Goal: Use online tool/utility: Use online tool/utility

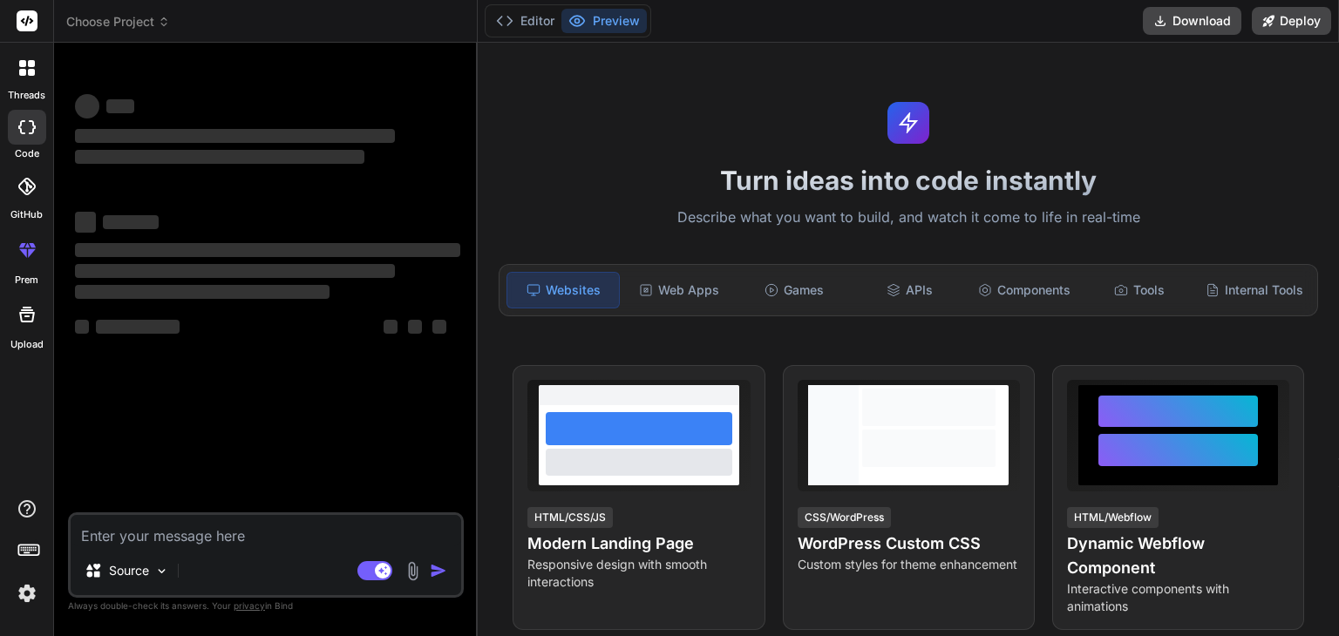
click at [206, 540] on textarea at bounding box center [266, 530] width 390 height 31
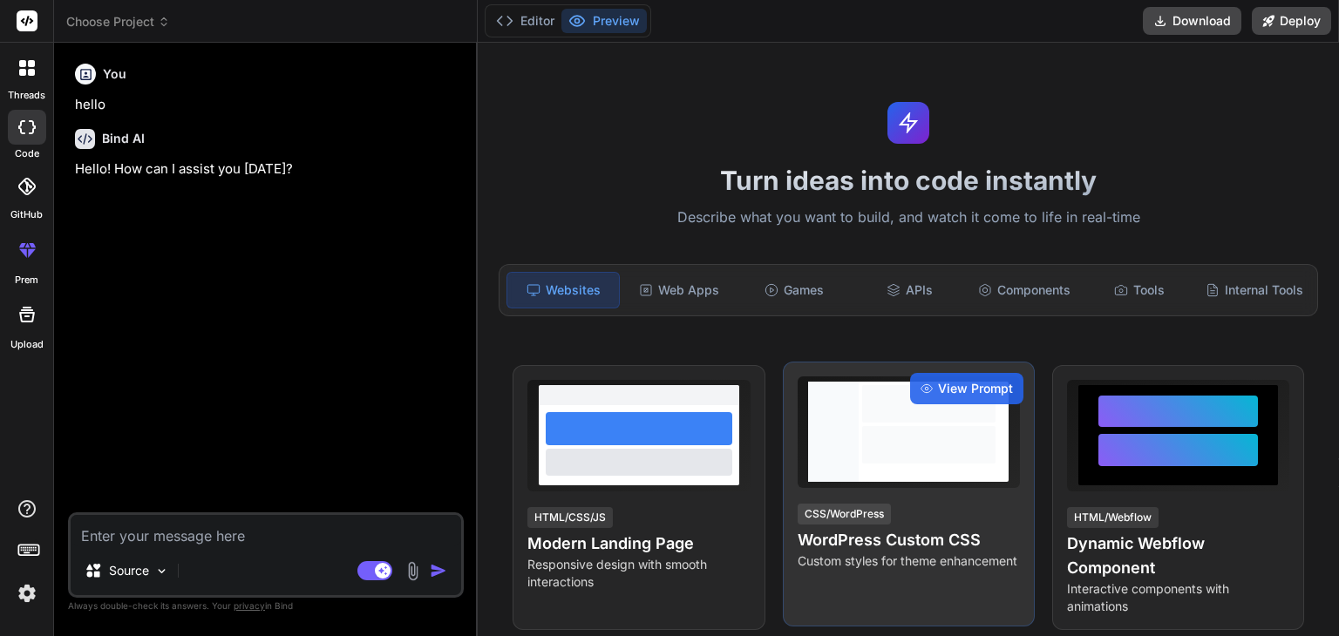
type textarea "x"
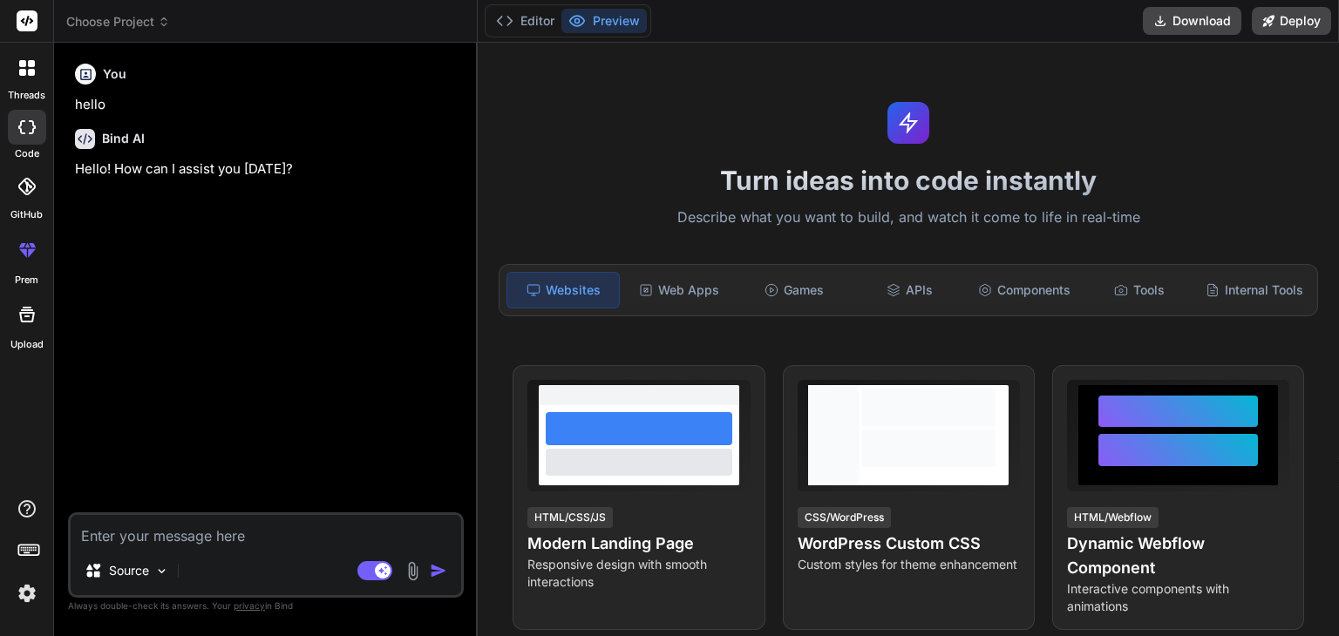
type textarea "d"
type textarea "x"
type textarea "de"
type textarea "x"
type textarea "des"
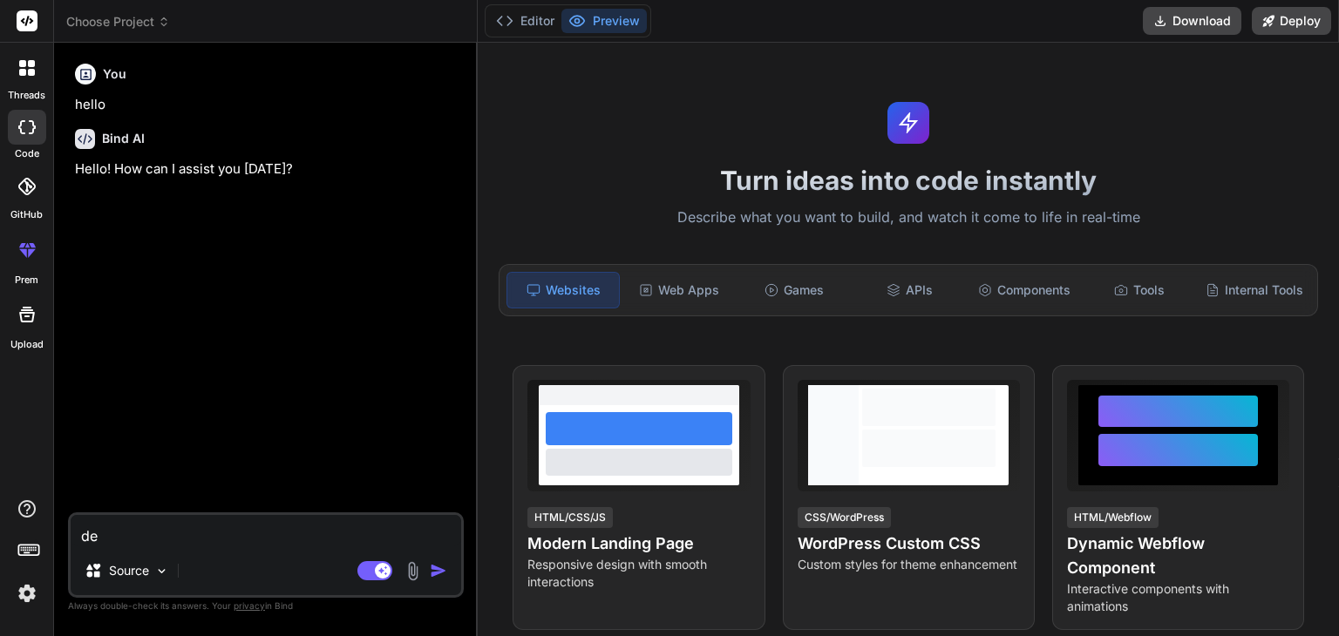
type textarea "x"
type textarea "desi"
type textarea "x"
type textarea "desig"
type textarea "x"
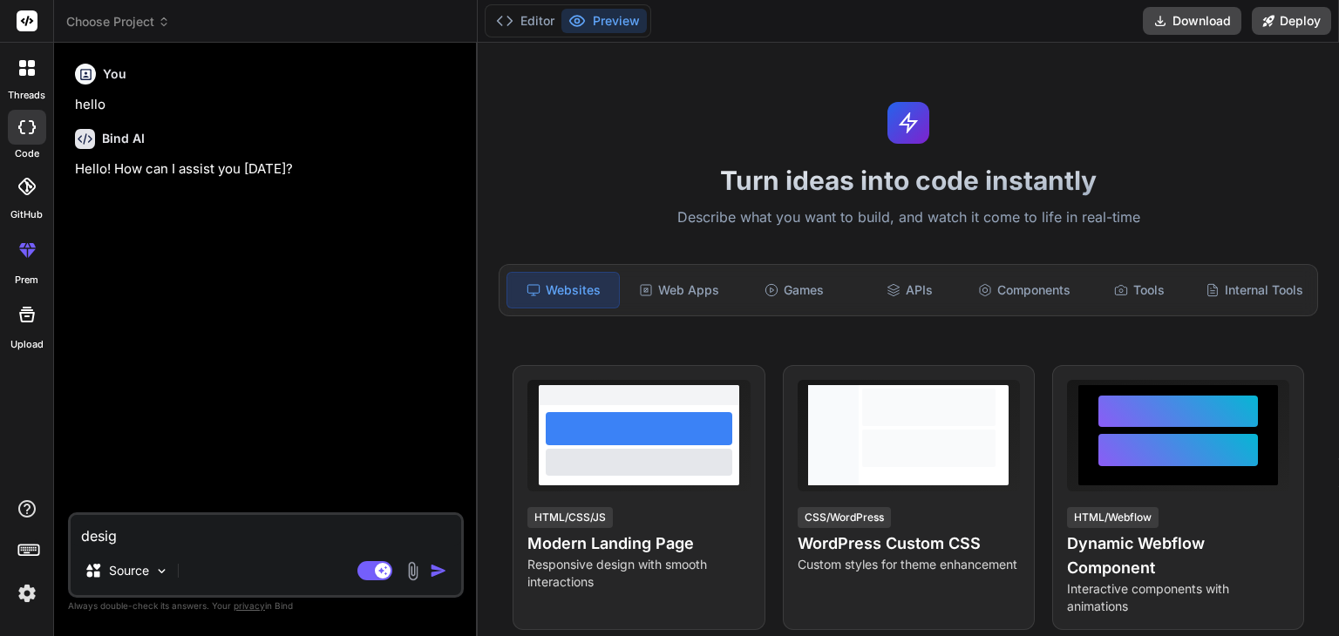
type textarea "design"
type textarea "x"
type textarea "design"
type textarea "x"
type textarea "design"
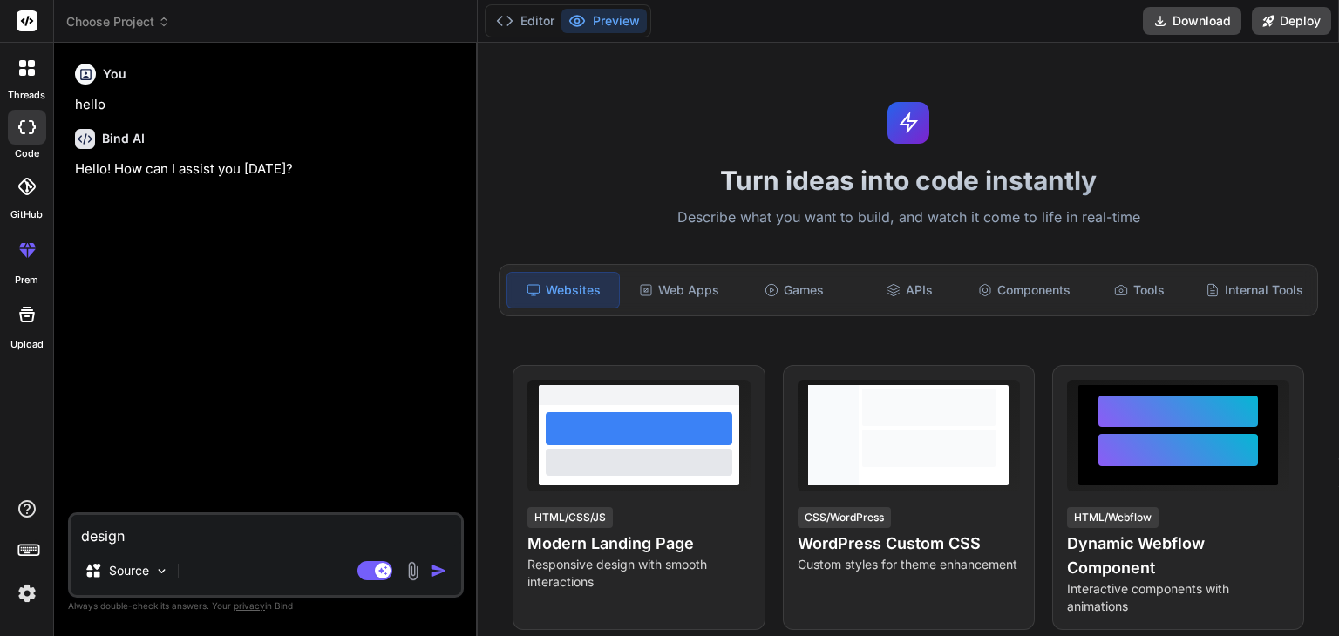
type textarea "x"
type textarea "design"
type textarea "x"
type textarea "design t"
type textarea "x"
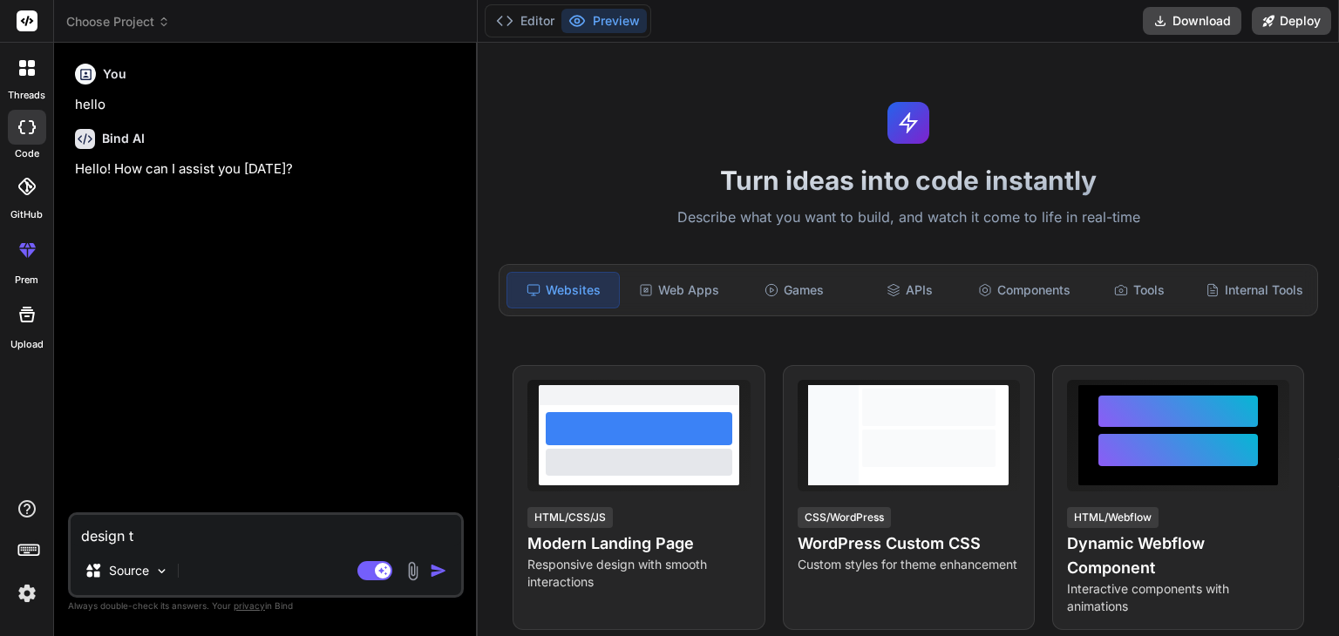
type textarea "design th"
type textarea "x"
type textarea "design thi"
type textarea "x"
type textarea "design this"
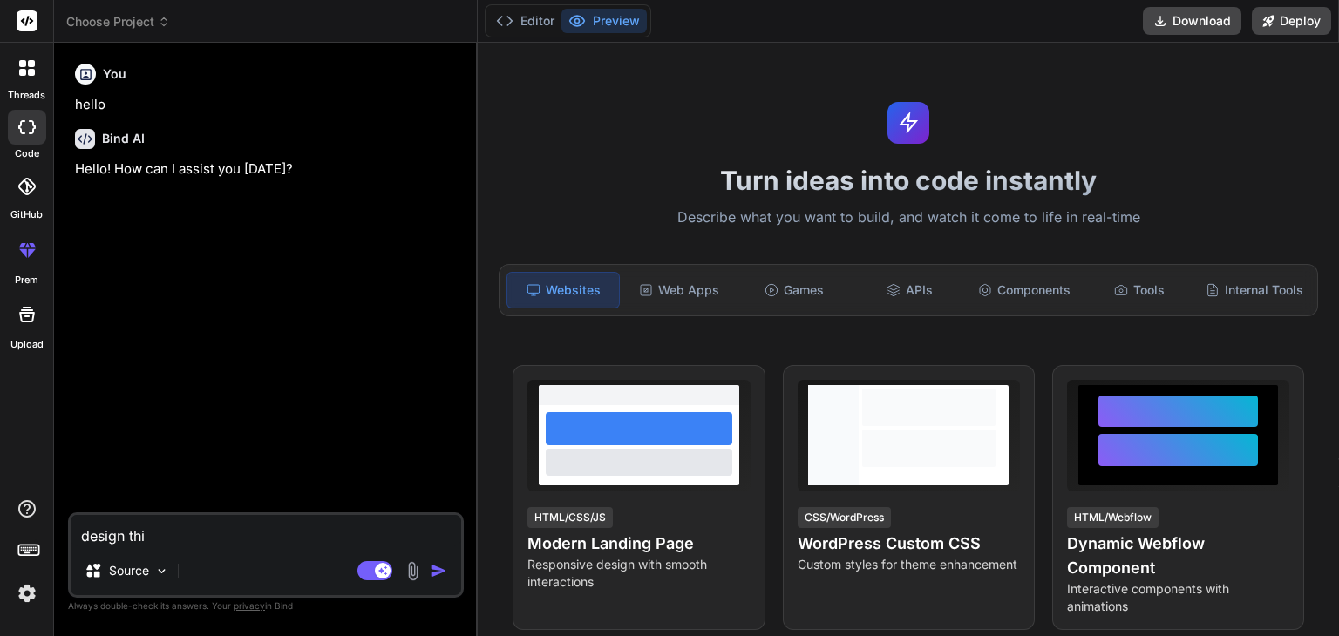
type textarea "x"
type textarea "design this"
type textarea "x"
type textarea "design this i"
type textarea "x"
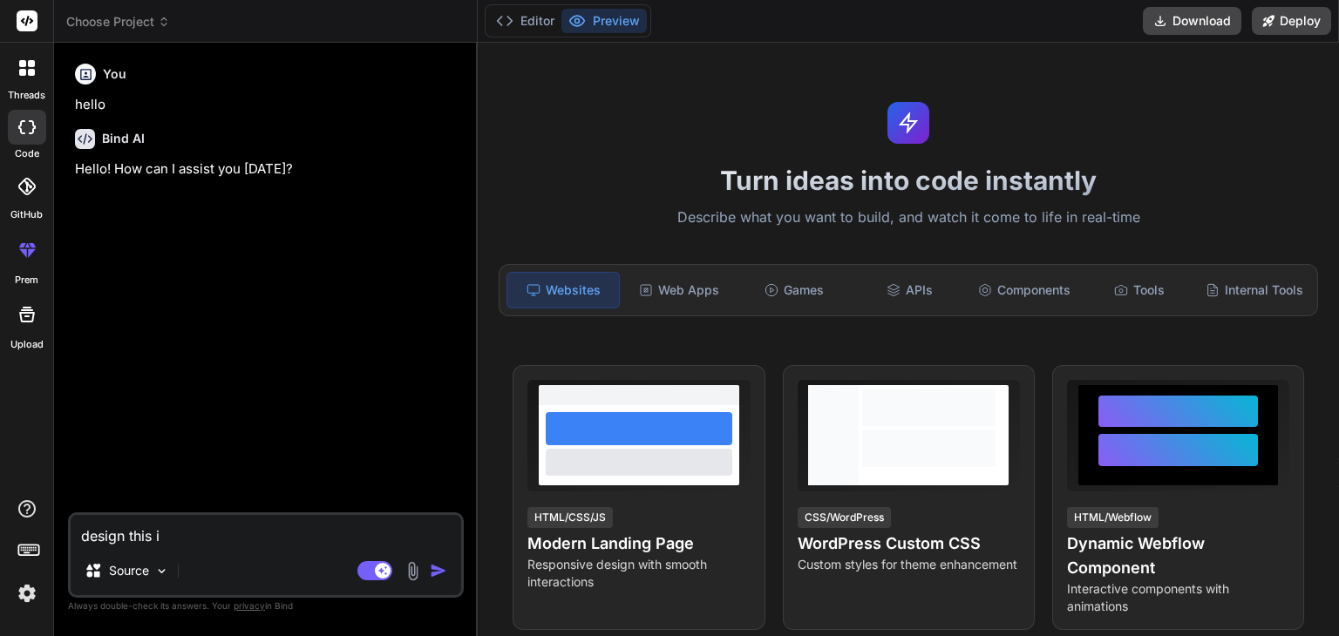
type textarea "design this in"
type textarea "x"
type textarea "design this in"
type textarea "x"
type textarea "design this in t"
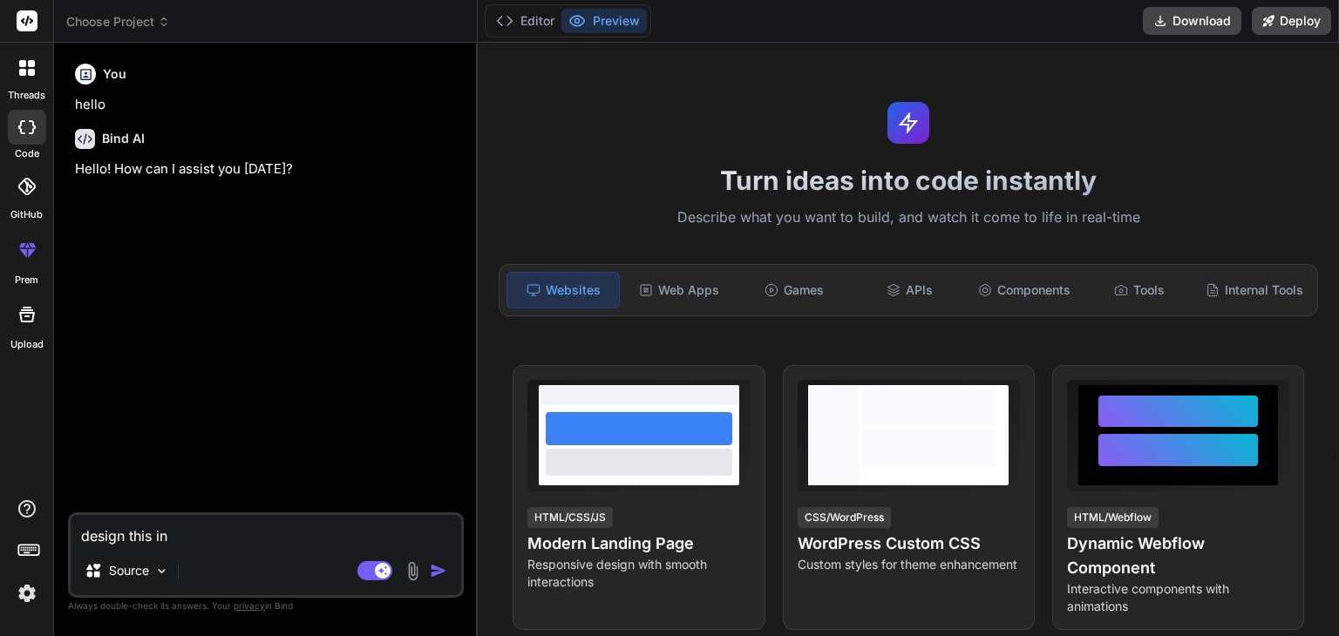
type textarea "x"
type textarea "design this in th"
type textarea "x"
type textarea "design this in the"
type textarea "x"
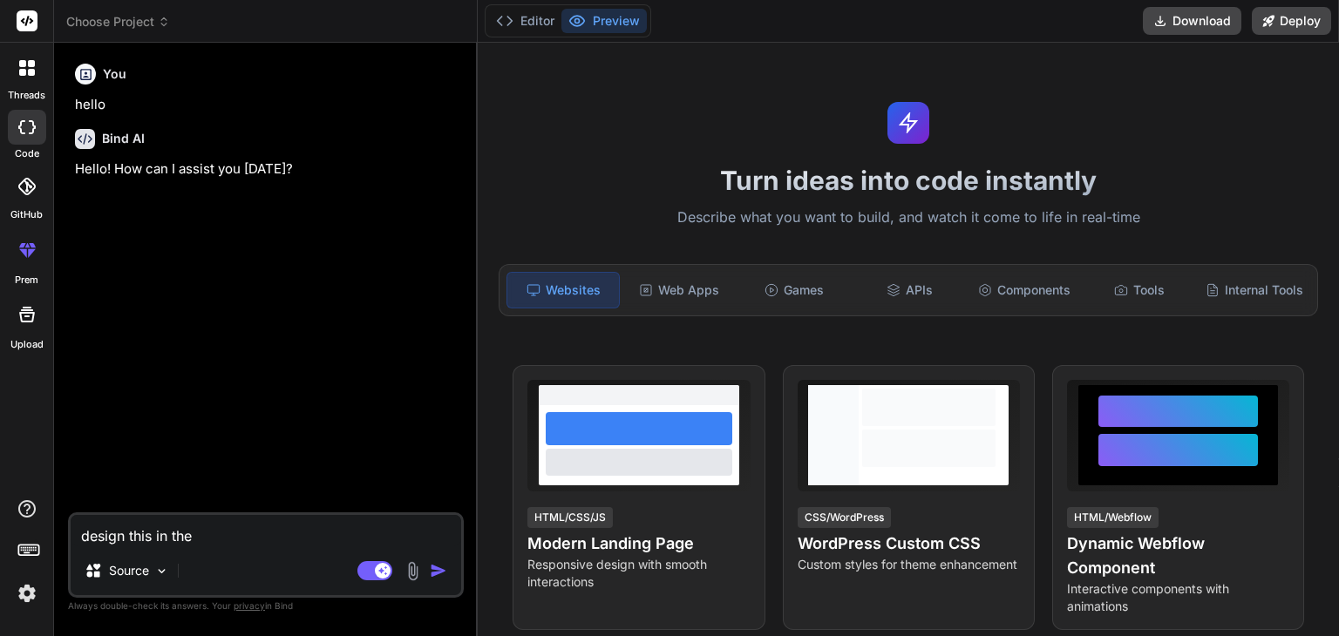
type textarea "design this in the"
type textarea "x"
type textarea "design this in the s"
type textarea "x"
type textarea "design this in the st"
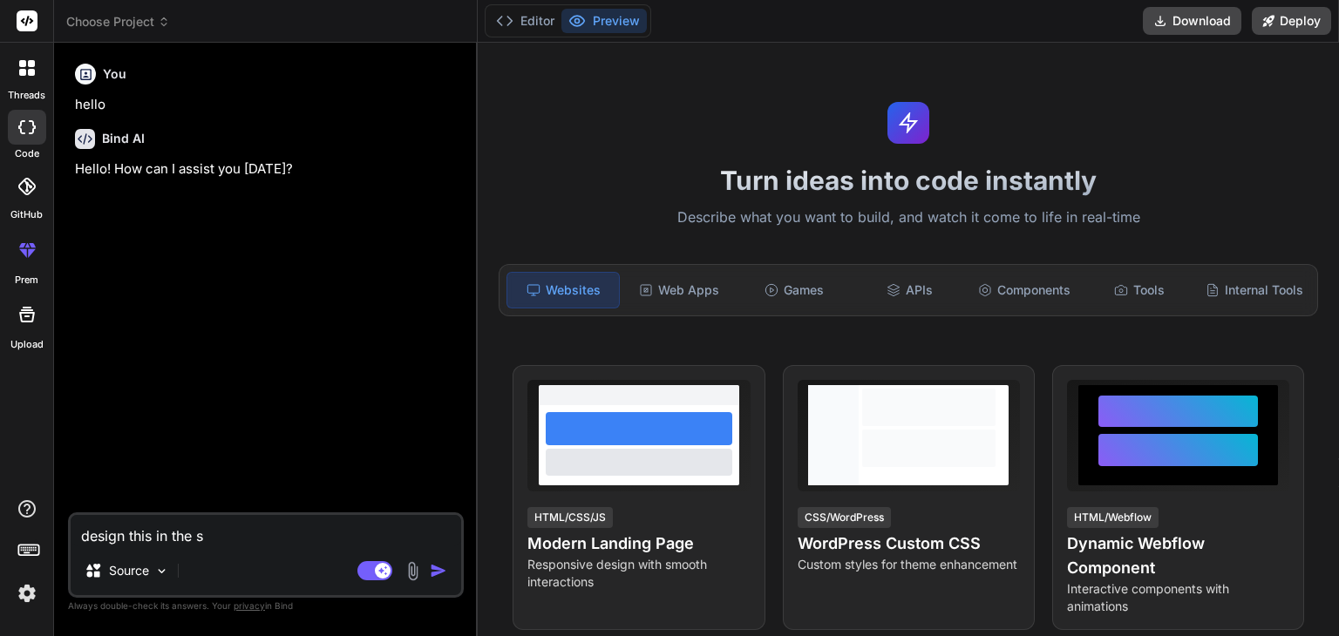
type textarea "x"
type textarea "design this in the sty"
type textarea "x"
type textarea "design this in the styl"
type textarea "x"
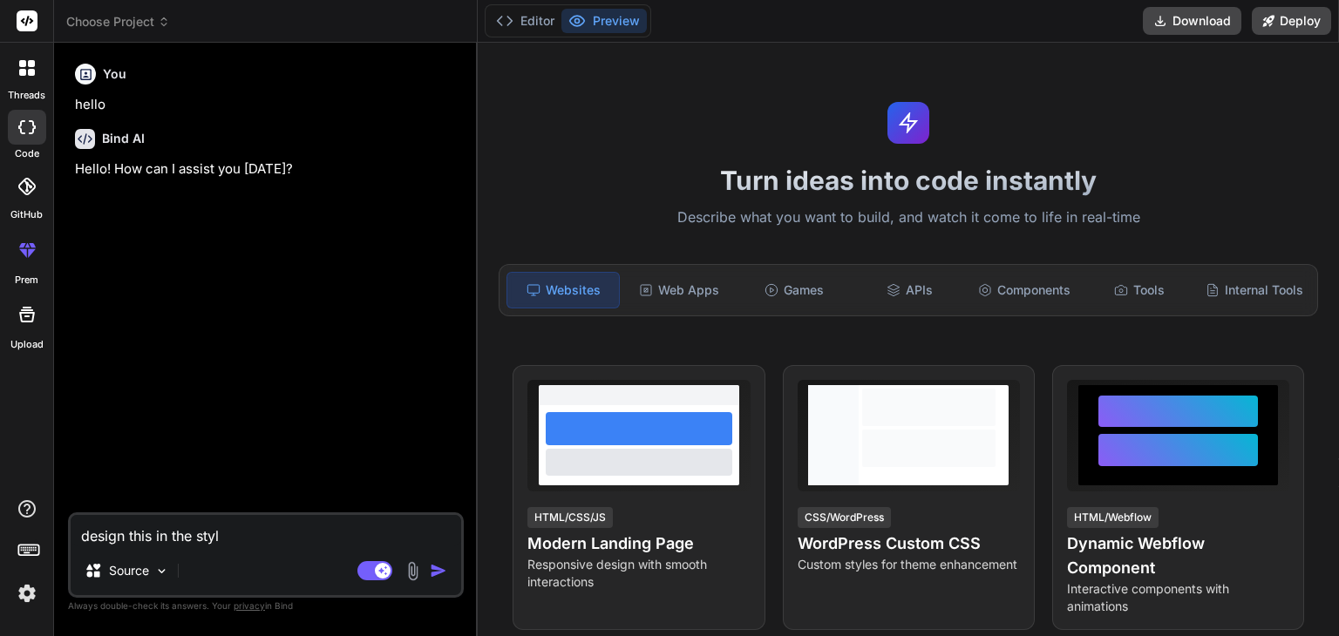
type textarea "design this in the style"
type textarea "x"
type textarea "design this in the style"
type textarea "x"
type textarea "design this in the style o"
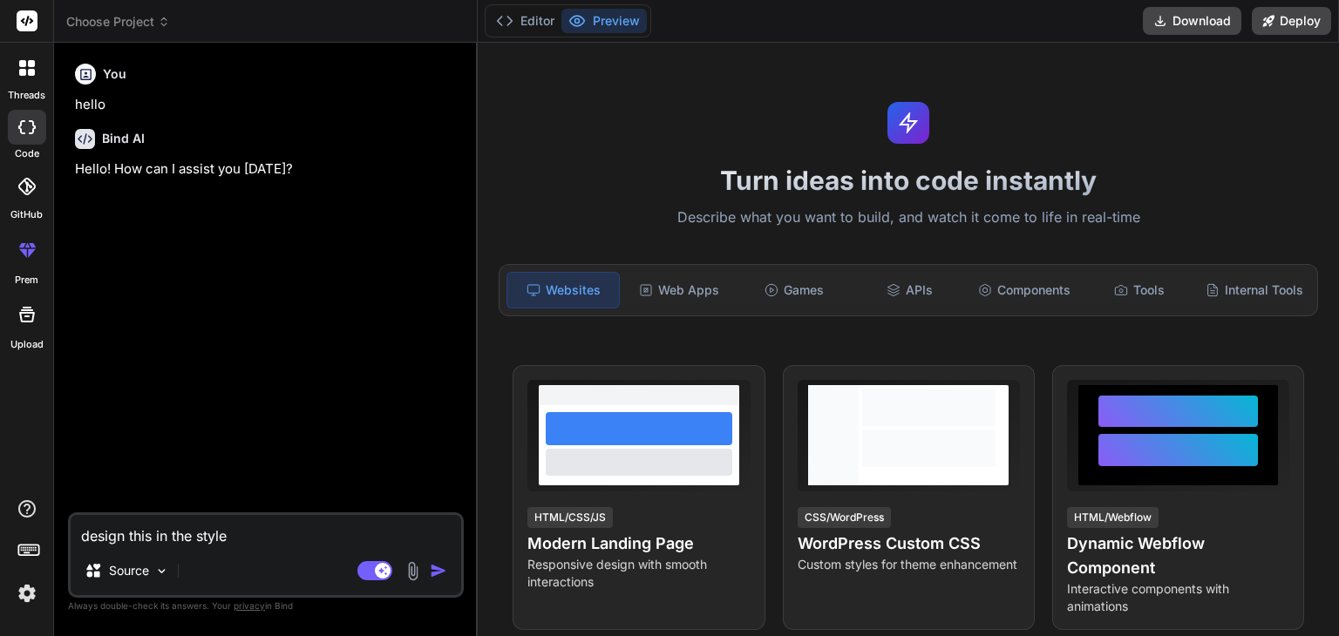
type textarea "x"
type textarea "design this in the style of"
type textarea "x"
type textarea "design this in the style of"
type textarea "x"
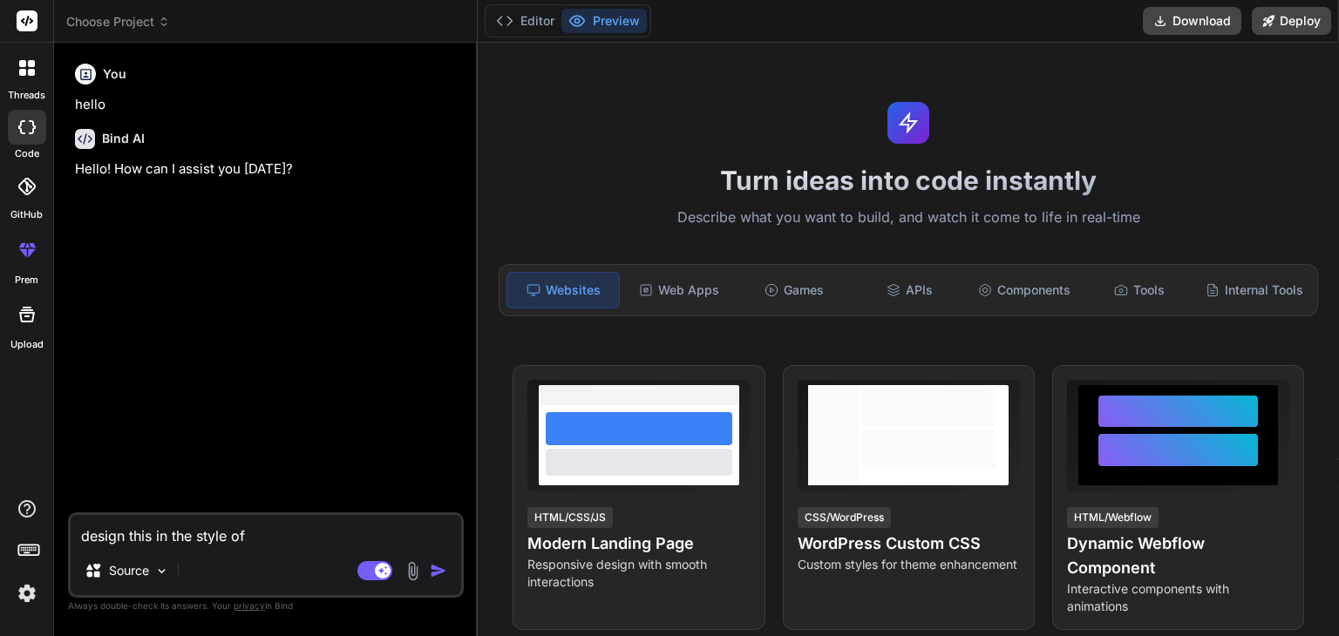
type textarea "design this in the style of b"
type textarea "x"
type textarea "design this in the style of bl"
type textarea "x"
type textarea "design this in the style of bla"
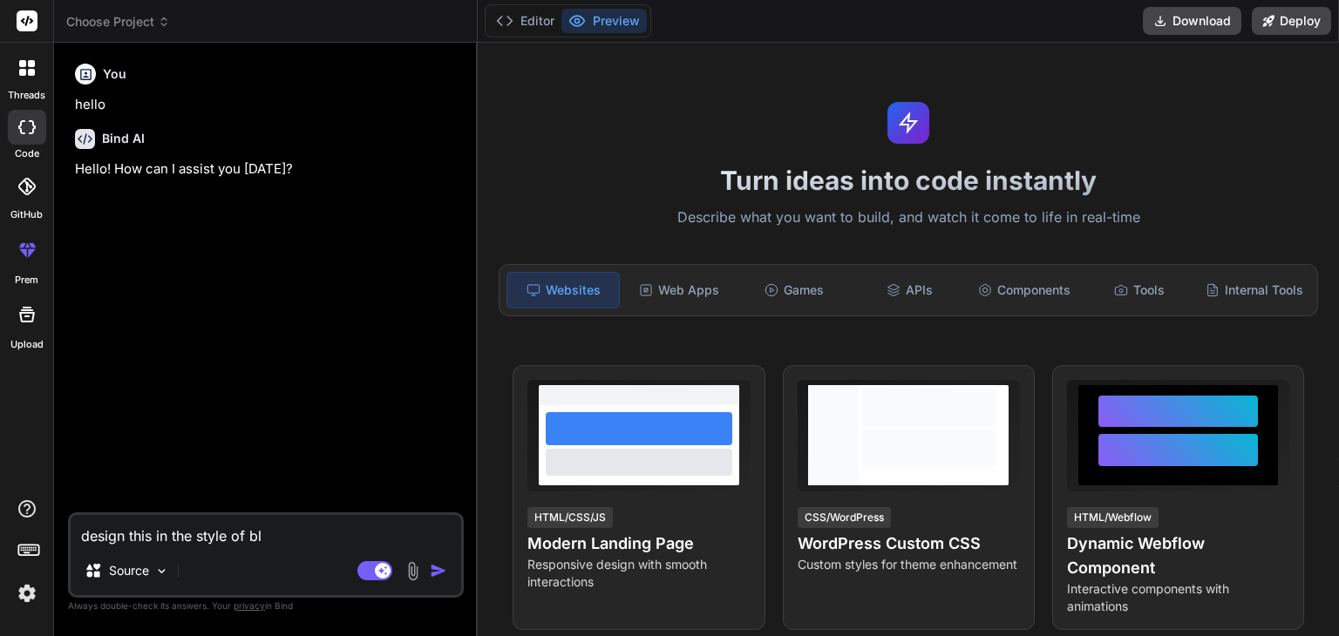
type textarea "x"
type textarea "design this in the style of blac"
type textarea "x"
type textarea "design this in the style of black"
type textarea "x"
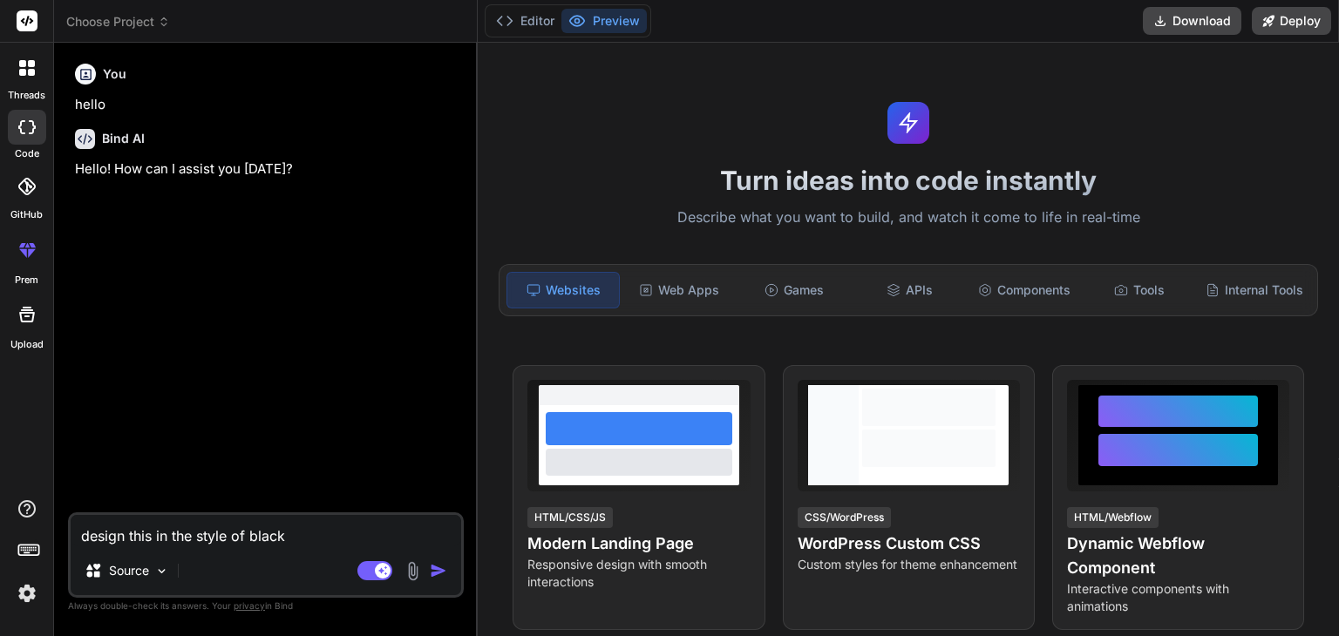
type textarea "design this in the style of black"
type textarea "x"
type textarea "design this in the style of black t"
type textarea "x"
type textarea "design this in the style of black th"
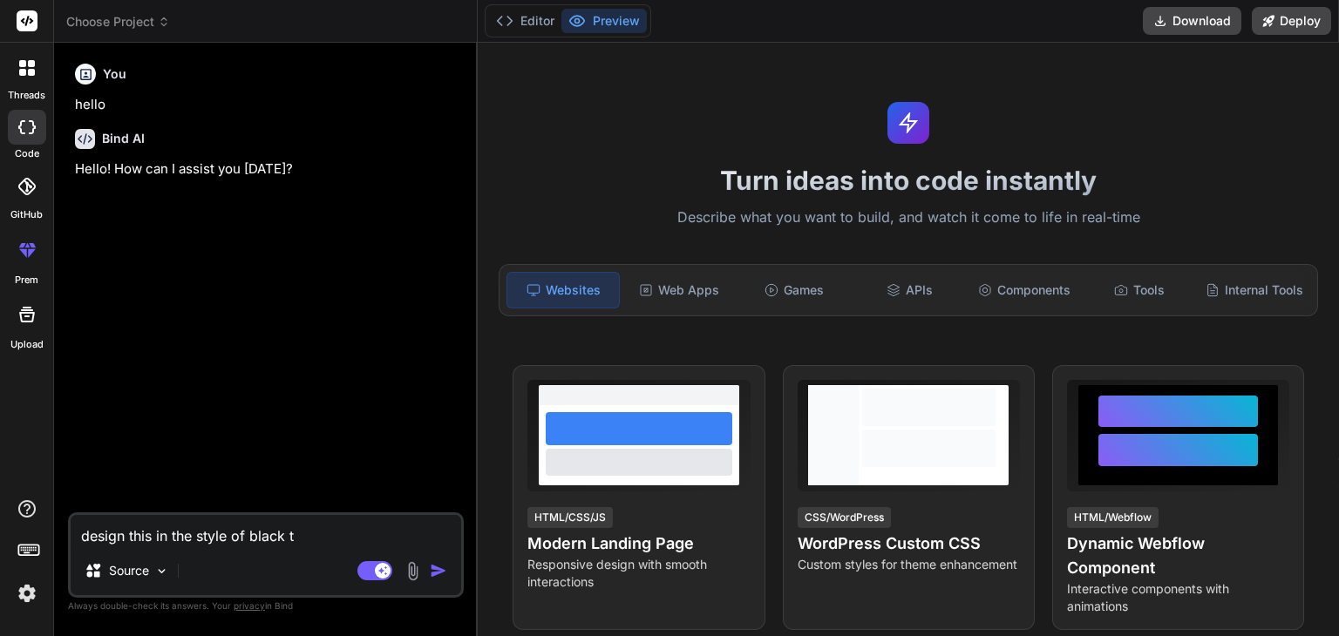
type textarea "x"
type textarea "design this in the style of black the"
type textarea "x"
type textarea "design this in the style of black them"
type textarea "x"
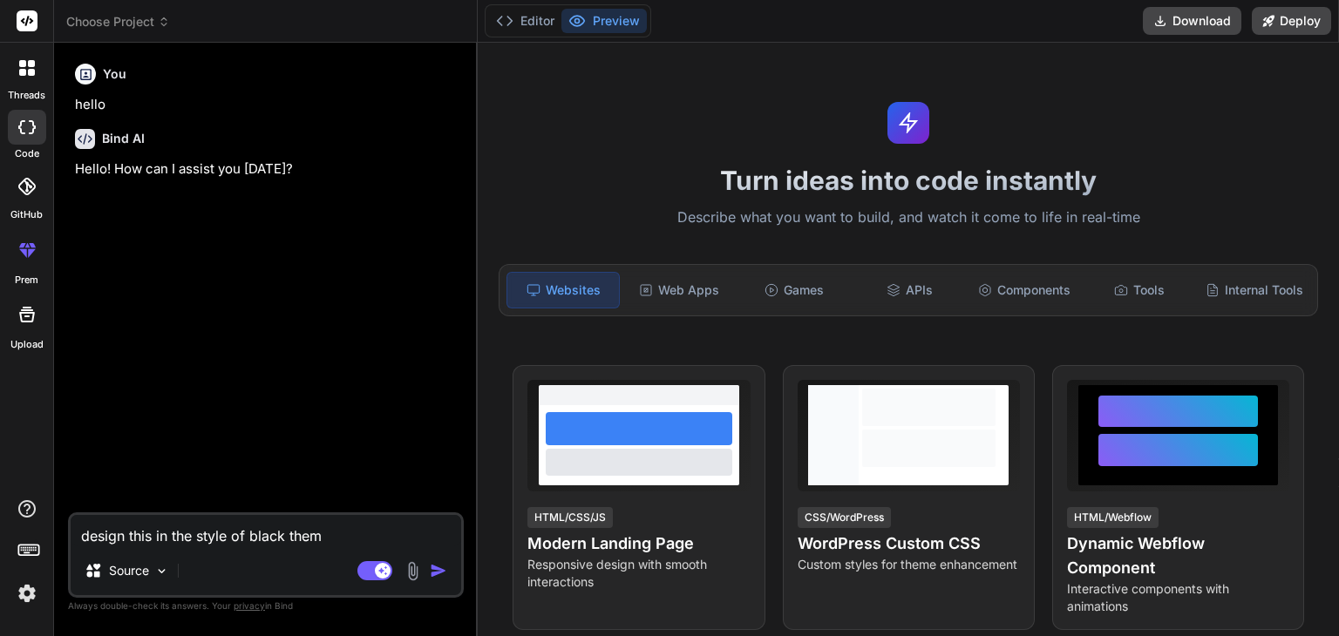
type textarea "design this in the style of black theme"
type textarea "x"
type textarea "design this in the style of black theme"
type textarea "x"
type textarea "design this in the style of black theme a"
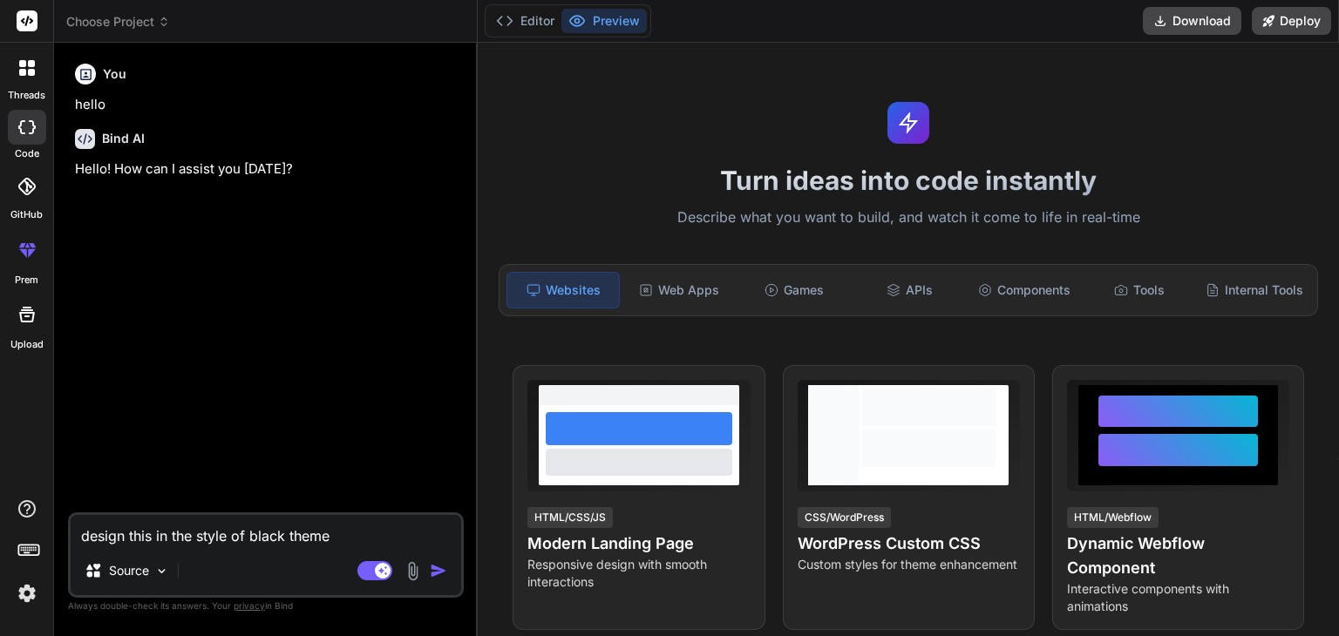
type textarea "x"
type textarea "design this in the style of black theme an"
type textarea "x"
type textarea "design this in the style of black theme and"
type textarea "x"
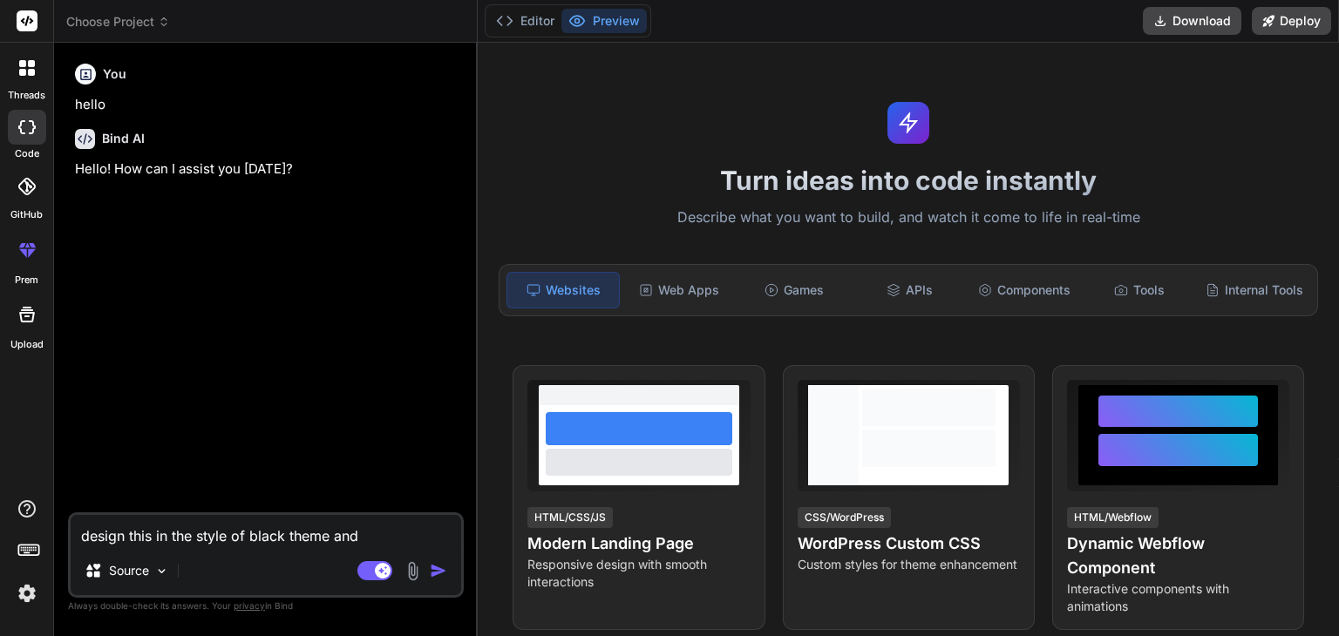
type textarea "design this in the style of black theme and"
type textarea "x"
type textarea "design this in the style of black theme and a"
type textarea "x"
type textarea "design this in the style of black theme and al"
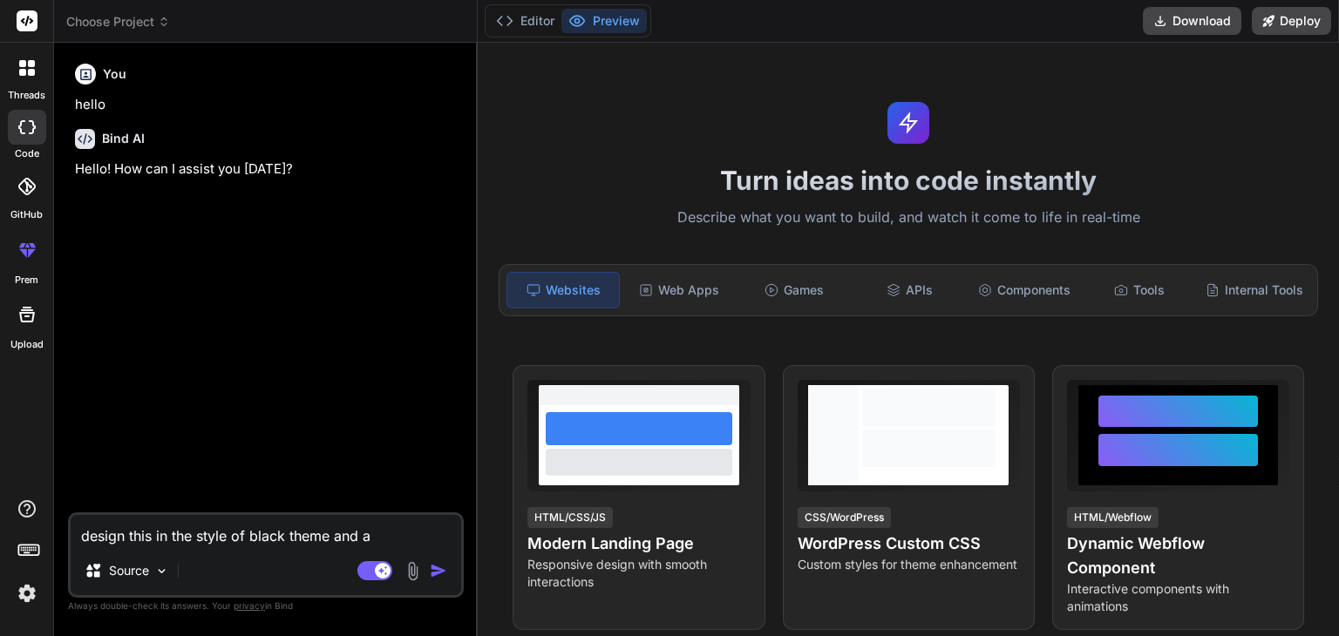
type textarea "x"
type textarea "design this in the style of black theme and als"
type textarea "x"
type textarea "design this in the style of black theme and also"
type textarea "x"
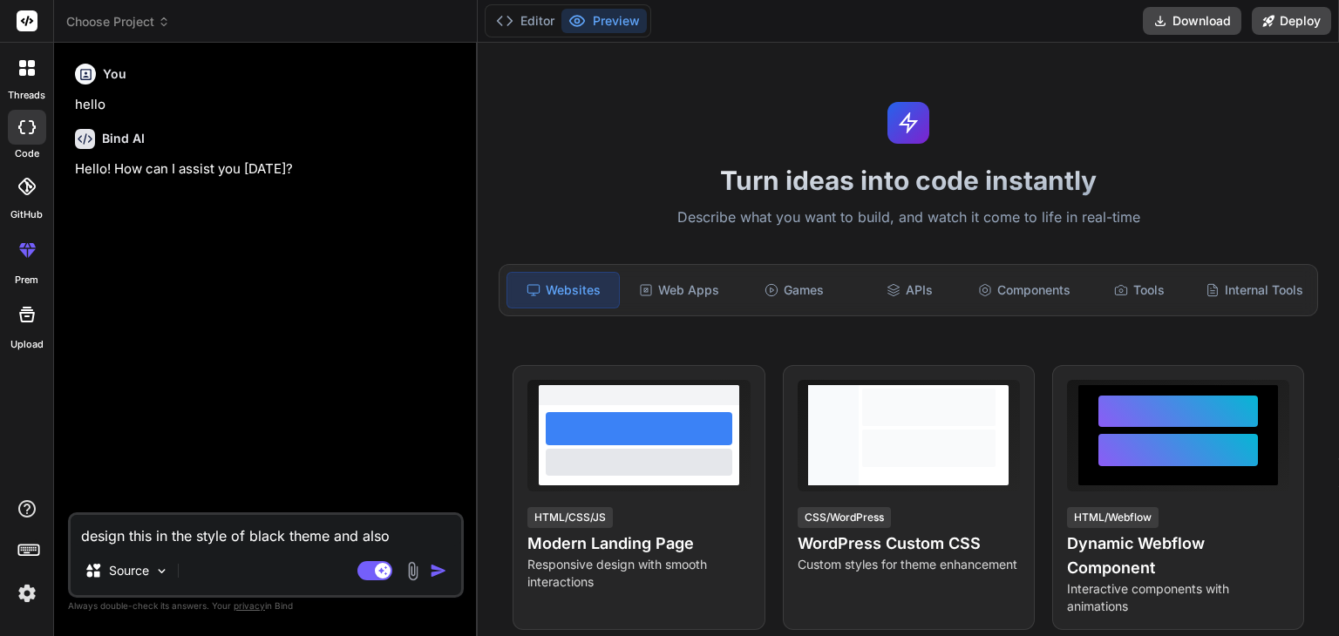
type textarea "design this in the style of black theme and also"
type textarea "x"
type textarea "design this in the style of black theme and also i"
type textarea "x"
type textarea "design this in the style of black theme and also in"
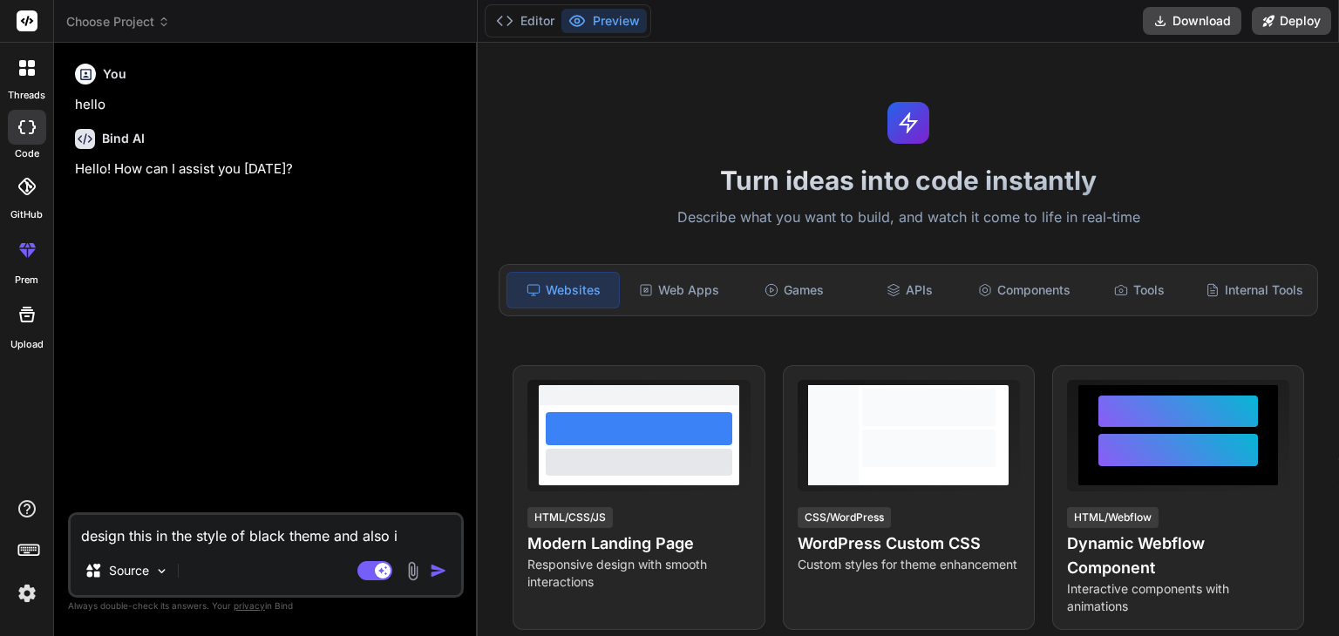
type textarea "x"
type textarea "design this in the style of black theme and also in"
type textarea "x"
type textarea "design this in the style of black theme and also in h"
type textarea "x"
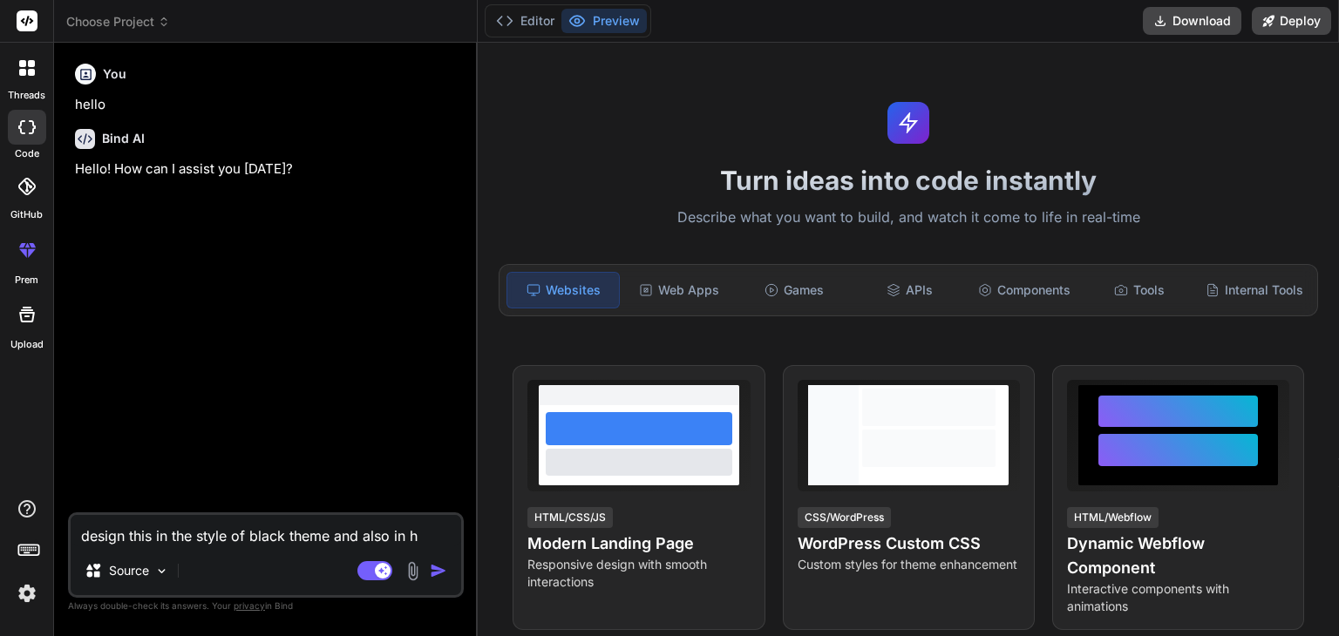
type textarea "design this in the style of black theme and also in ho"
type textarea "x"
type textarea "design this in the style of black theme and also in hom"
type textarea "x"
type textarea "design this in the style of black theme and also in home"
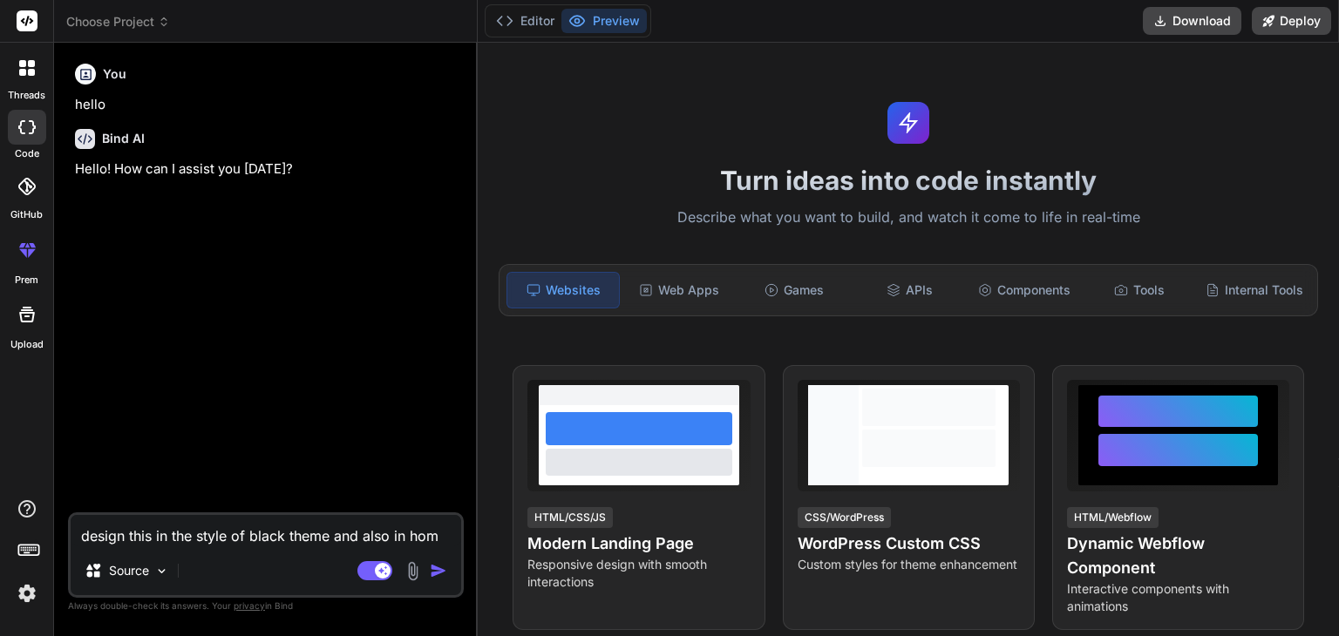
type textarea "x"
type textarea "design this in the style of black theme and also in home"
type textarea "x"
type textarea "design this in the style of black theme and also in home p"
type textarea "x"
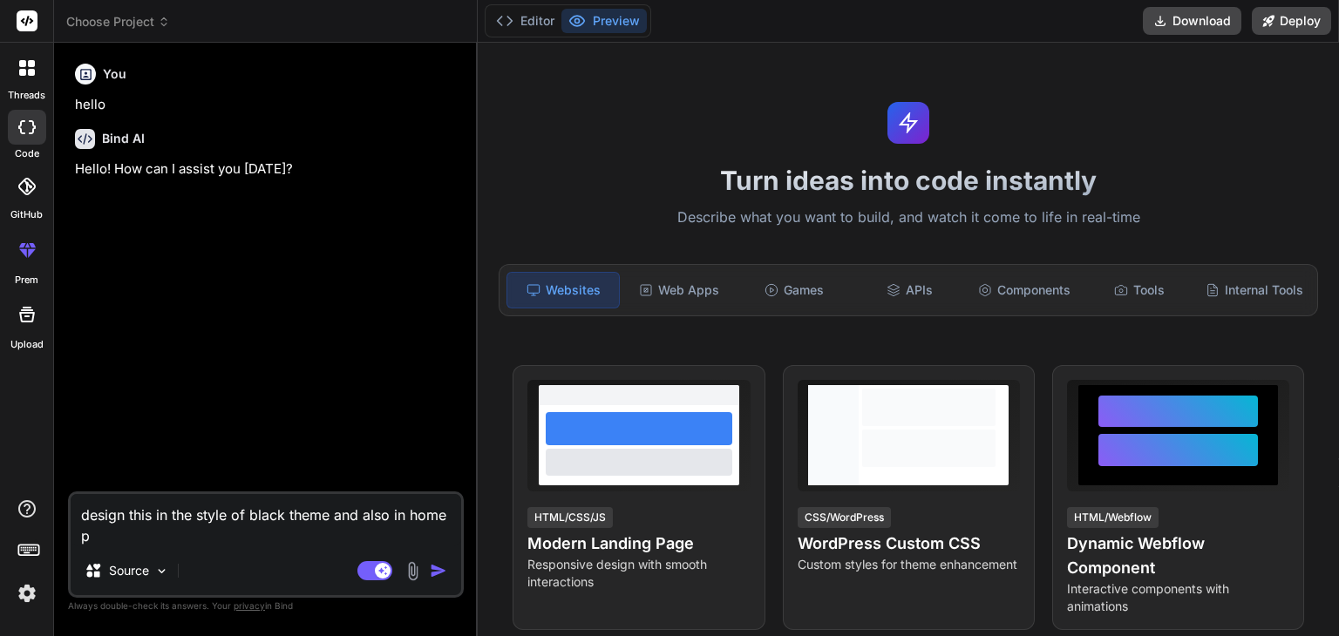
type textarea "design this in the style of black theme and also in home pa"
type textarea "x"
type textarea "design this in the style of black theme and also in home pag"
type textarea "x"
type textarea "design this in the style of black theme and also in home page"
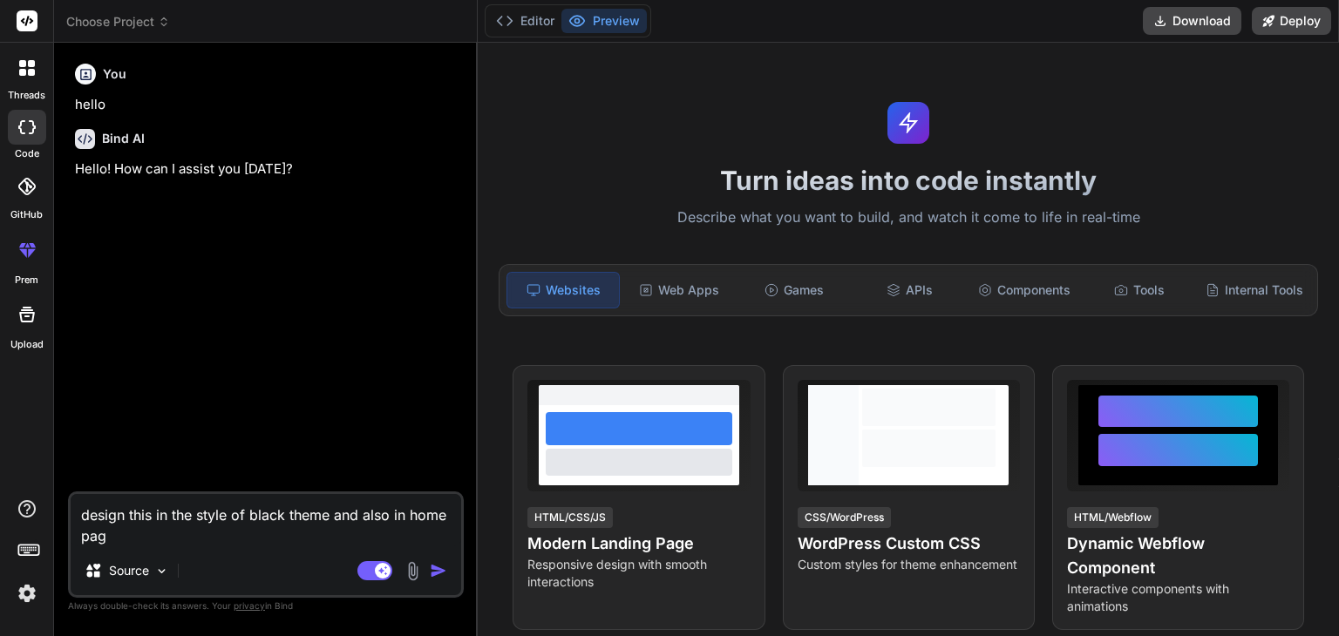
type textarea "x"
type textarea "design this in the style of black theme and also in home page"
type textarea "x"
type textarea "design this in the style of black theme and also in home page i"
type textarea "x"
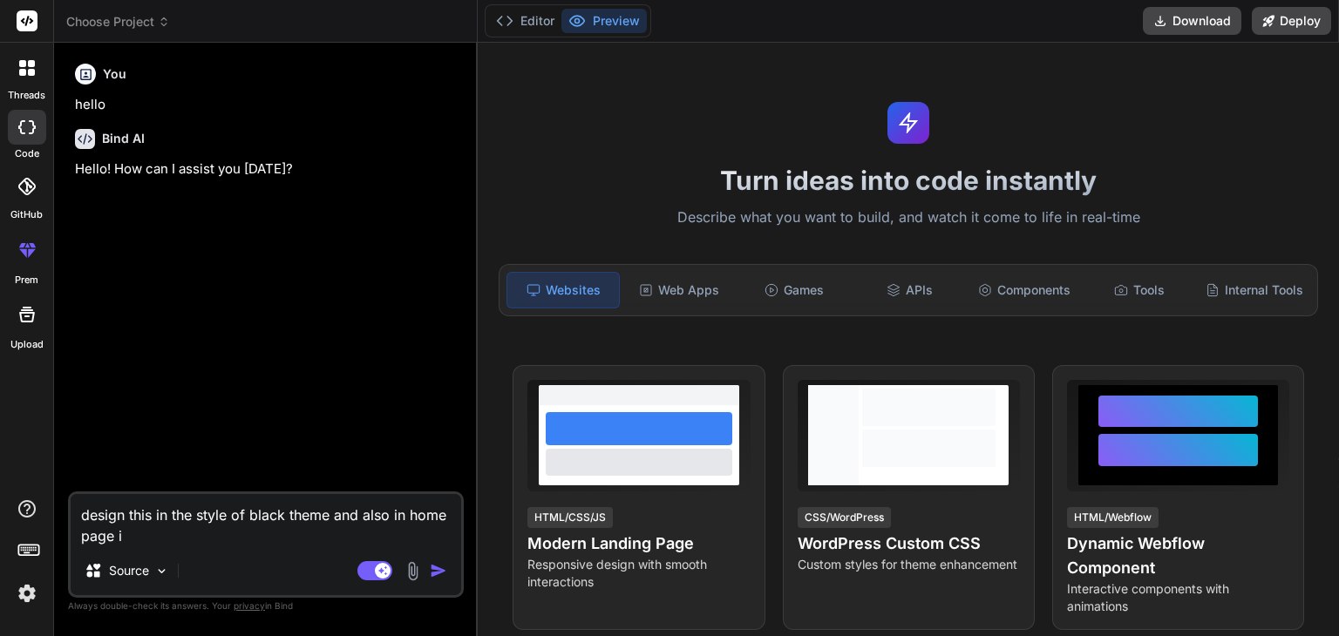
type textarea "design this in the style of black theme and also in home page i"
type textarea "x"
type textarea "design this in the style of black theme and also in home page i h"
type textarea "x"
type textarea "design this in the style of black theme and also in home page i ha"
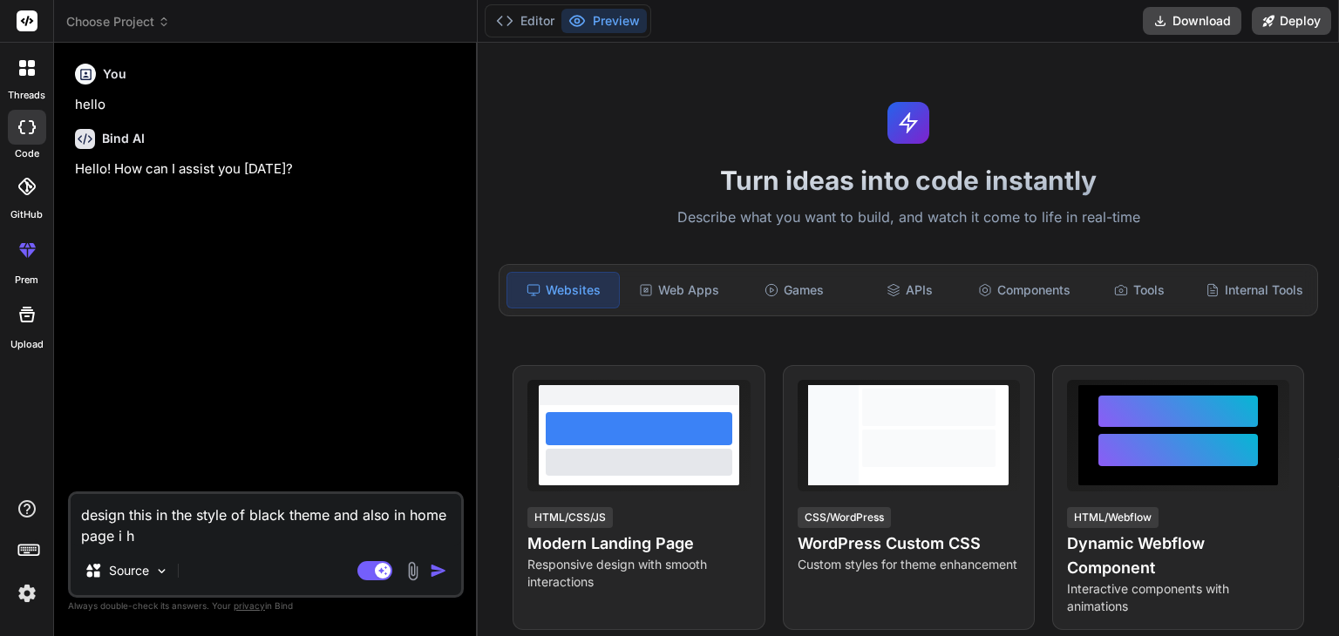
type textarea "x"
type textarea "design this in the style of black theme and also in home page i hav"
type textarea "x"
type textarea "design this in the style of black theme and also in home page i have"
type textarea "x"
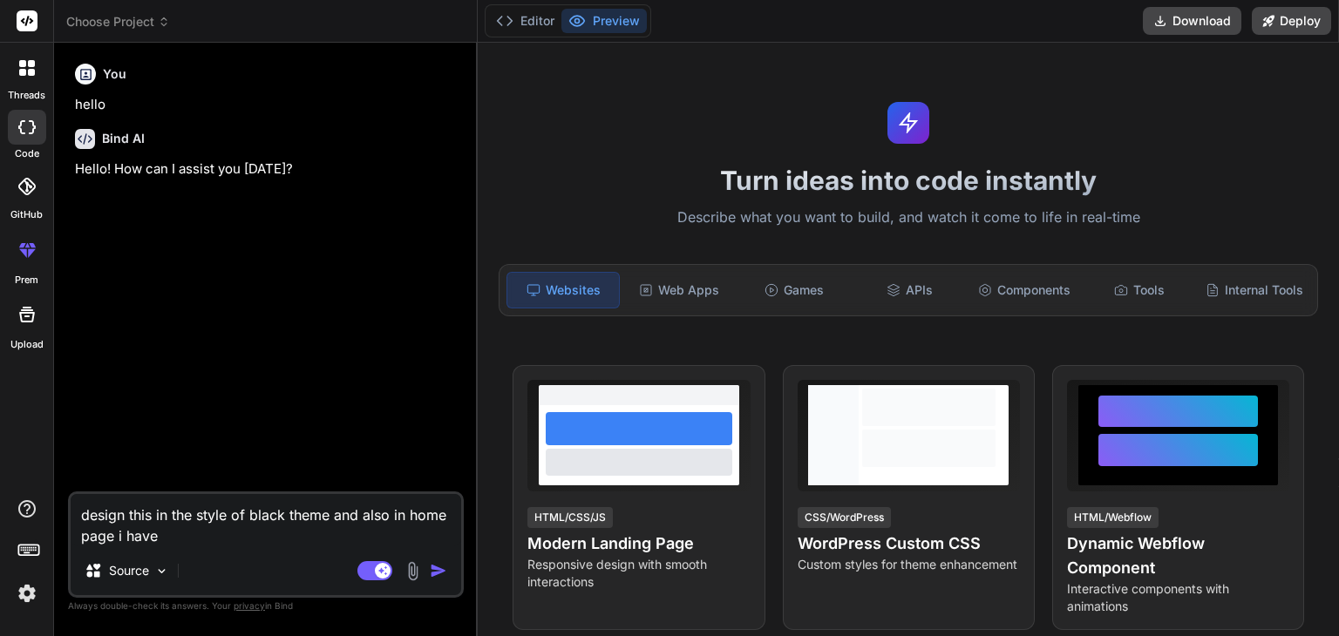
type textarea "design this in the style of black theme and also in home page i have"
type textarea "x"
type textarea "design this in the style of black theme and also in home page i have u"
type textarea "x"
type textarea "design this in the style of black theme and also in home page i have us"
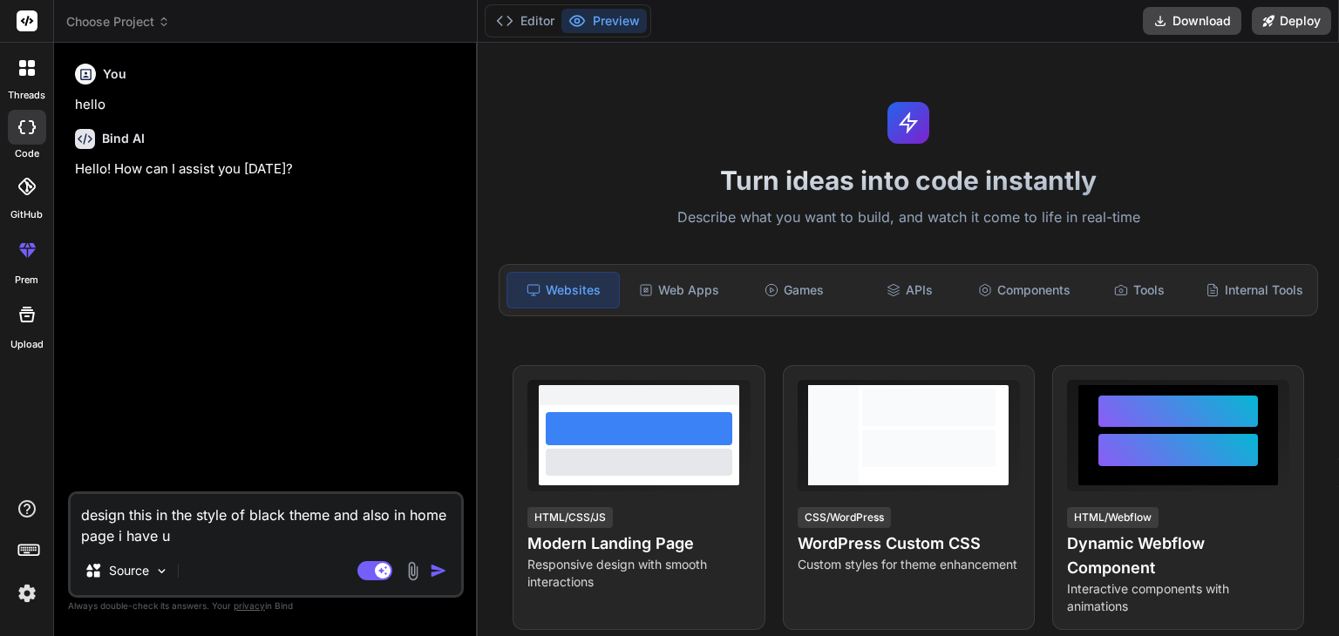
type textarea "x"
type textarea "design this in the style of black theme and also in home page i have use"
type textarea "x"
type textarea "design this in the style of black theme and also in home page i have used"
type textarea "x"
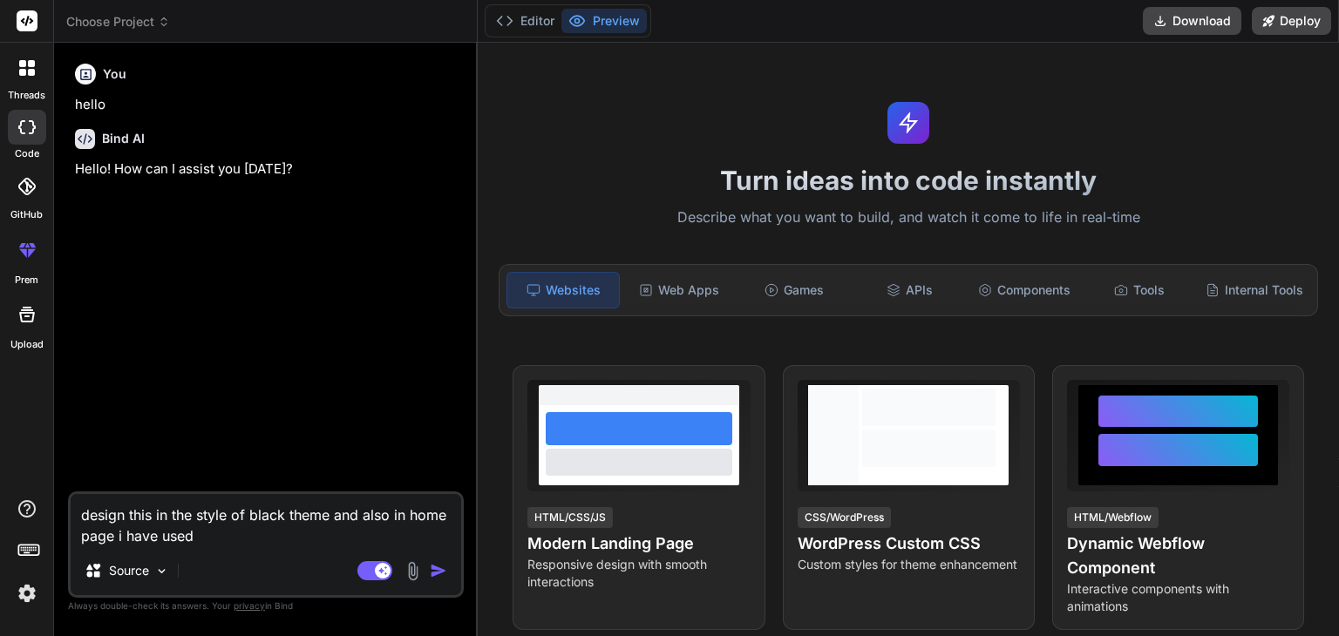
type textarea "design this in the style of black theme and also in home page i have used"
type textarea "x"
type textarea "design this in the style of black theme and also in home page i have used p"
type textarea "x"
type textarea "design this in the style of black theme and also in home page i have used pa"
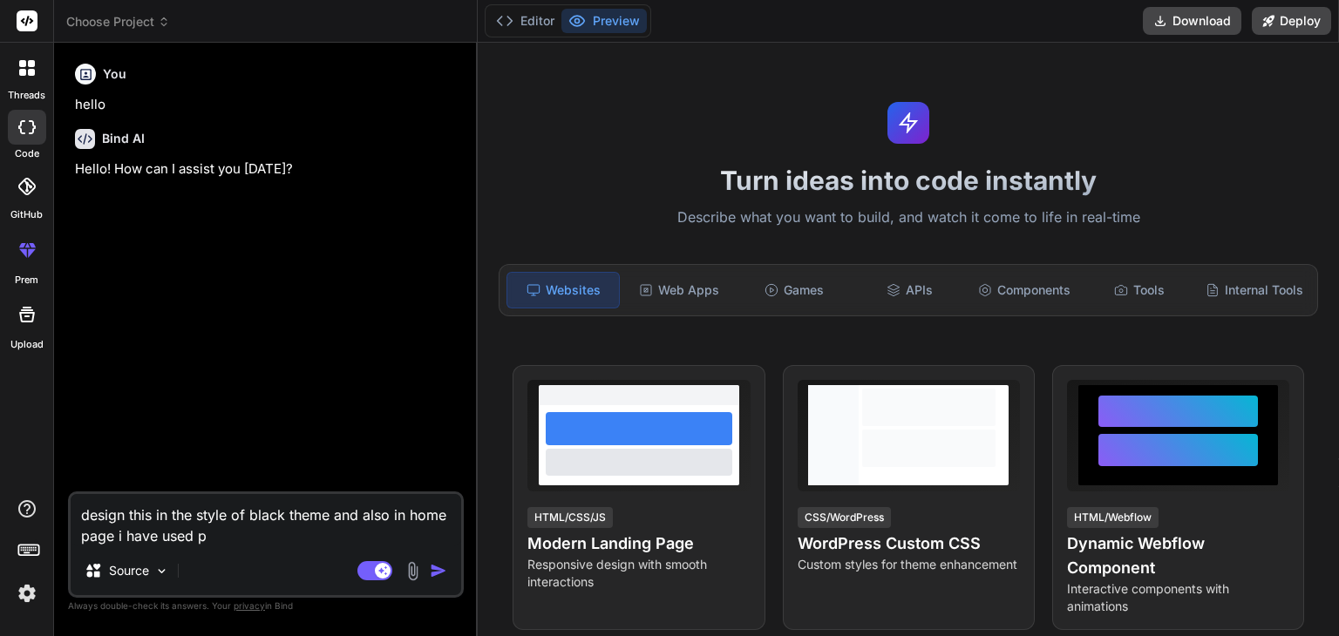
type textarea "x"
type textarea "design this in the style of black theme and also in home page i have used par"
type textarea "x"
type textarea "design this in the style of black theme and also in home page i have used para"
type textarea "x"
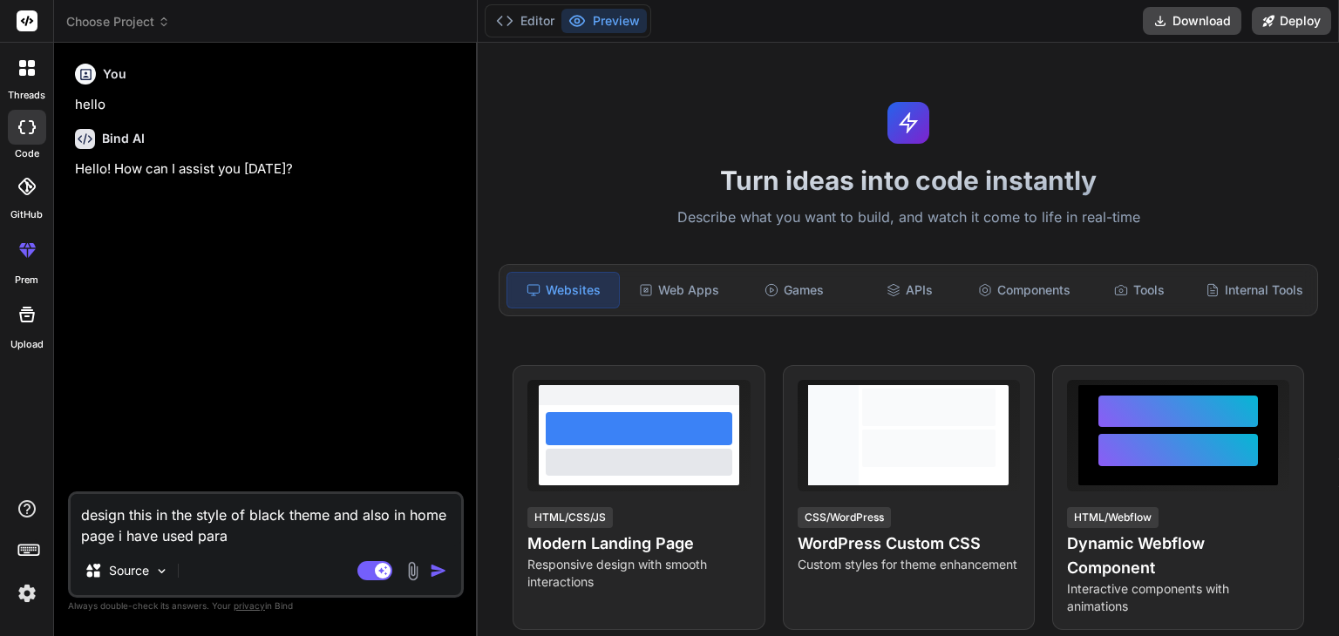
type textarea "design this in the style of black theme and also in home page i have used paral"
type textarea "x"
type textarea "design this in the style of black theme and also in home page i have used parall"
type textarea "x"
type textarea "design this in the style of black theme and also in home page i have used paral…"
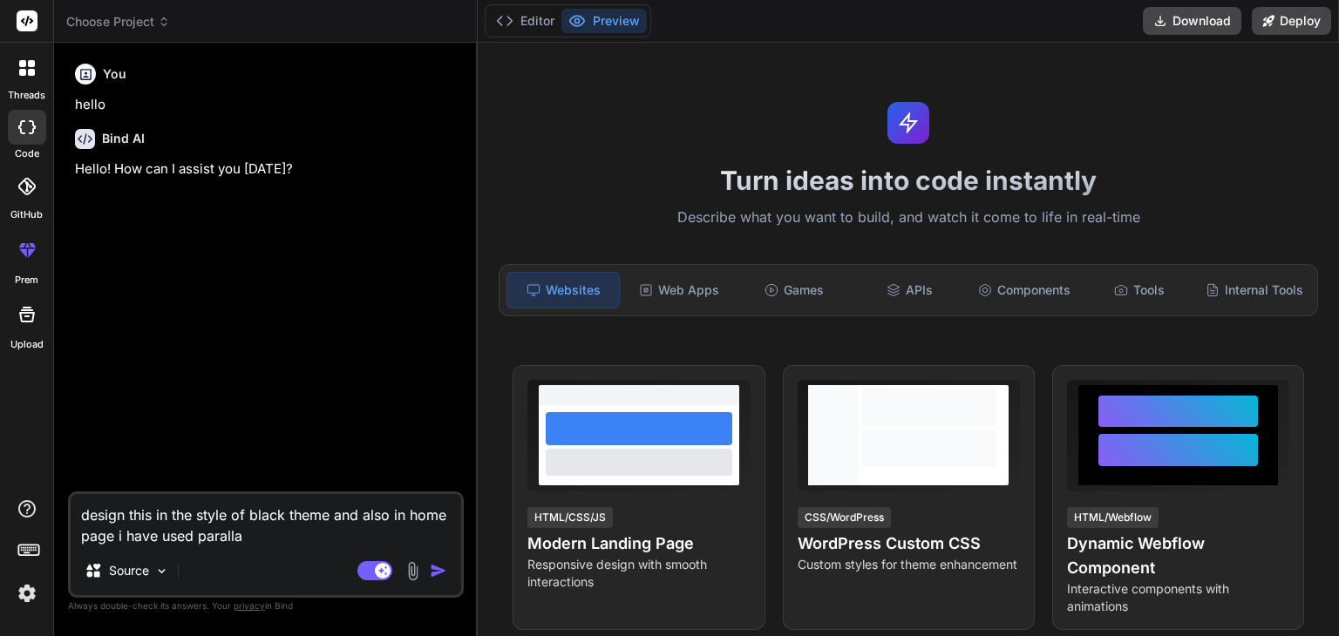
type textarea "x"
type textarea "design this in the style of black theme and also in home page i have used paral…"
type textarea "x"
type textarea "design this in the style of black theme and also in home page i have used paral…"
type textarea "x"
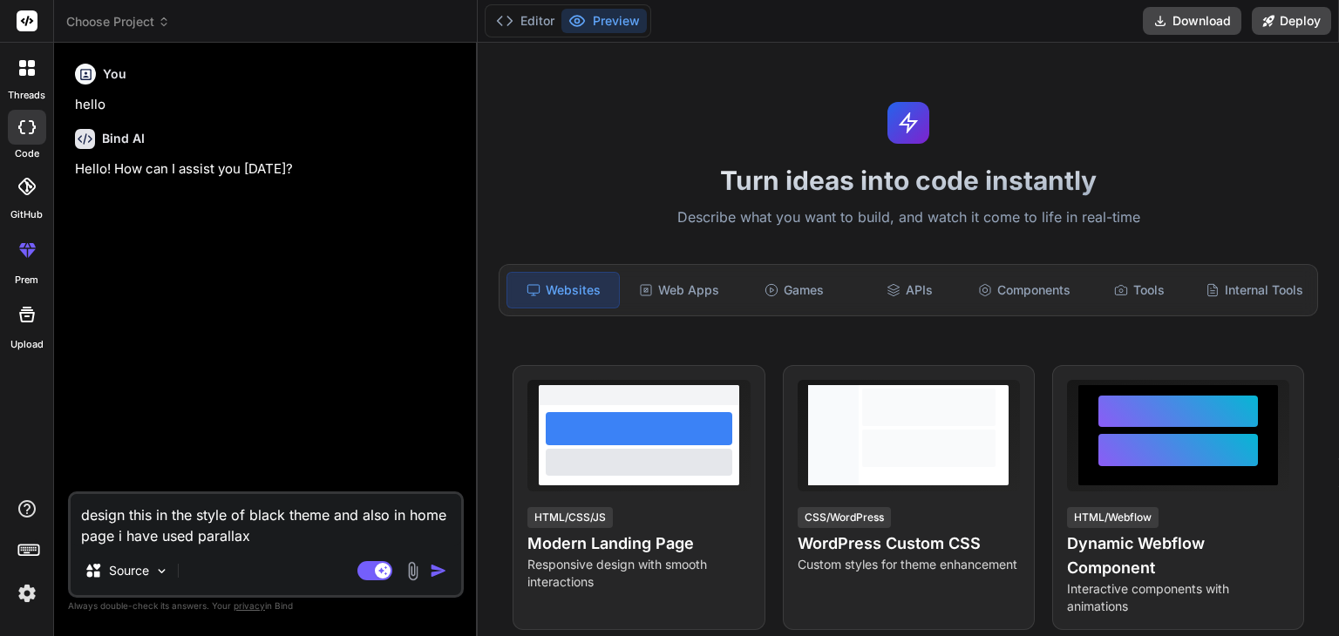
type textarea "design this in the style of black theme and also in home page i have used paral…"
type textarea "x"
type textarea "design this in the style of black theme and also in home page i have used paral…"
type textarea "x"
type textarea "design this in the style of black theme and also in home page i have used paral…"
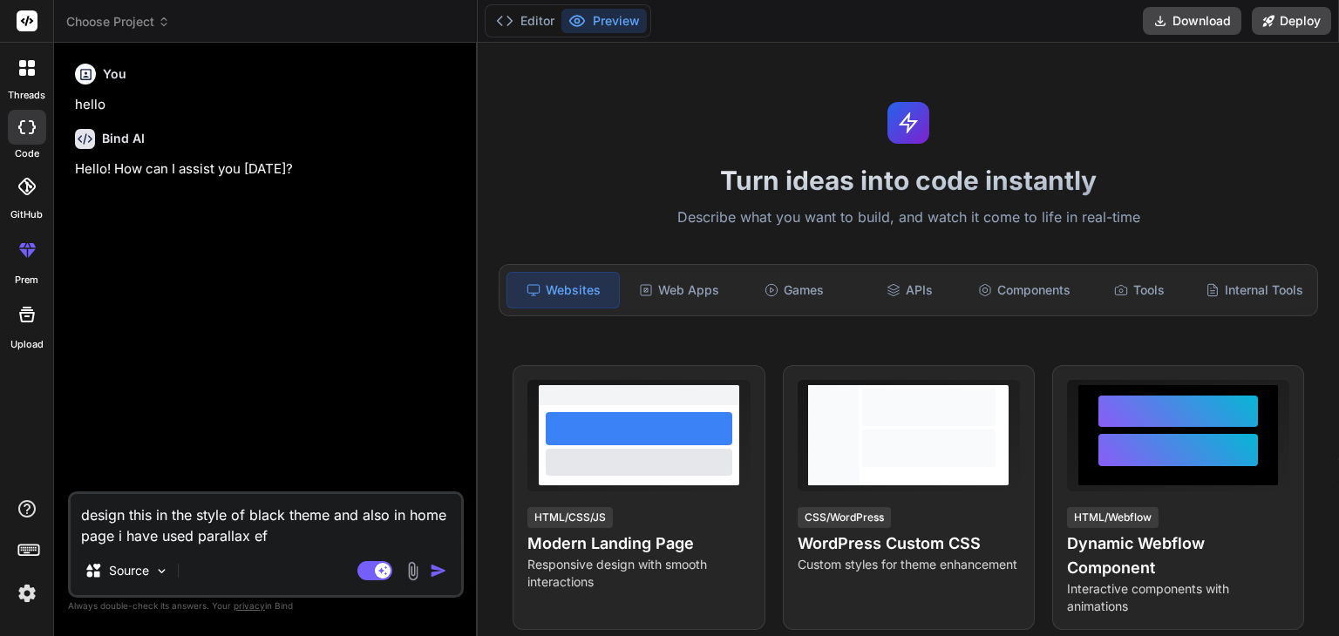
type textarea "x"
type textarea "design this in the style of black theme and also in home page i have used paral…"
type textarea "x"
type textarea "design this in the style of black theme and also in home page i have used paral…"
type textarea "x"
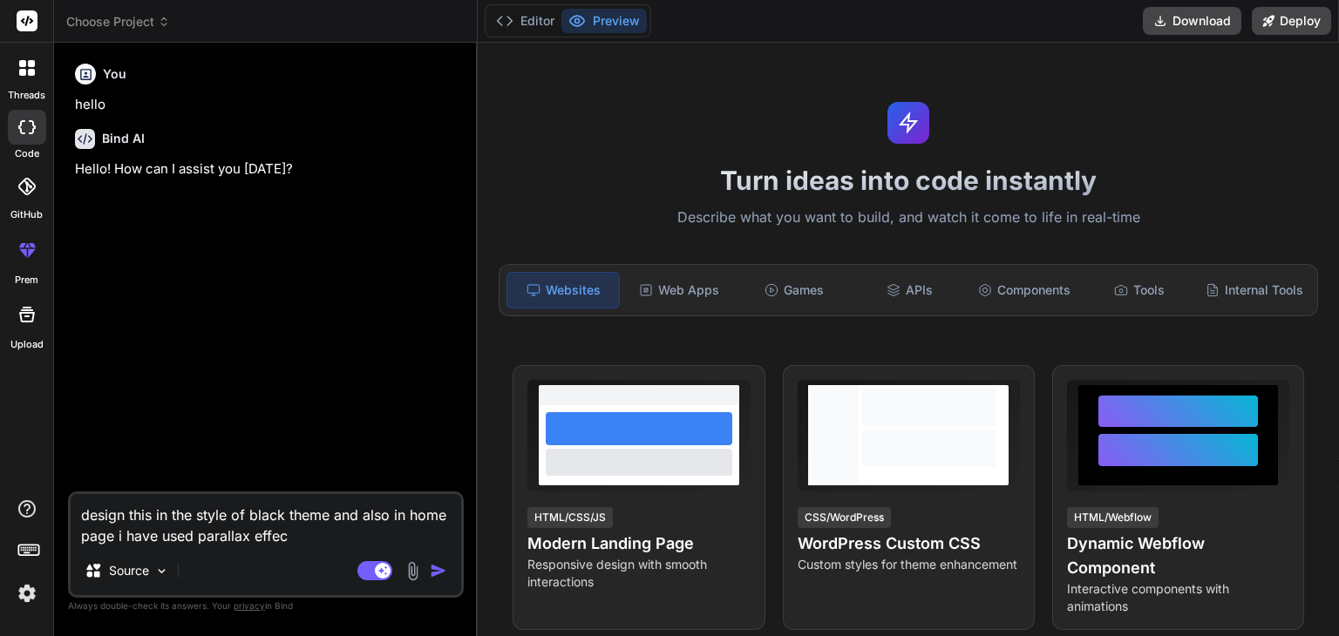
type textarea "design this in the style of black theme and also in home page i have used paral…"
type textarea "x"
type textarea "design this in the style of black theme and also in home page i have used paral…"
type textarea "x"
type textarea "design this in the style of black theme and also in home page i have used paral…"
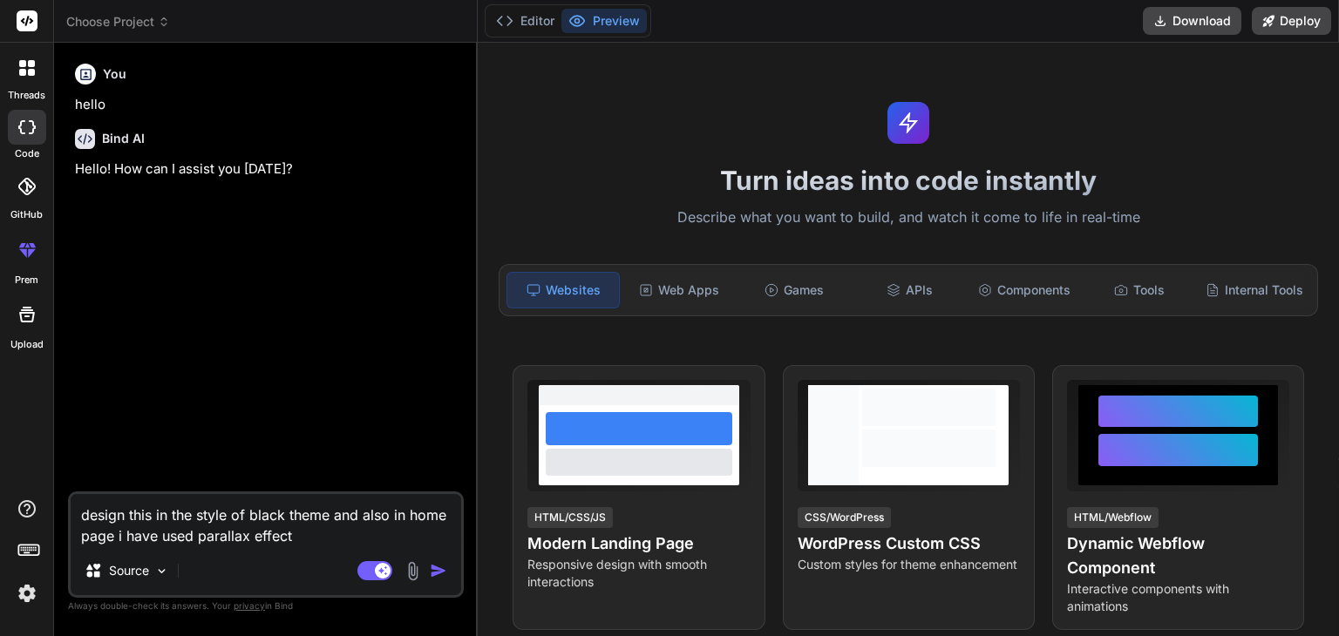
type textarea "x"
type textarea "design this in the style of black theme and also in home page i have used paral…"
type textarea "x"
type textarea "design this in the style of black theme and also in home page i have used paral…"
type textarea "x"
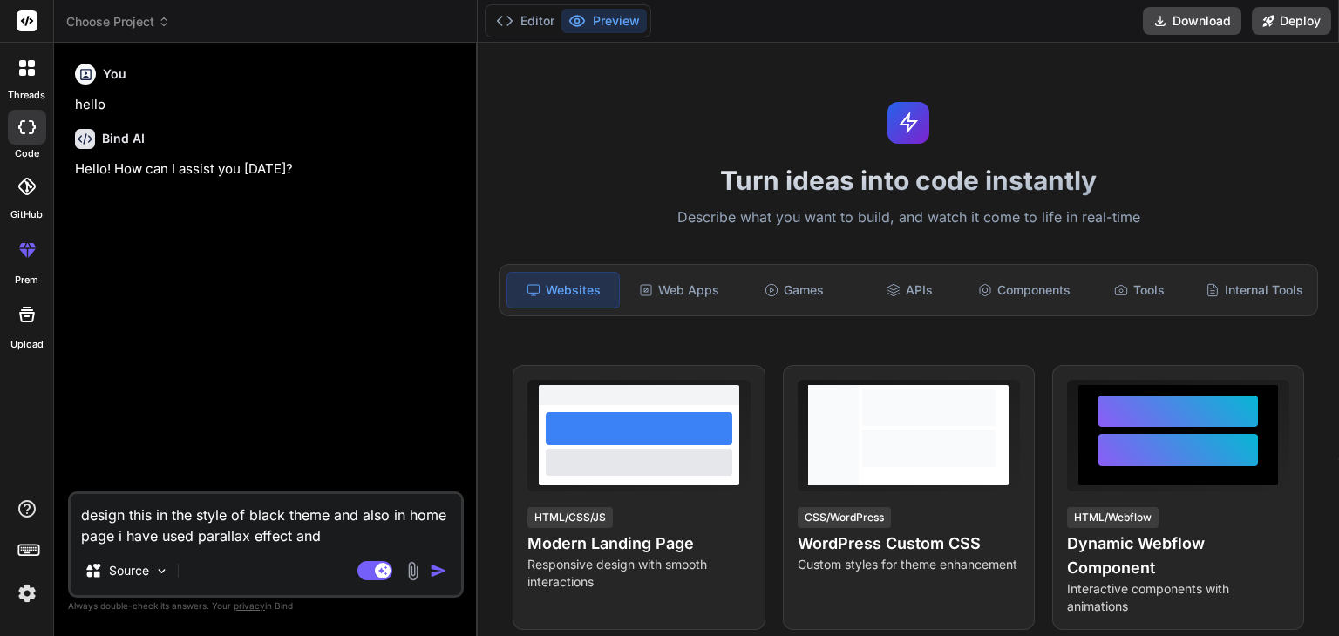
type textarea "design this in the style of black theme and also in home page i have used paral…"
type textarea "x"
type textarea "design this in the style of black theme and also in home page i have used paral…"
type textarea "x"
type textarea "design this in the style of black theme and also in home page i have used paral…"
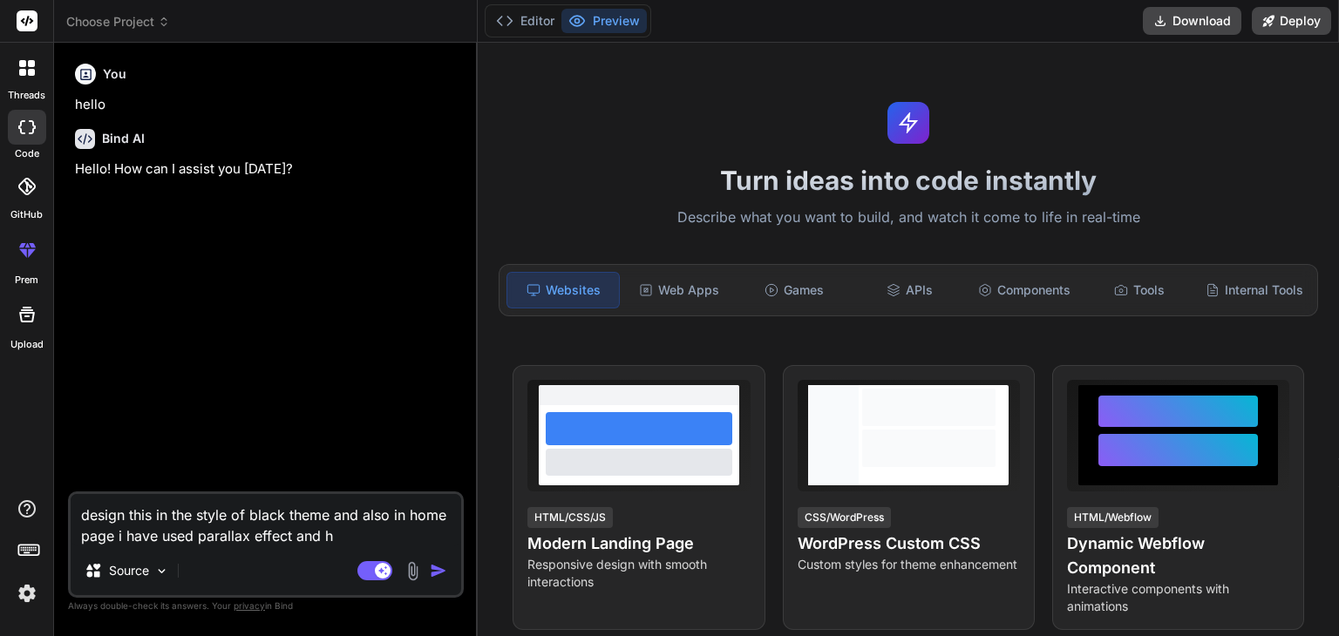
type textarea "x"
type textarea "design this in the style of black theme and also in home page i have used paral…"
type textarea "x"
type textarea "design this in the style of black theme and also in home page i have used paral…"
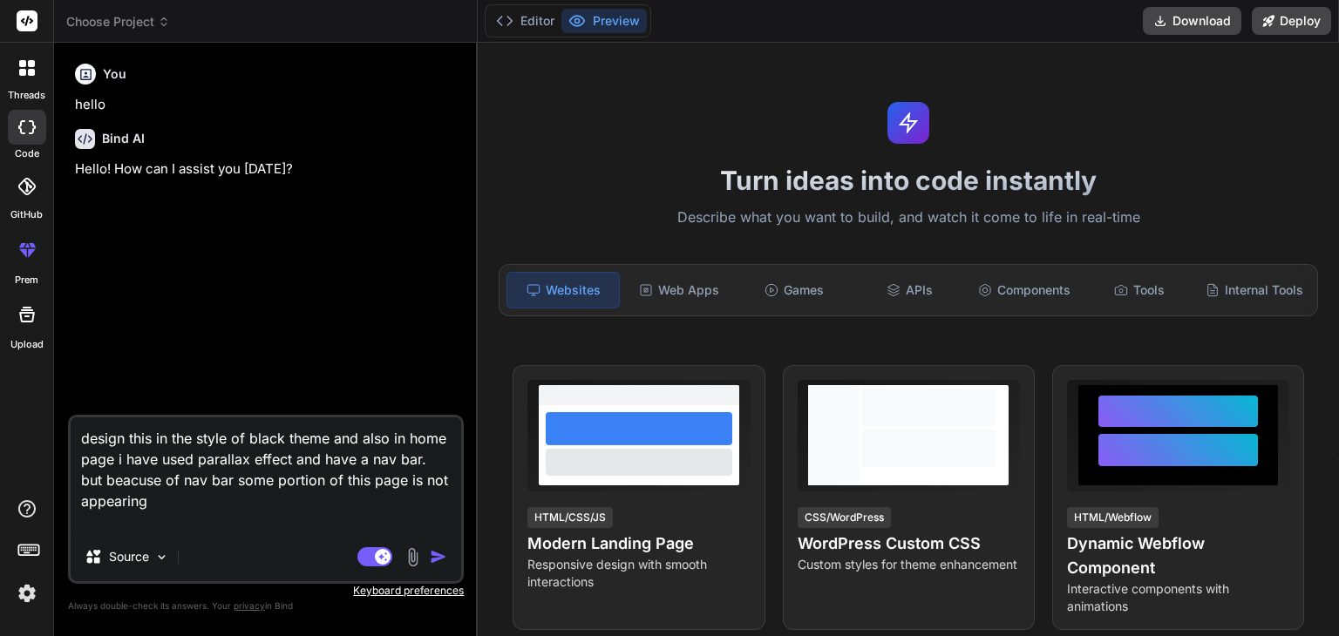
paste textarea "import React, { useState } from 'react'; import Footer from './components/Foote…"
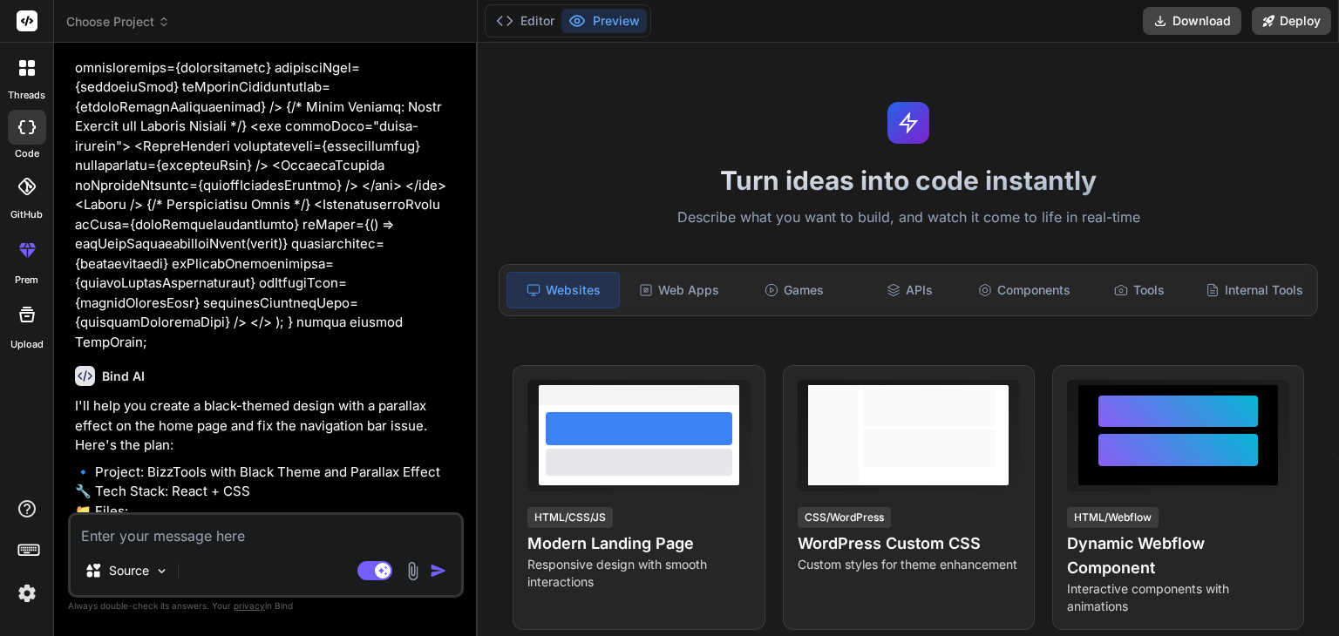
scroll to position [1557, 0]
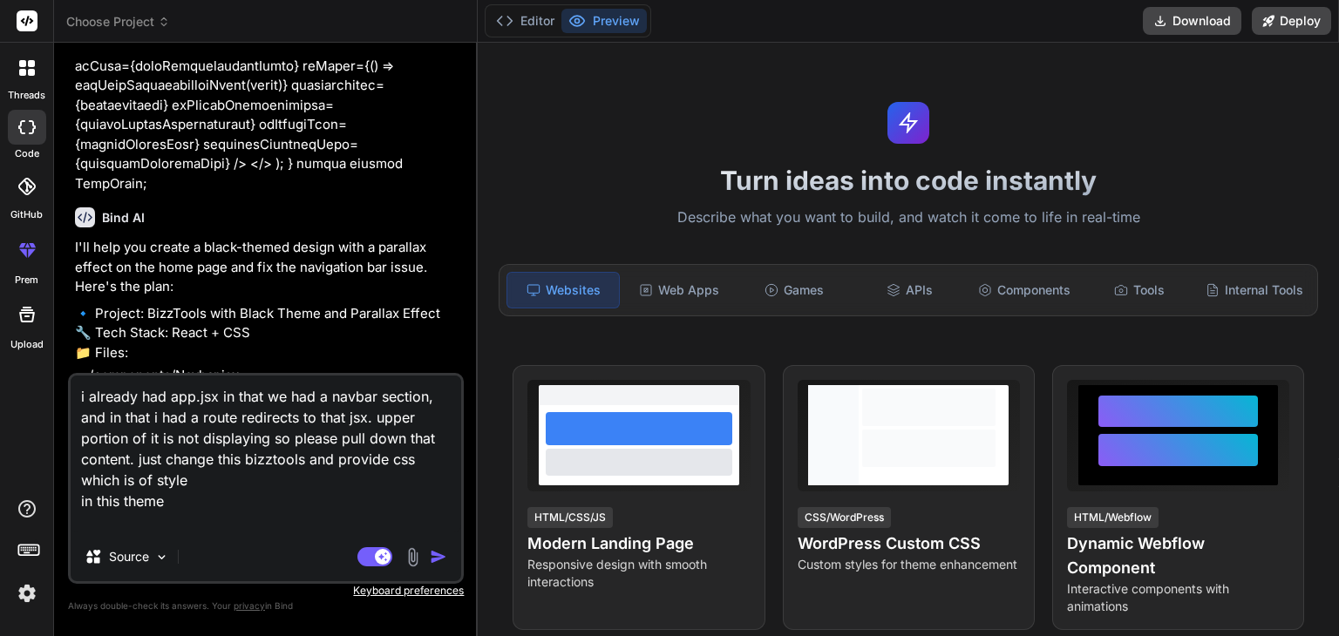
paste textarea "[URL][DOMAIN_NAME]"
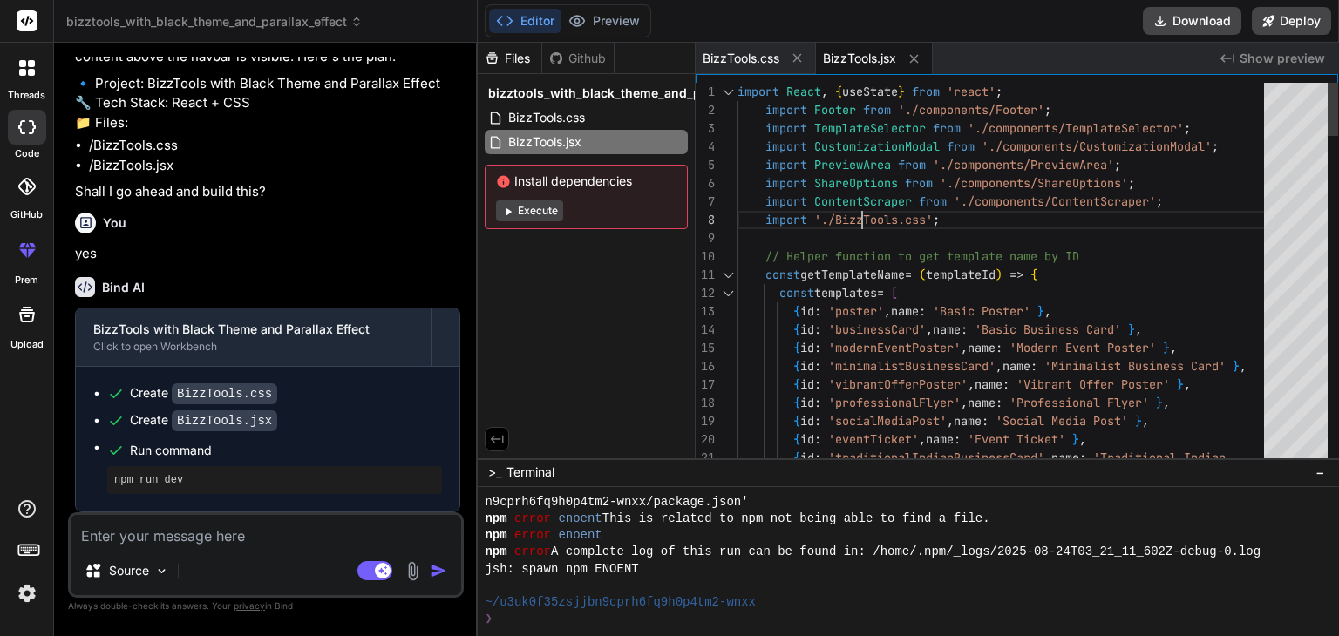
scroll to position [0, 0]
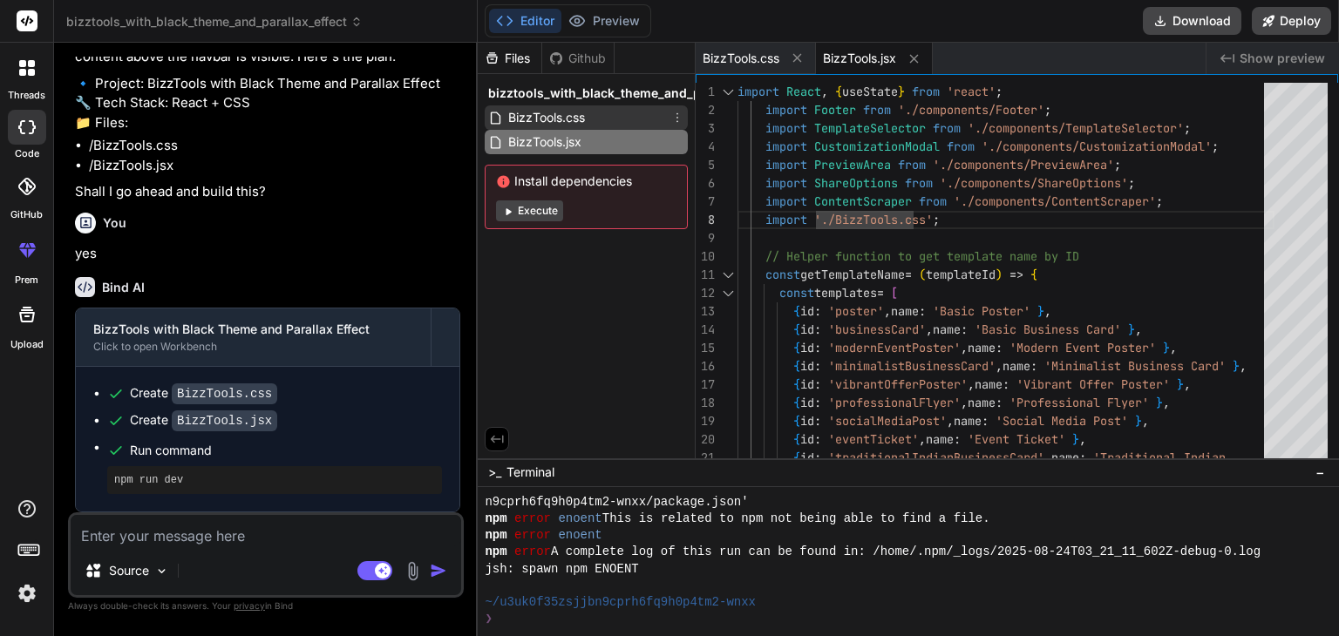
click at [564, 116] on span "BizzTools.css" at bounding box center [546, 117] width 80 height 21
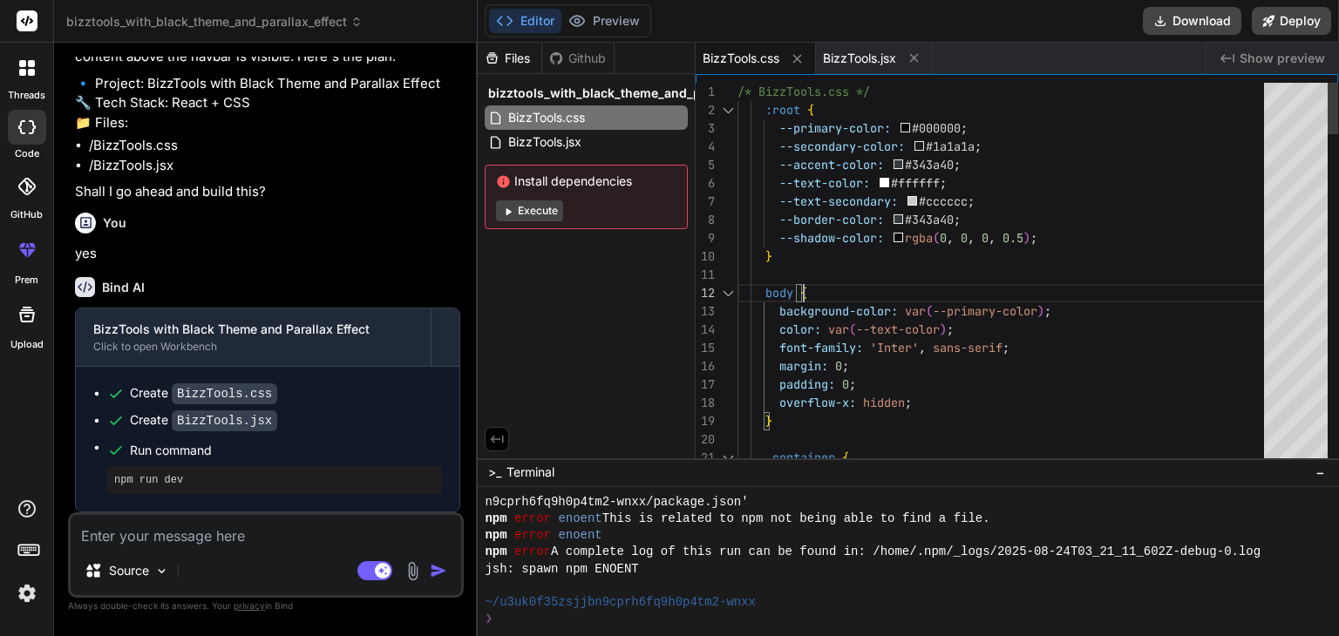
click at [210, 552] on div "Source Agent Mode. When this toggle is activated, AI automatically makes decisi…" at bounding box center [266, 554] width 396 height 85
click at [224, 545] on textarea at bounding box center [266, 530] width 390 height 31
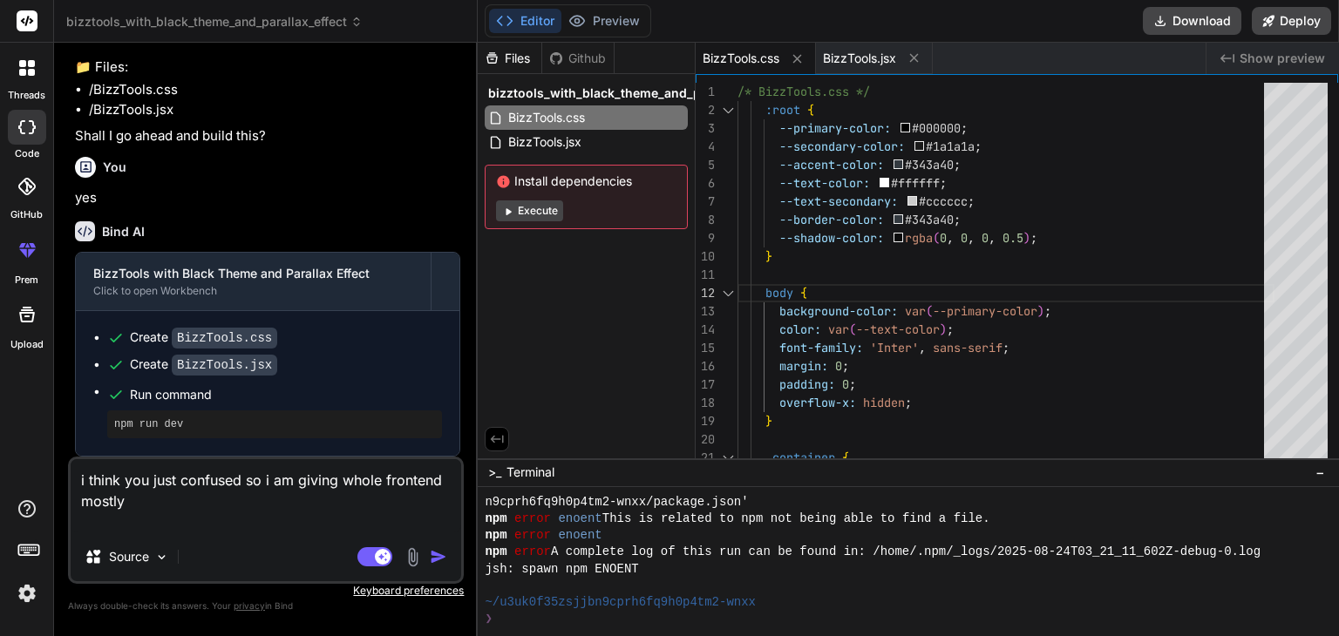
paste textarea "import React, { useState } from 'react'; import Footer from './components/Foote…"
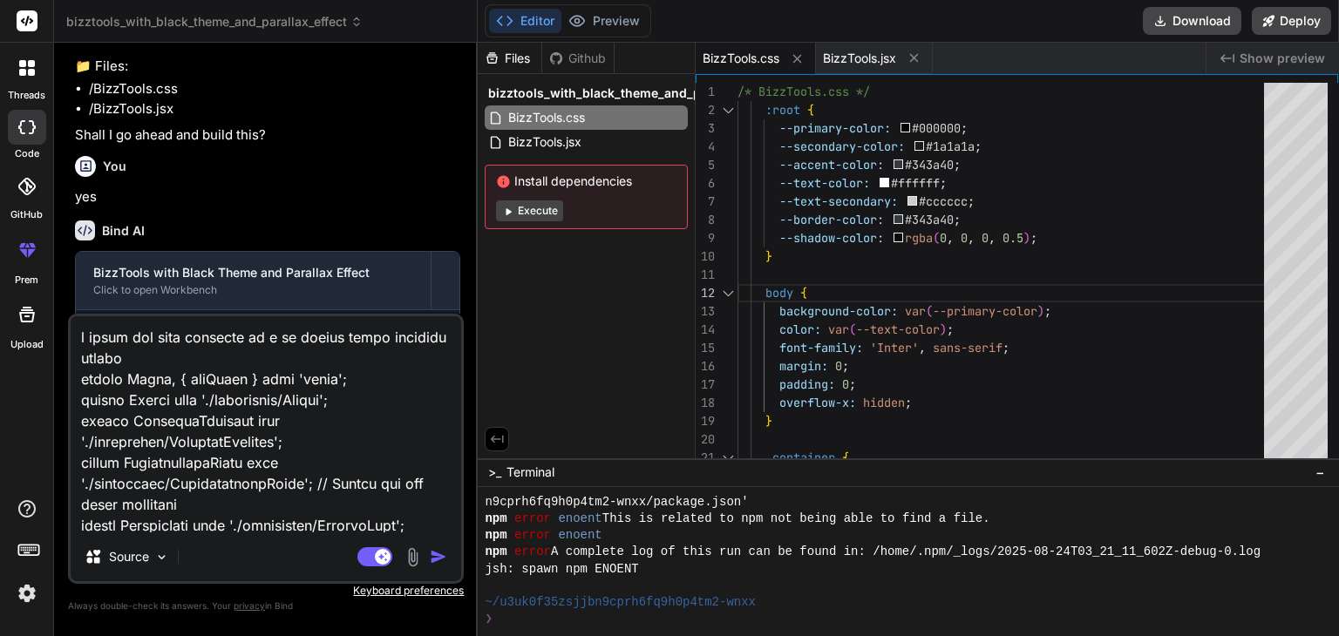
scroll to position [3222, 0]
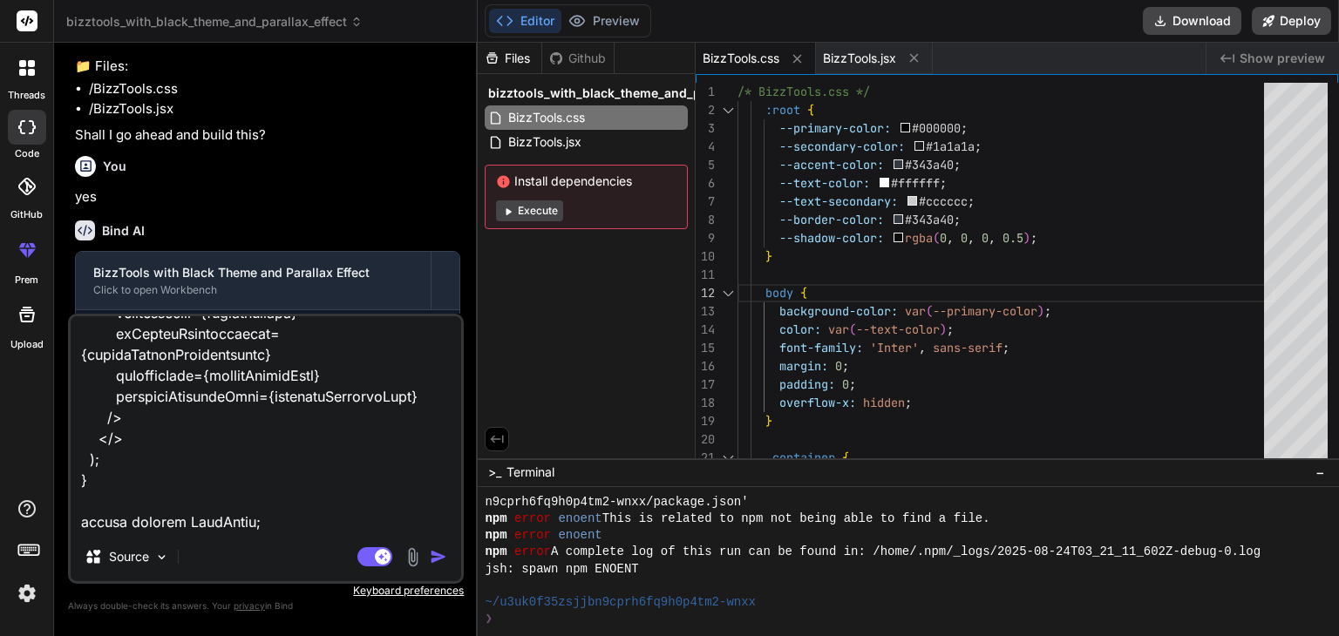
click at [344, 528] on textarea at bounding box center [266, 424] width 390 height 216
paste textarea "import React from 'react'; import { Routes, Route, Link } from 'react-router-do…"
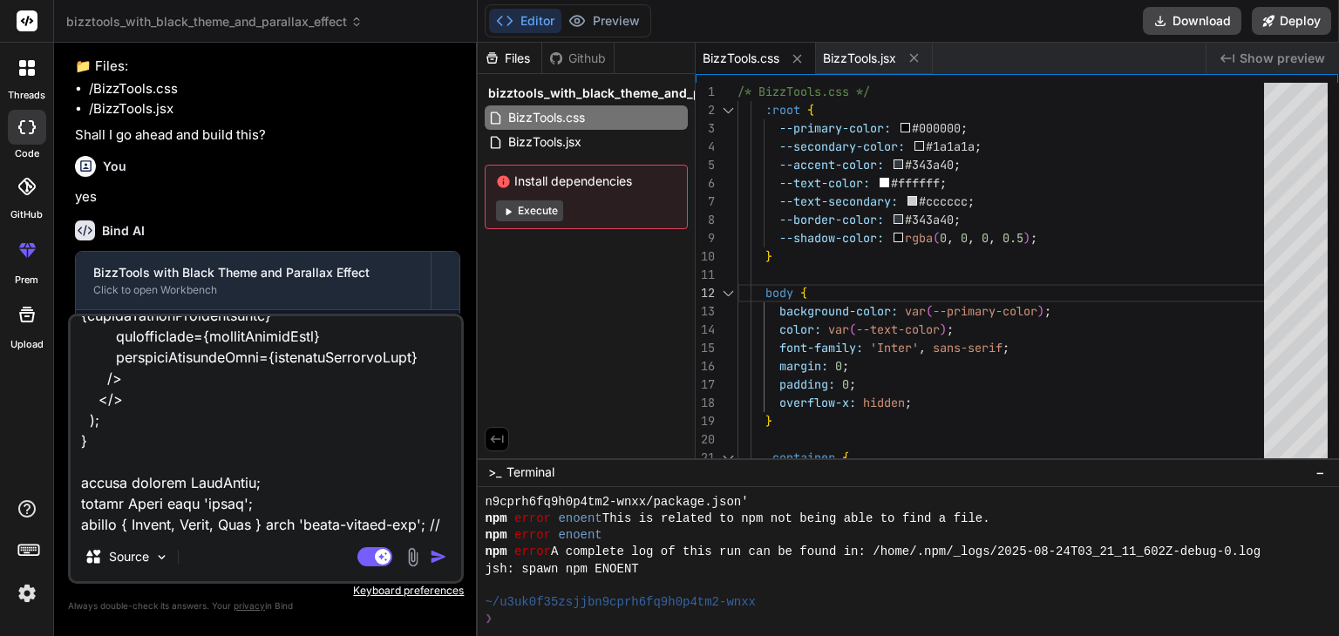
scroll to position [4164, 0]
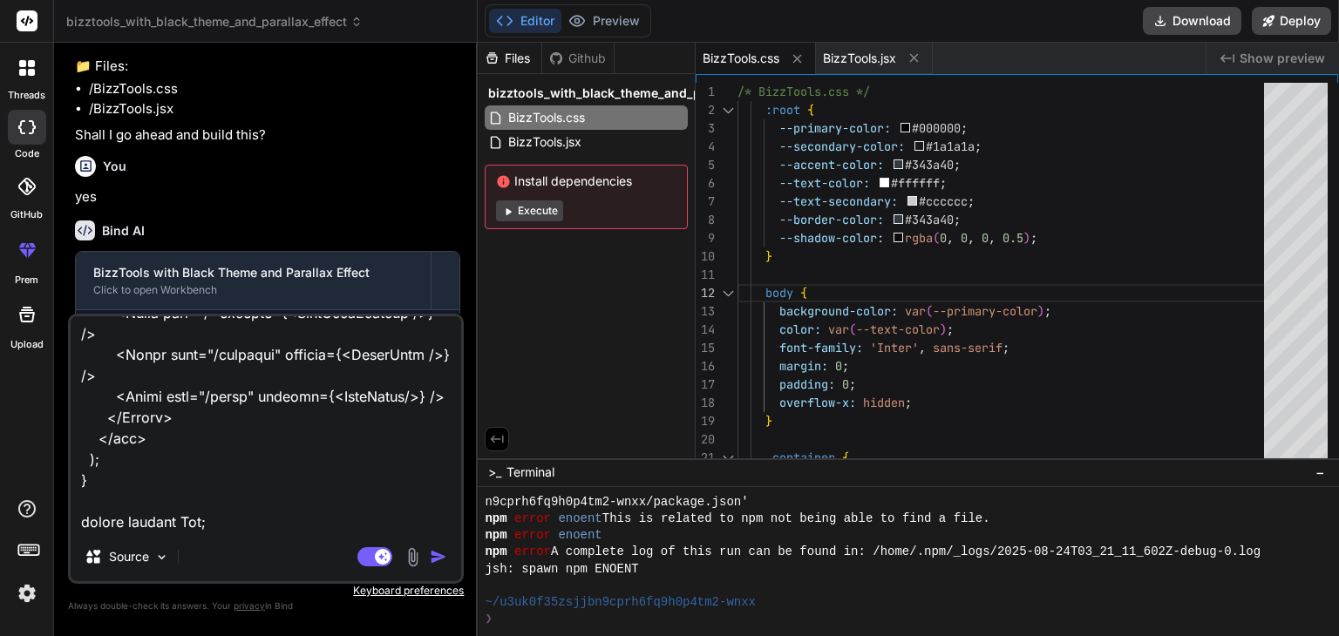
paste textarea "import React from 'react'; import './App.css'; // Import App-specific styles fo…"
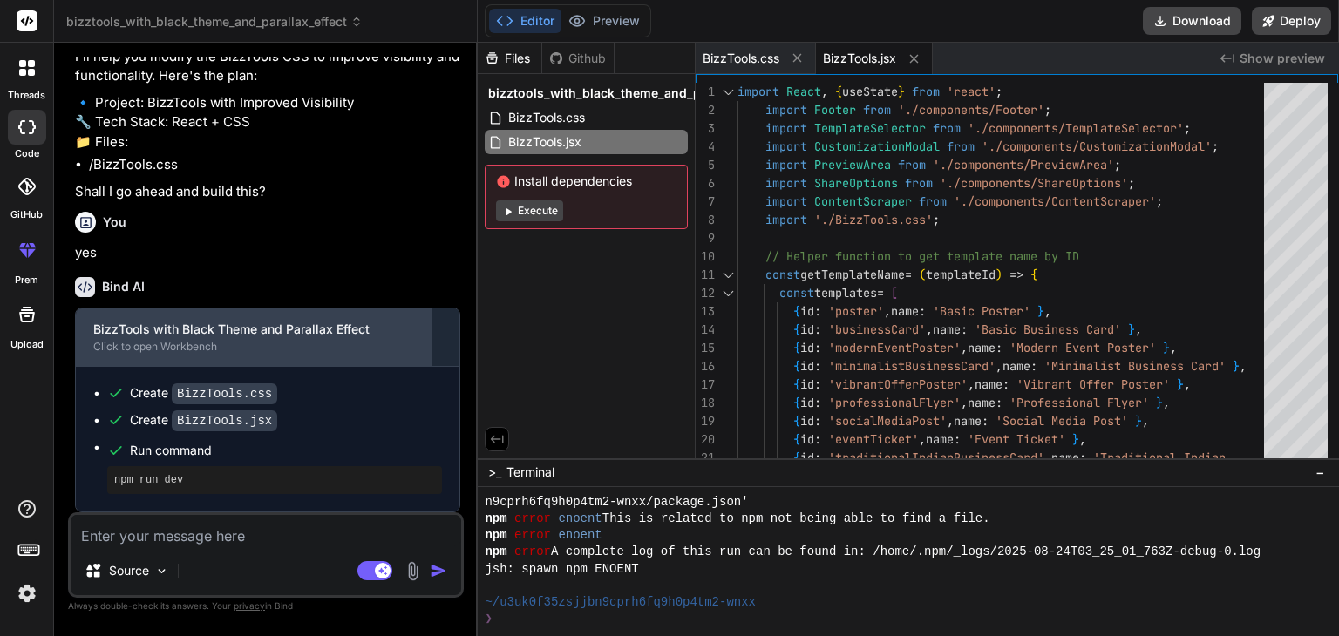
scroll to position [502, 0]
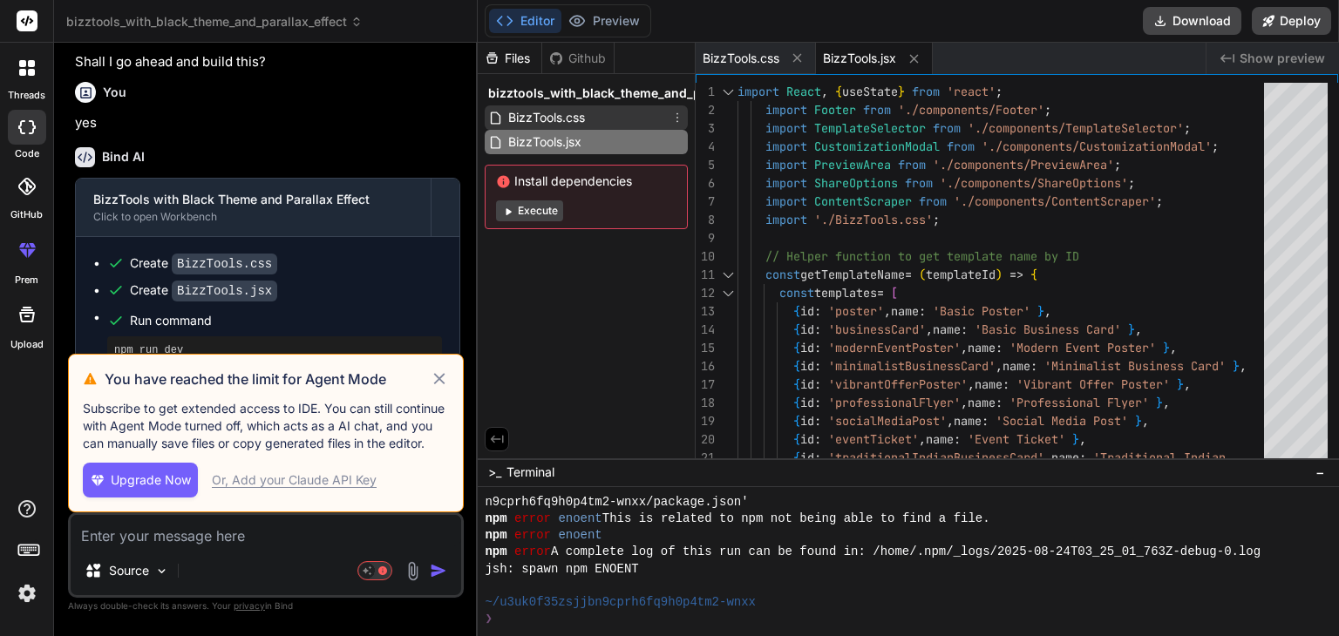
click at [568, 112] on span "BizzTools.css" at bounding box center [546, 117] width 80 height 21
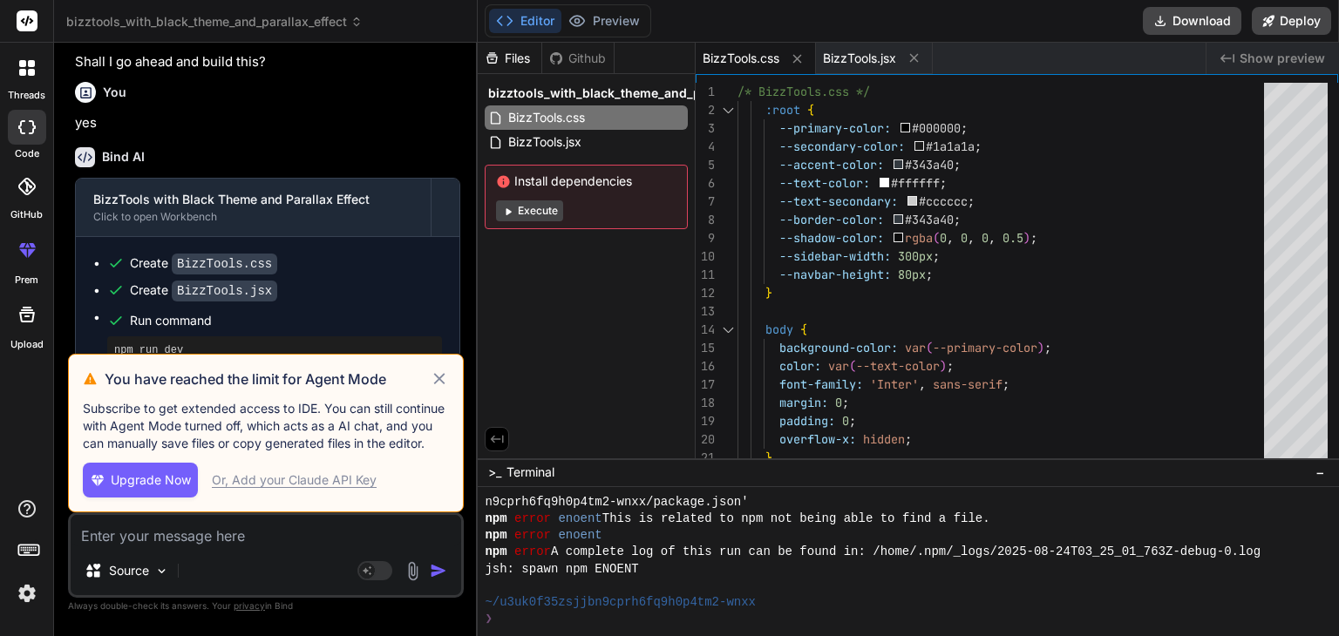
click at [261, 480] on div "Or, Add your Claude API Key" at bounding box center [294, 480] width 165 height 17
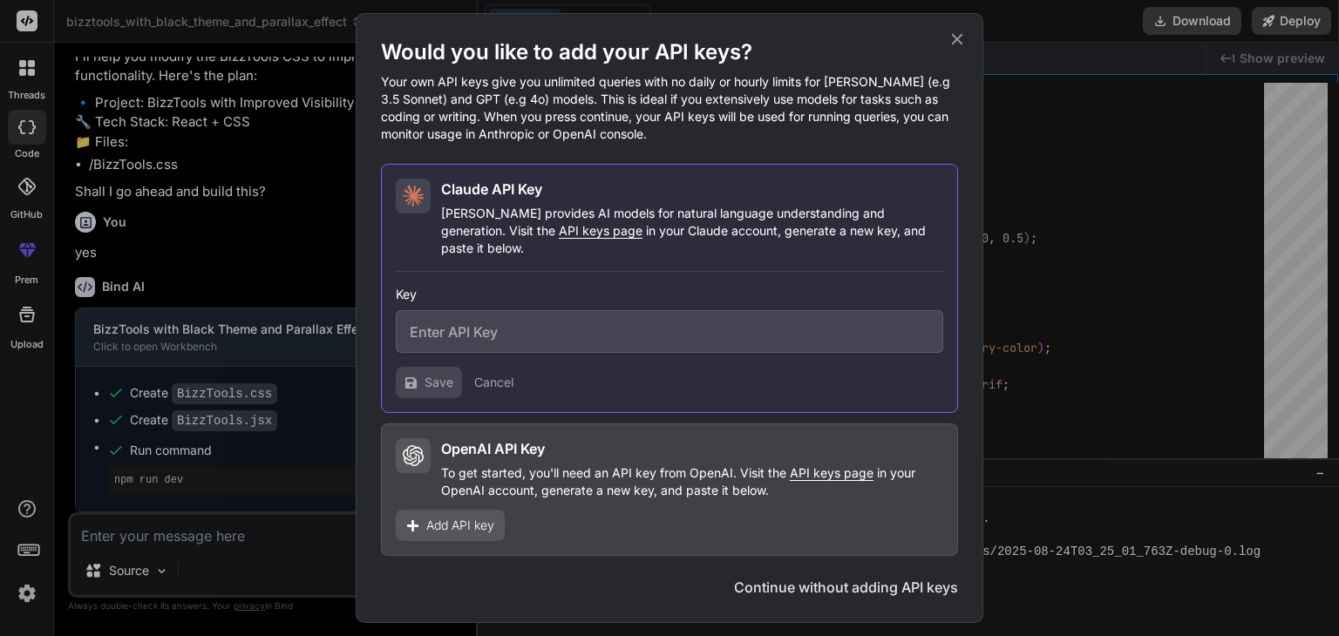
click at [959, 44] on icon at bounding box center [956, 39] width 19 height 19
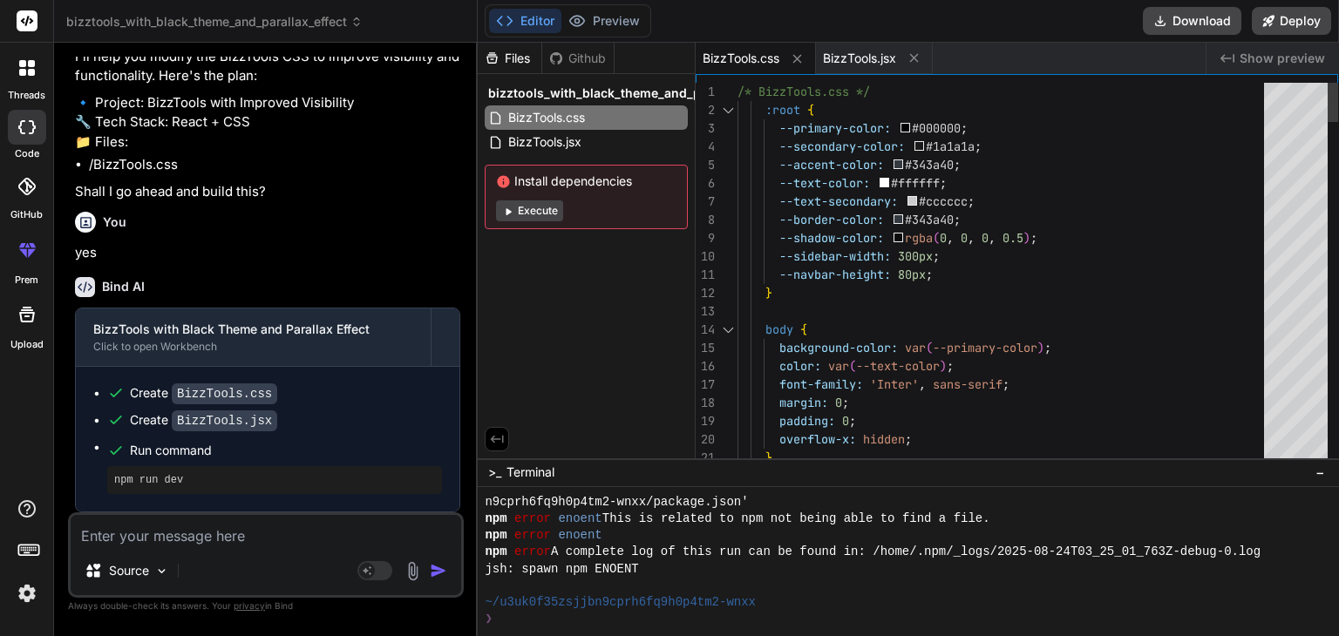
scroll to position [0, 0]
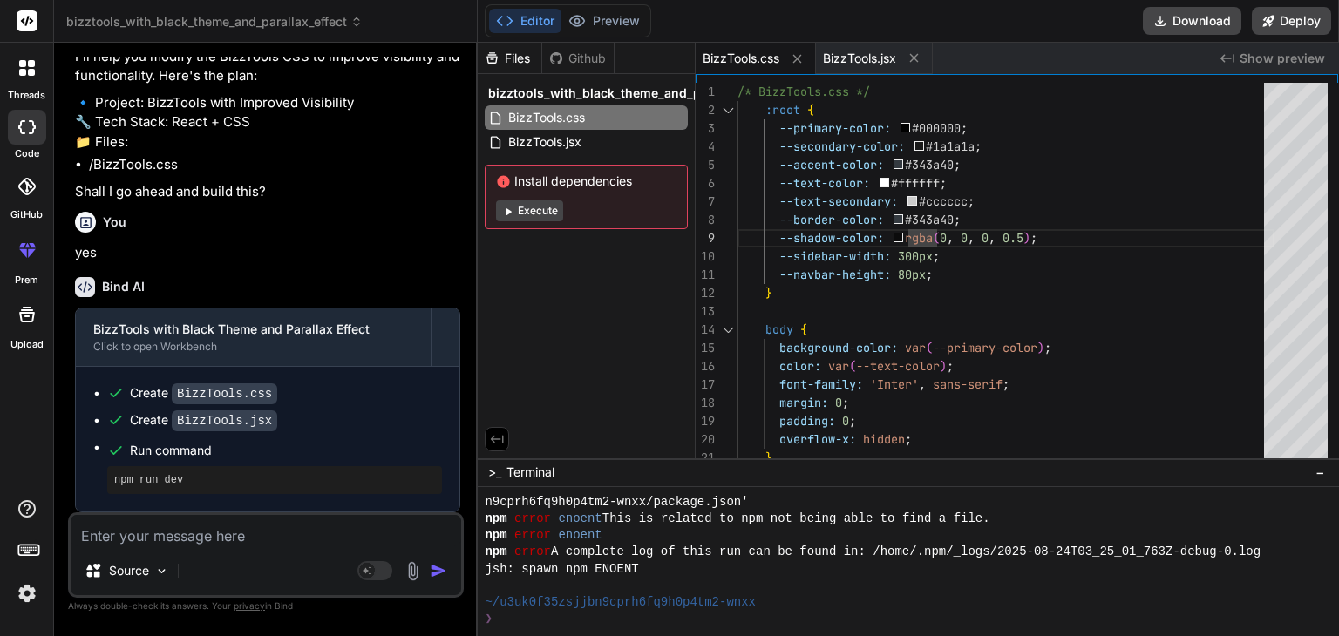
click at [241, 531] on textarea at bounding box center [266, 530] width 390 height 31
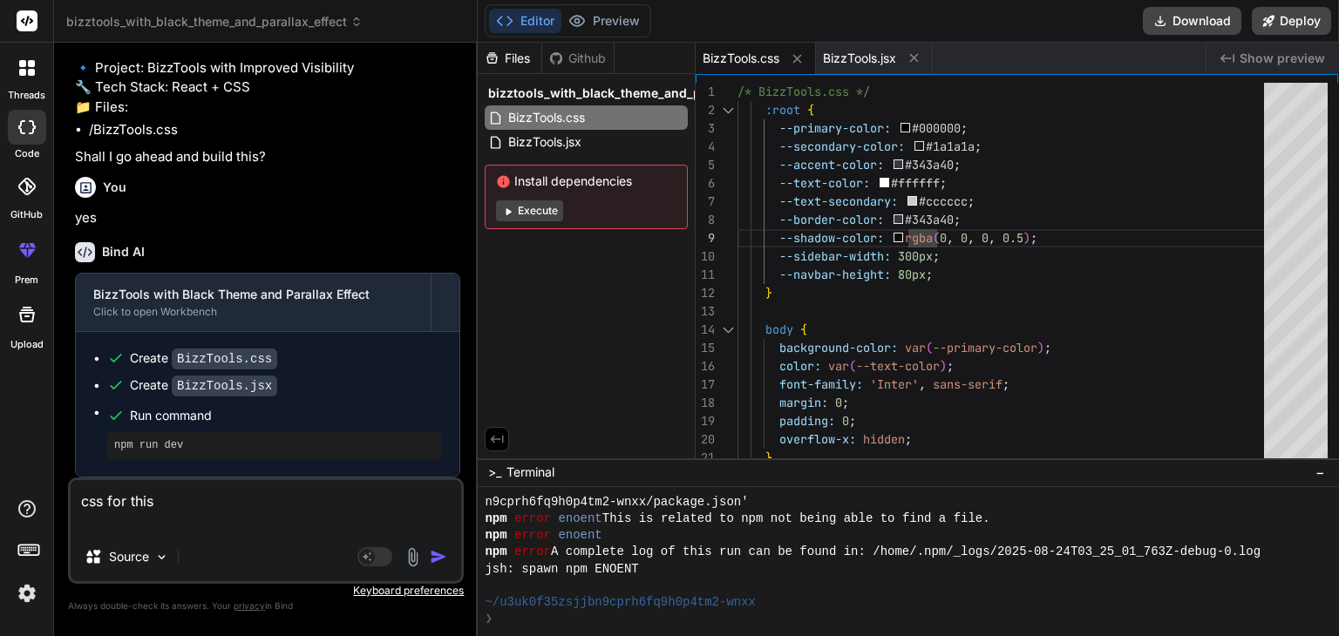
paste textarea "import React from 'react'; import Modal from './Modal'; import CustomizationPan…"
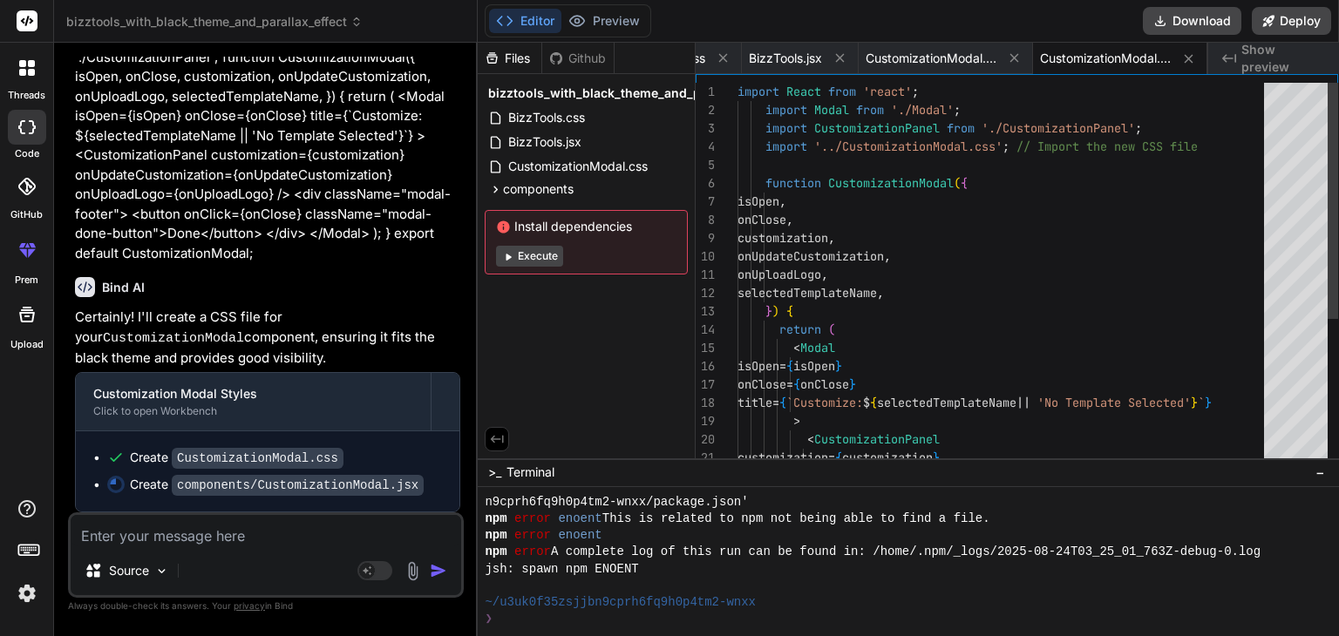
scroll to position [6976, 0]
click at [596, 157] on span "CustomizationModal.css" at bounding box center [577, 166] width 143 height 21
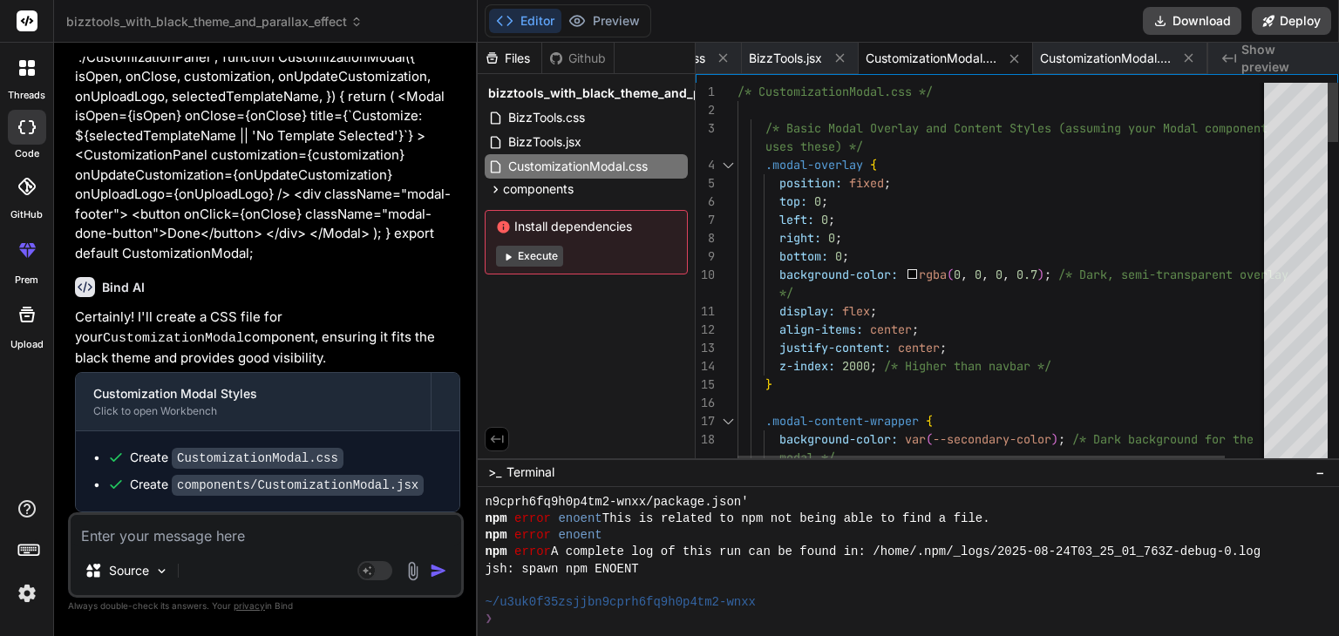
scroll to position [0, 0]
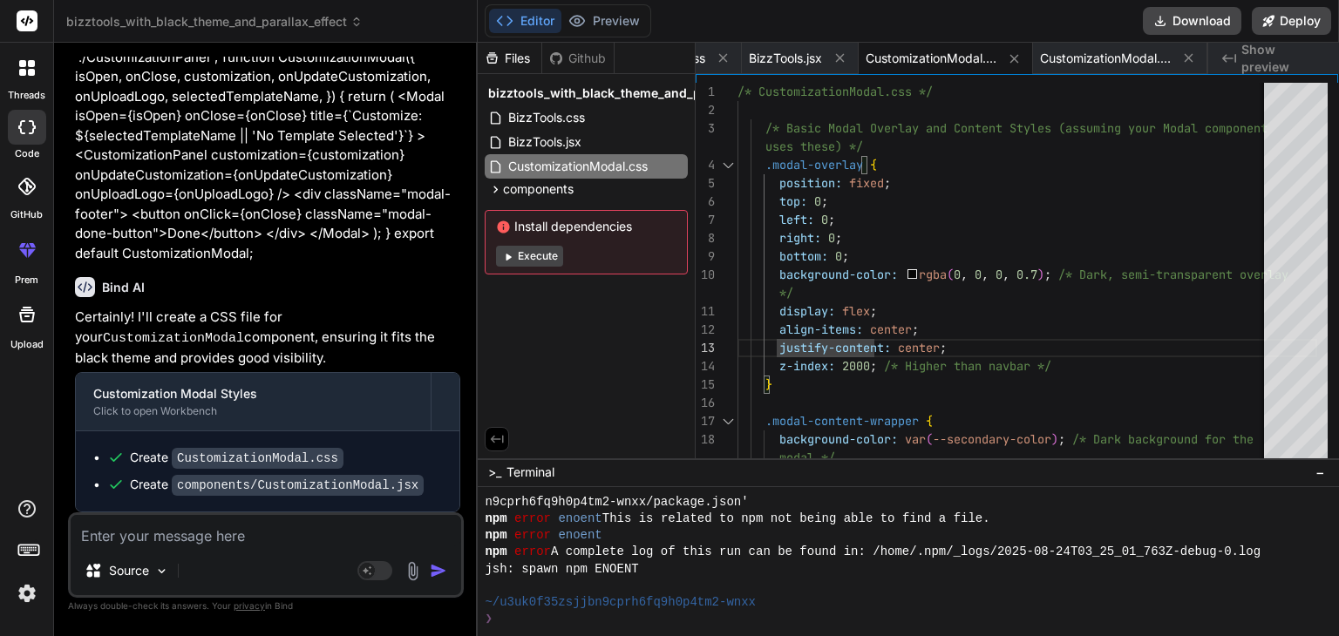
click at [345, 538] on textarea at bounding box center [266, 530] width 390 height 31
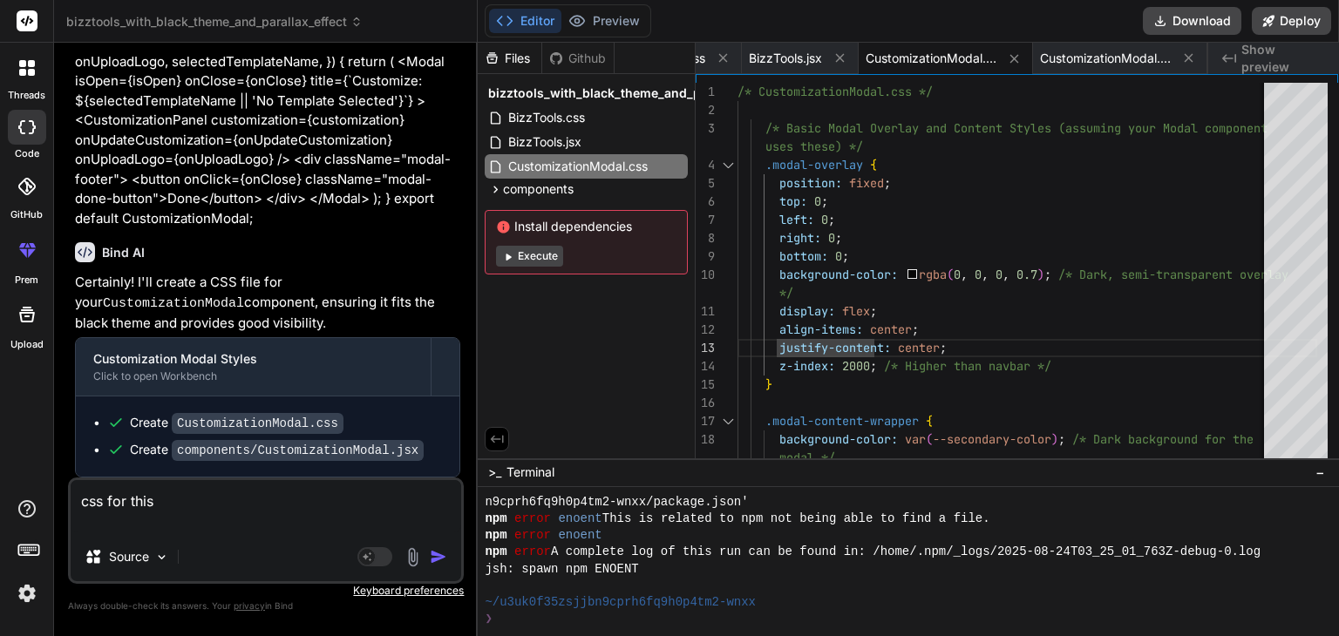
paste textarea "import React from 'react'; const fontOptions = ['Inter', 'Arial', 'Verdana', 'T…"
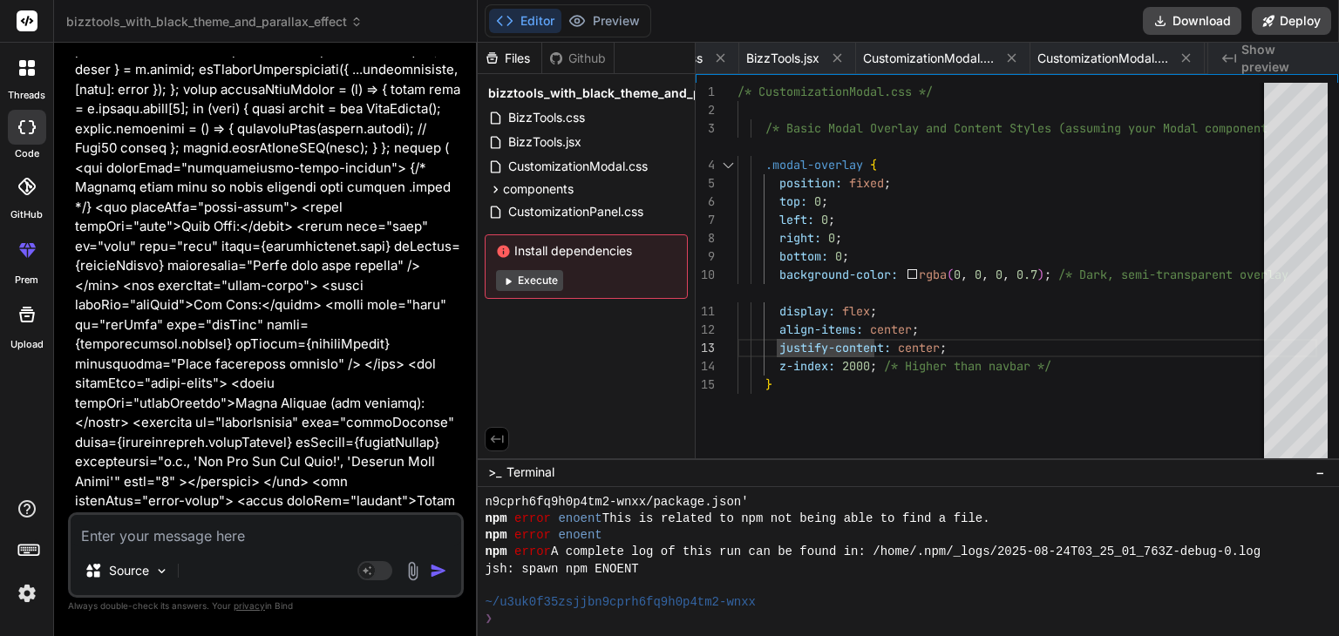
scroll to position [0, 425]
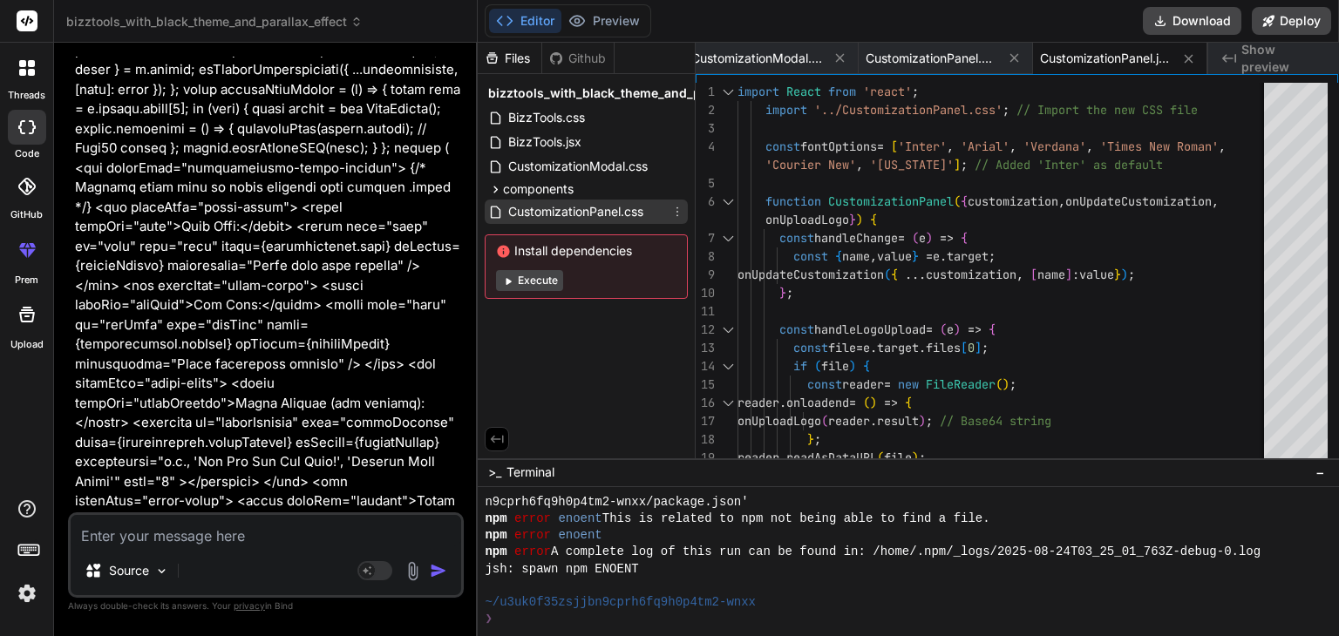
click at [617, 208] on span "CustomizationPanel.css" at bounding box center [575, 211] width 139 height 21
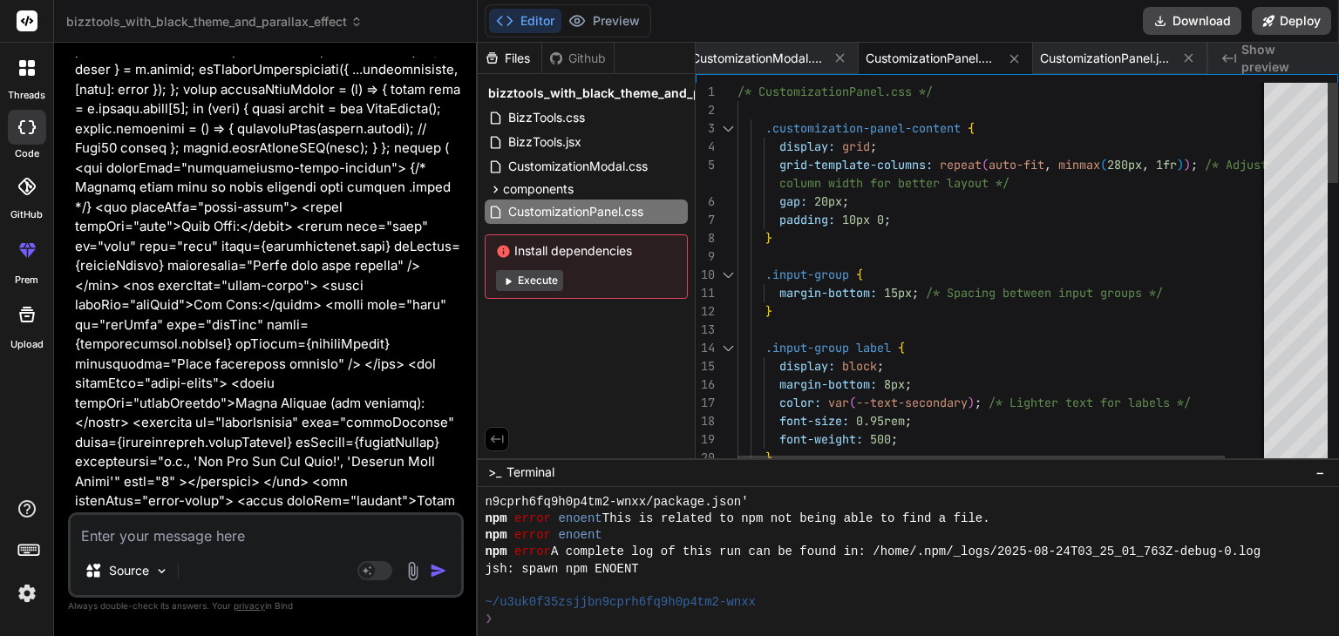
scroll to position [0, 0]
click at [336, 527] on textarea at bounding box center [266, 530] width 390 height 31
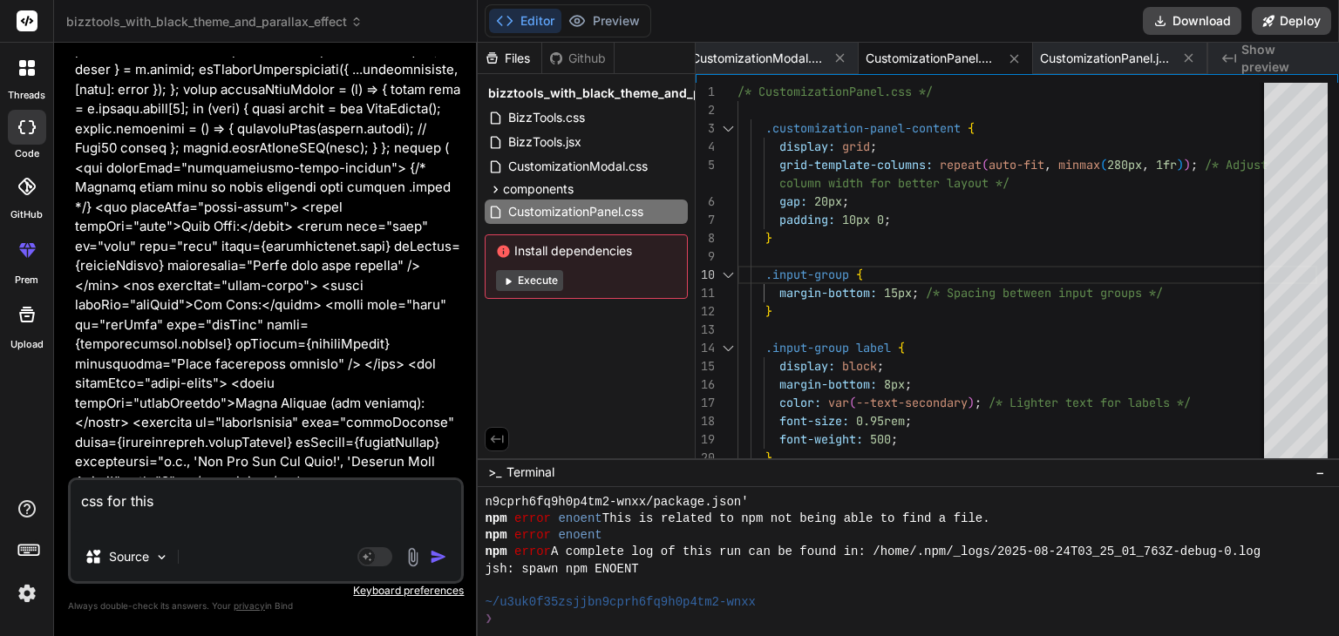
paste textarea "import React, { useState } from 'react'; import TemplateSelector from './Templa…"
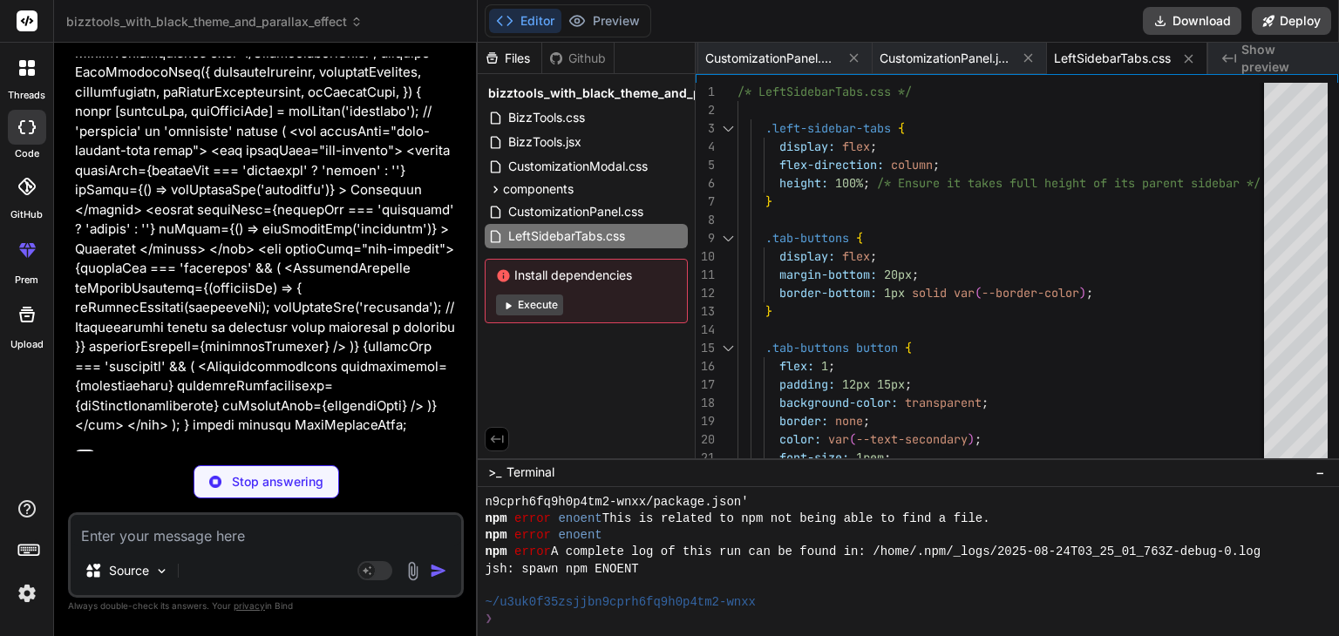
scroll to position [0, 743]
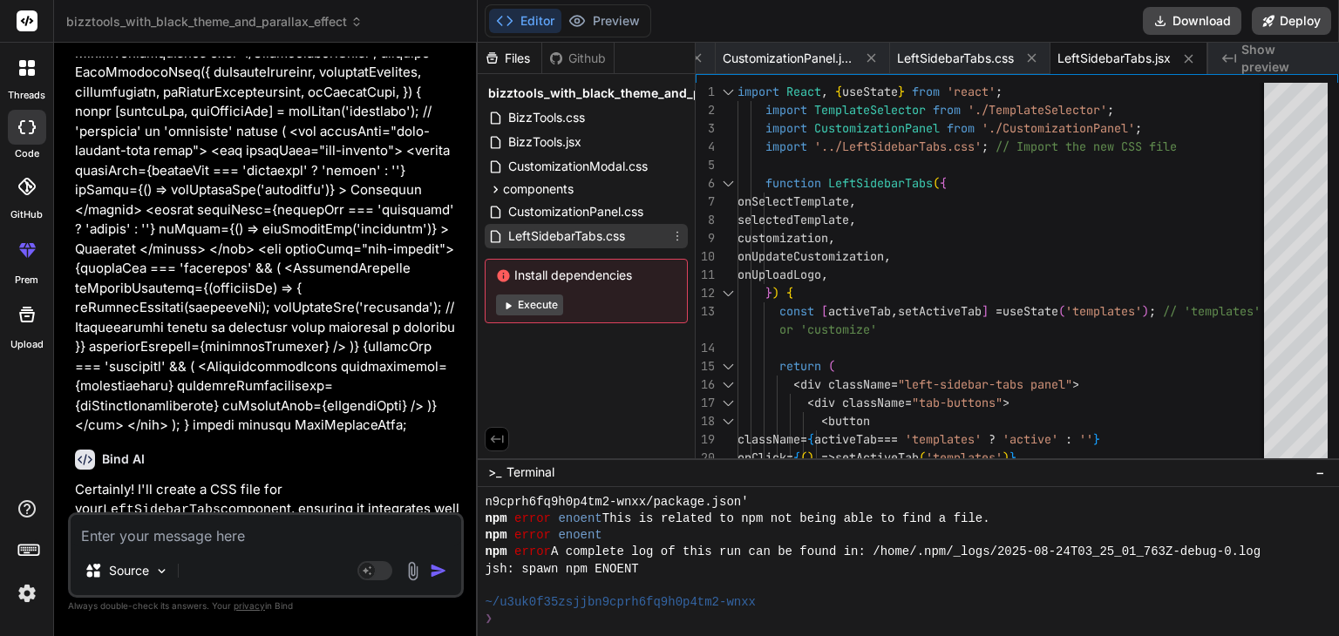
click at [596, 238] on span "LeftSidebarTabs.css" at bounding box center [566, 236] width 120 height 21
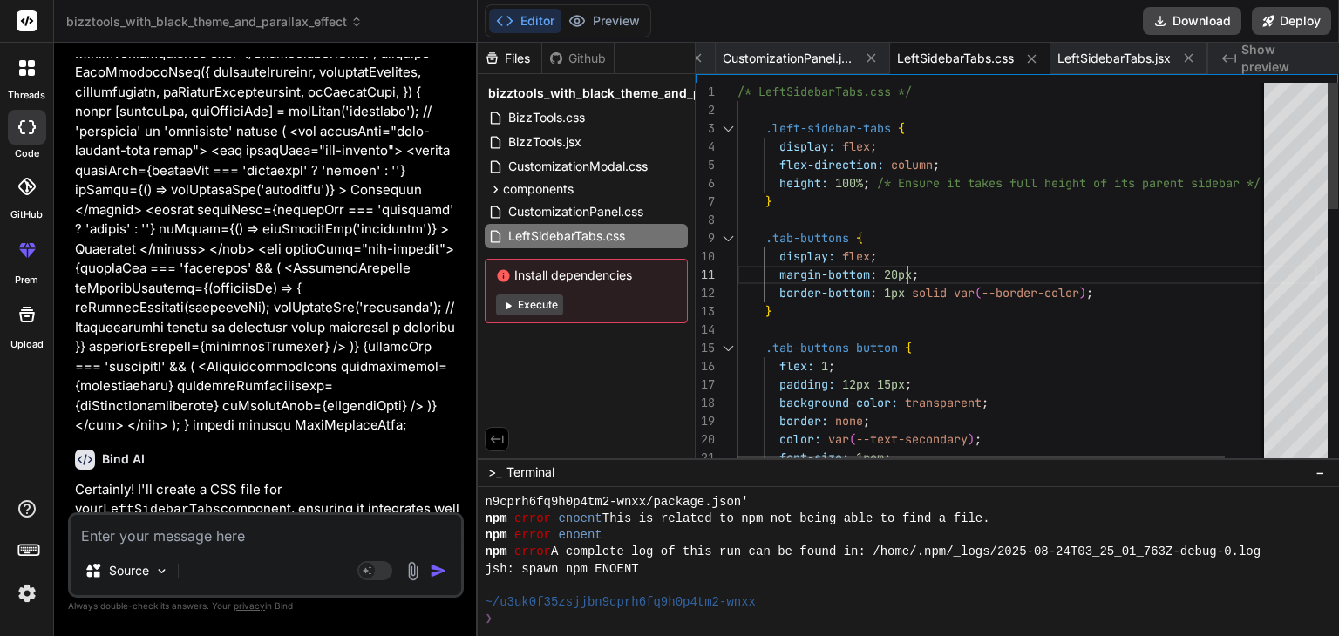
scroll to position [0, 0]
click at [349, 526] on textarea at bounding box center [266, 530] width 390 height 31
click at [257, 548] on div "c Source Agent Mode. When this toggle is activated, AI automatically makes deci…" at bounding box center [266, 554] width 396 height 85
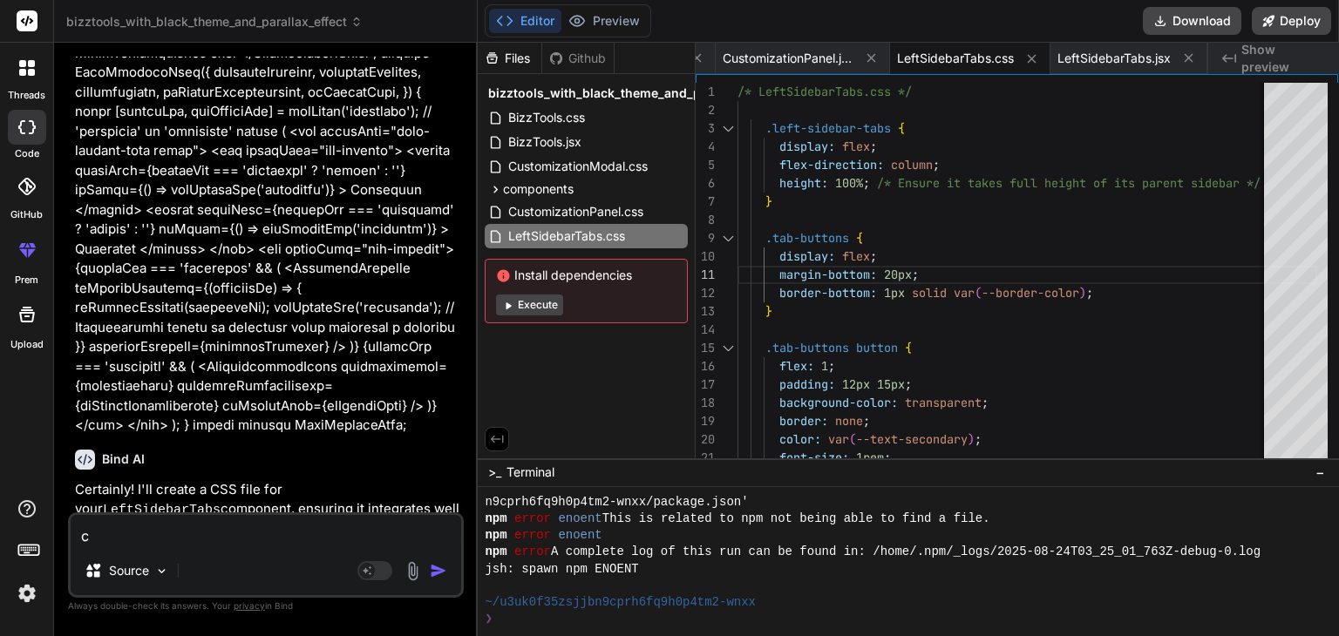
click at [204, 545] on textarea "c" at bounding box center [266, 530] width 390 height 31
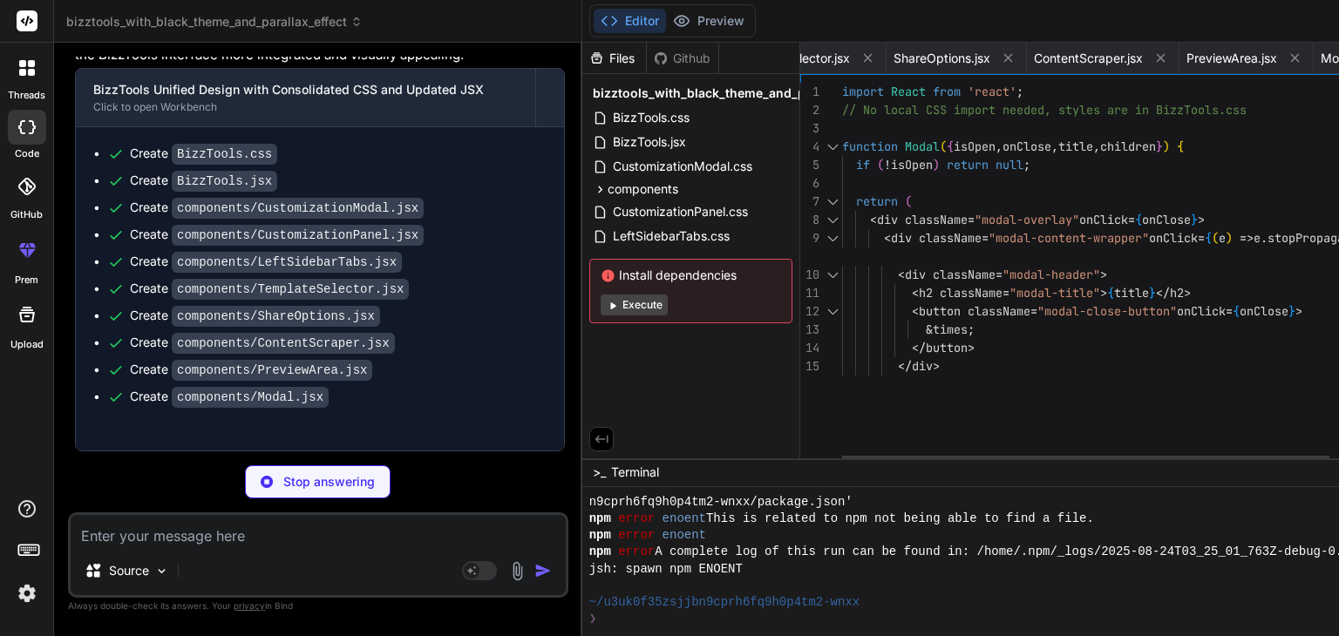
scroll to position [0, 1544]
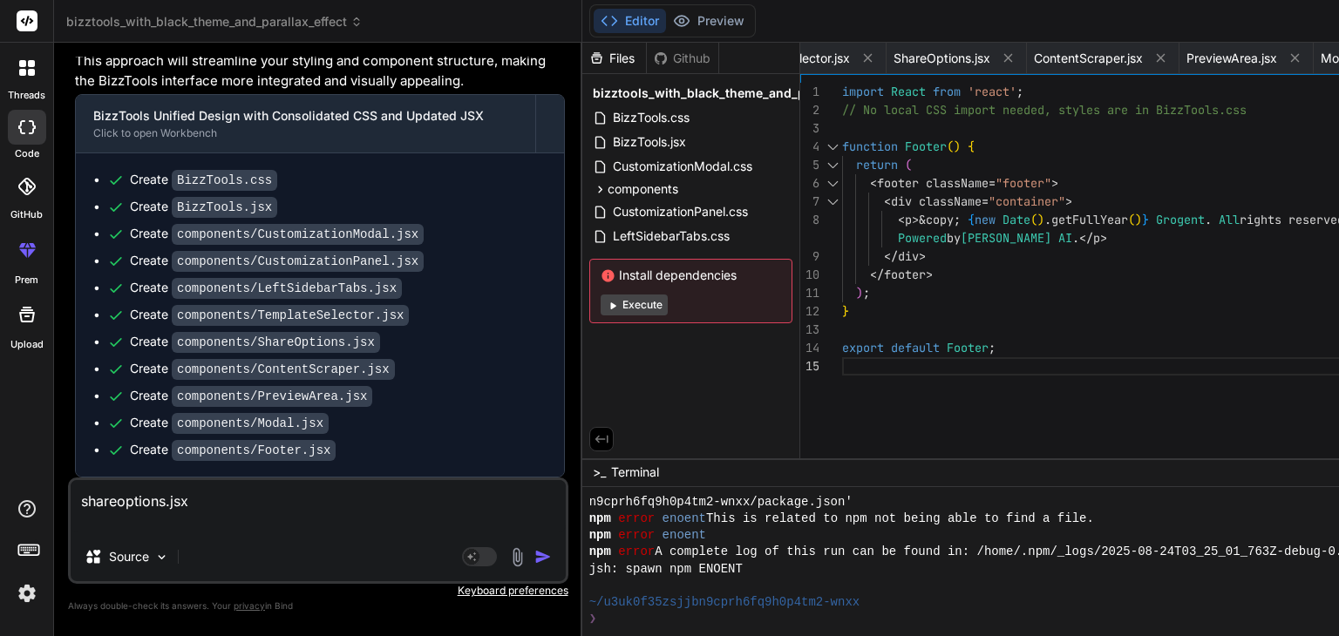
paste textarea "import React from 'react'; // Helper function to get dimensions for each templa…"
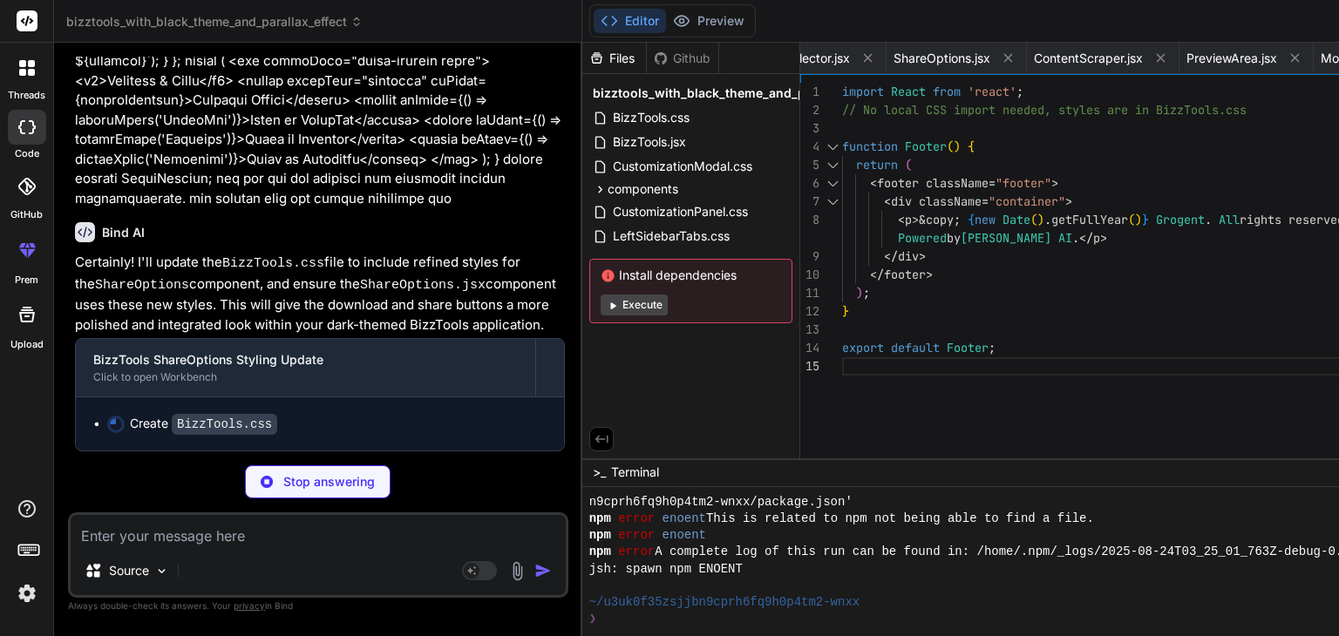
scroll to position [13112, 0]
click at [314, 487] on p "Stop answering" at bounding box center [329, 481] width 92 height 17
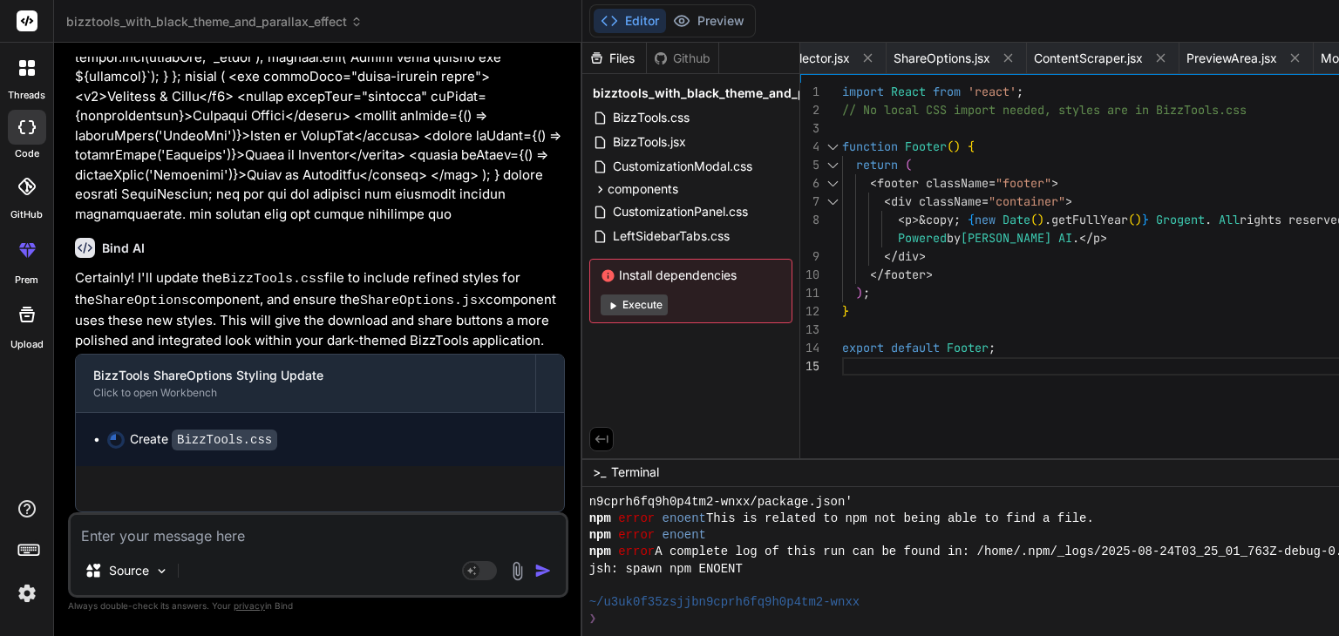
scroll to position [13097, 0]
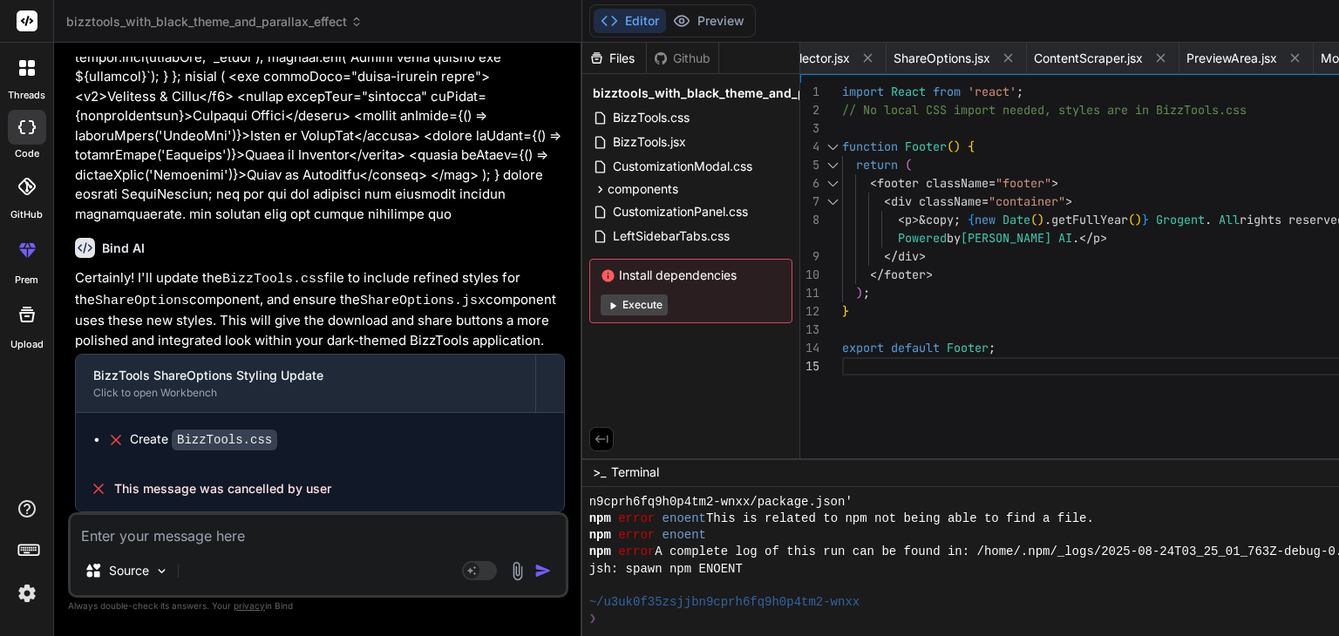
click at [330, 533] on textarea at bounding box center [318, 530] width 495 height 31
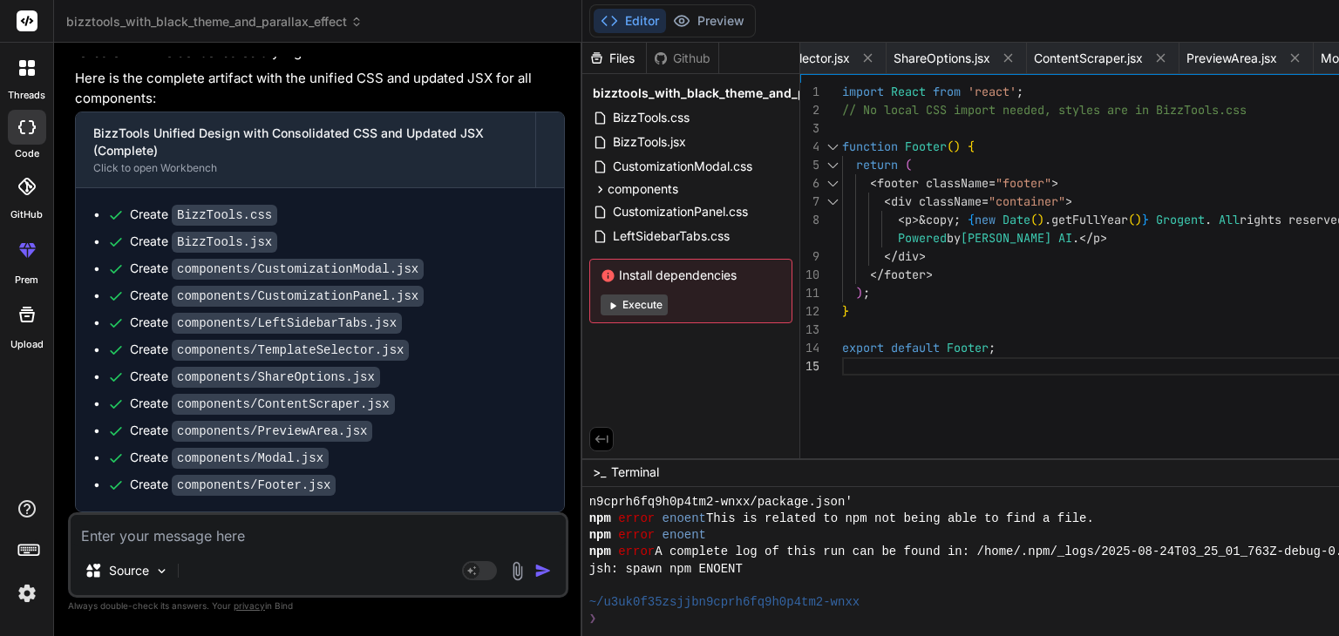
scroll to position [13785, 0]
click at [611, 144] on span "BizzTools.jsx" at bounding box center [649, 142] width 77 height 21
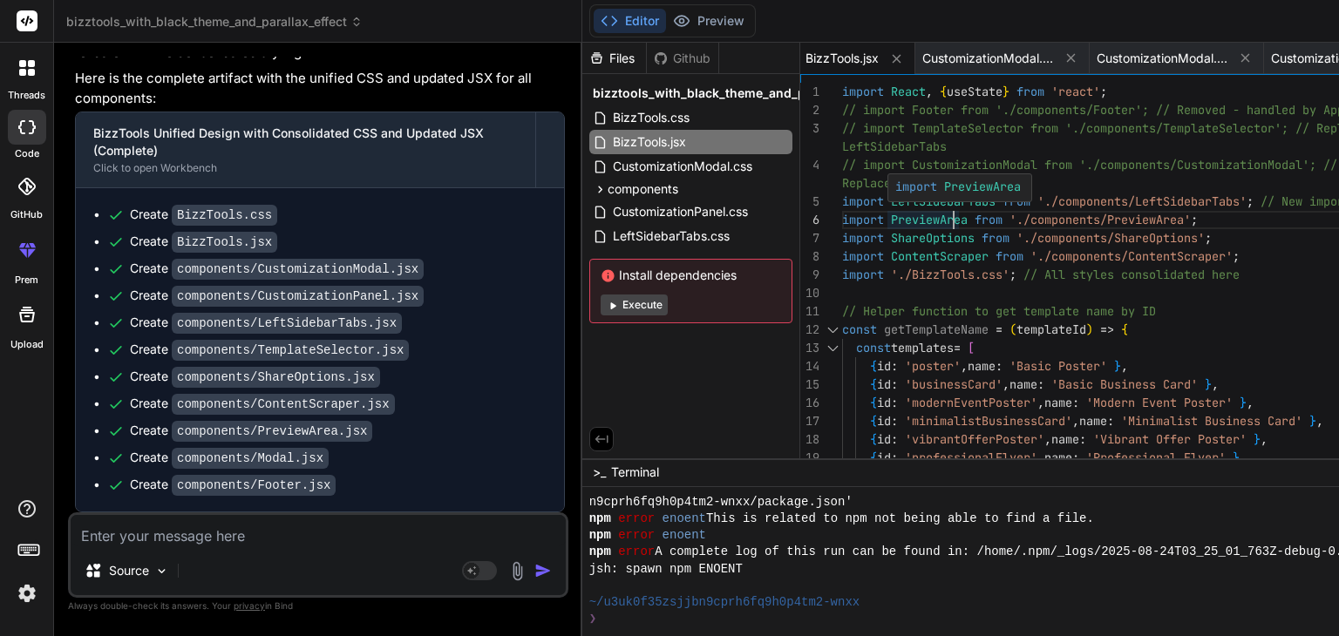
scroll to position [0, 0]
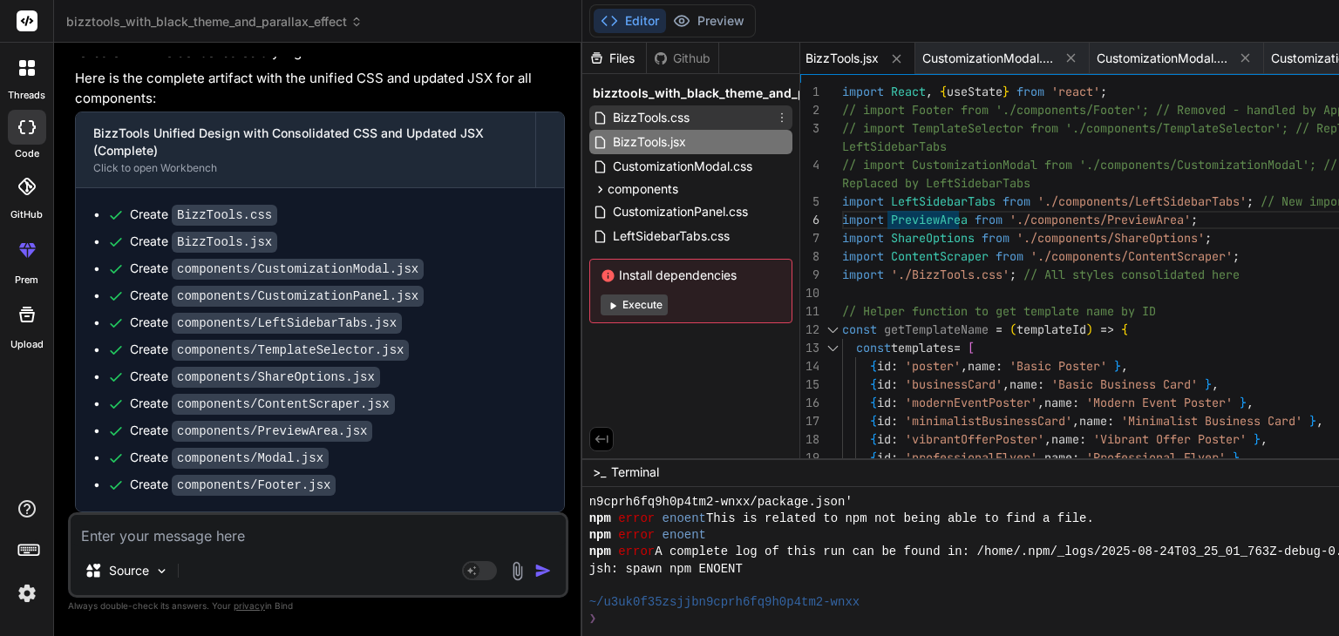
click at [611, 109] on span "BizzTools.css" at bounding box center [651, 117] width 80 height 21
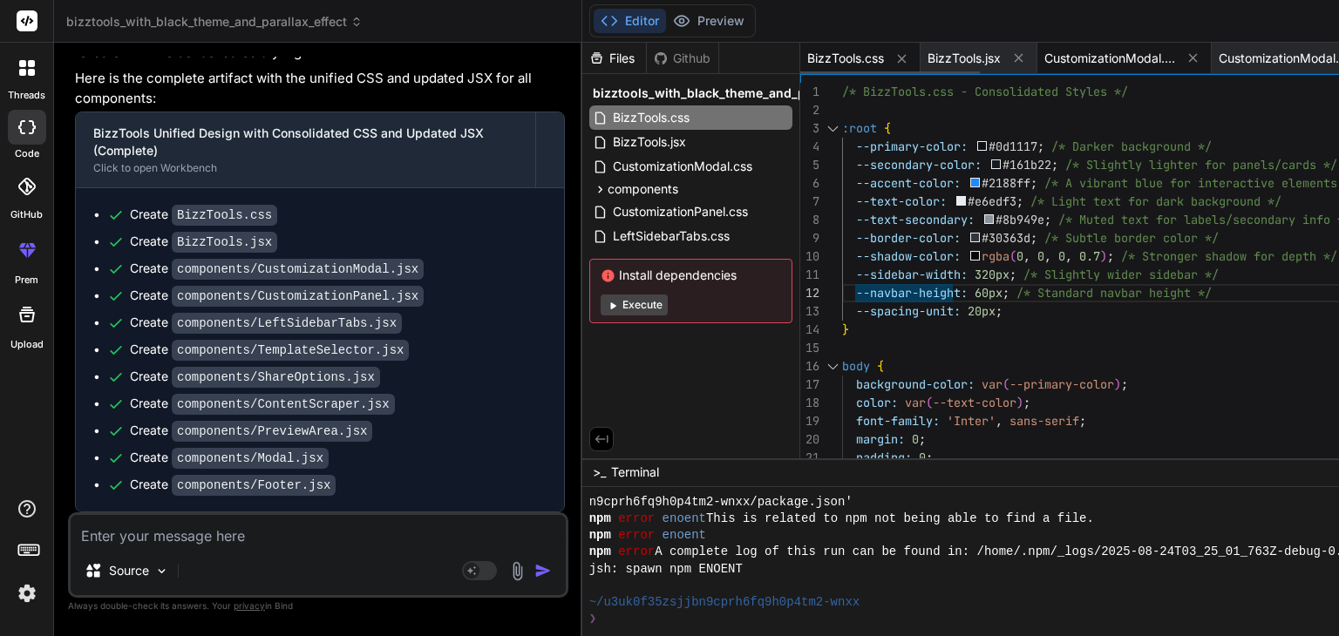
click at [1044, 59] on span "CustomizationModal.css" at bounding box center [1109, 58] width 131 height 17
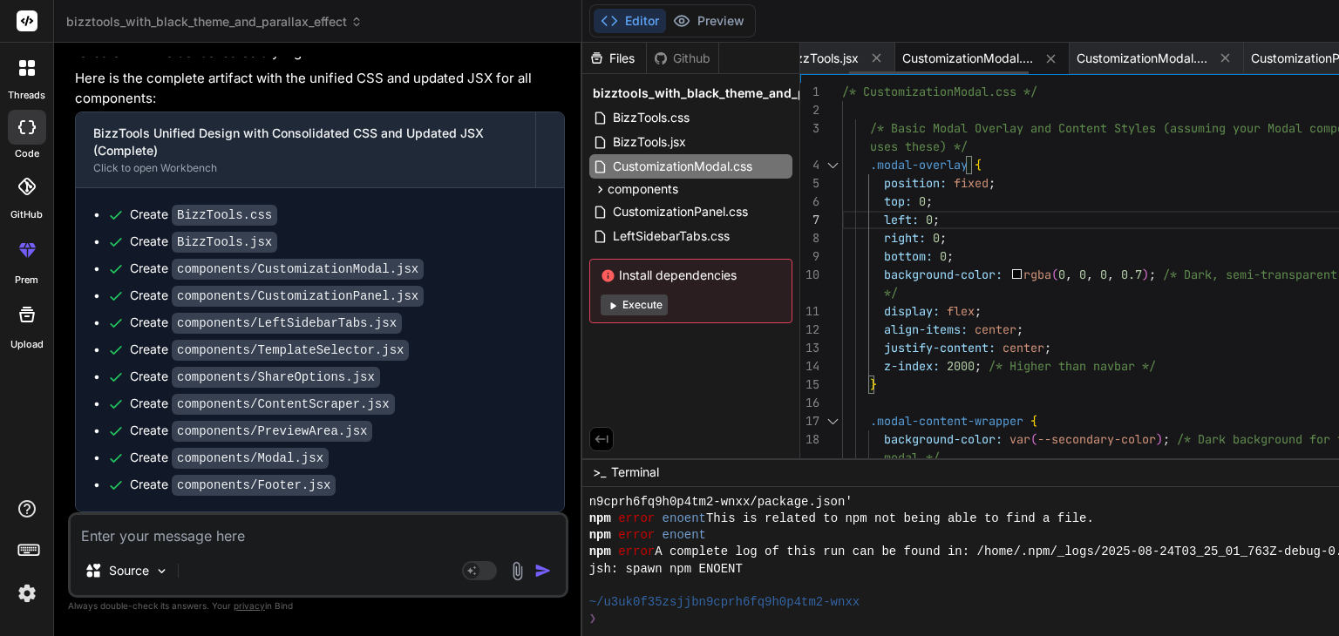
scroll to position [0, 146]
click at [1073, 55] on span "CustomizationModal.jsx" at bounding box center [1138, 58] width 131 height 17
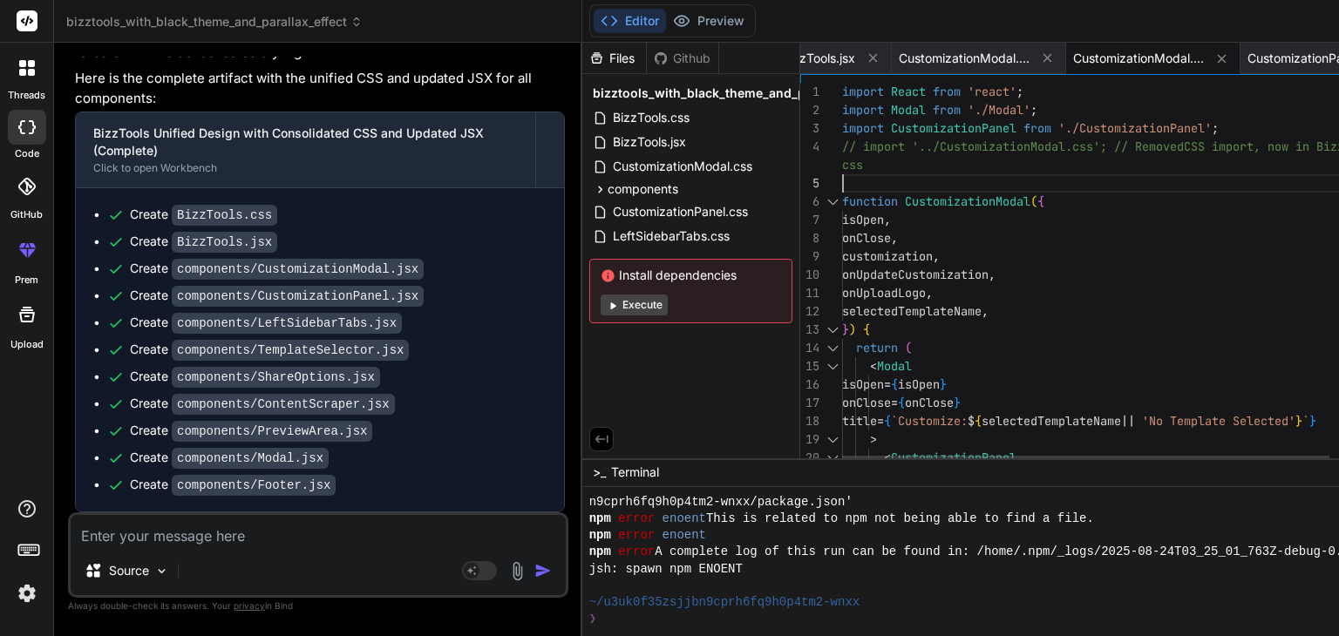
scroll to position [0, 0]
click at [941, 183] on div "import React from 'react' ; import Modal from './Modal' ; import CustomizationP…" at bounding box center [1132, 399] width 580 height 633
click at [1073, 59] on span "CustomizationModal.jsx" at bounding box center [1138, 58] width 131 height 17
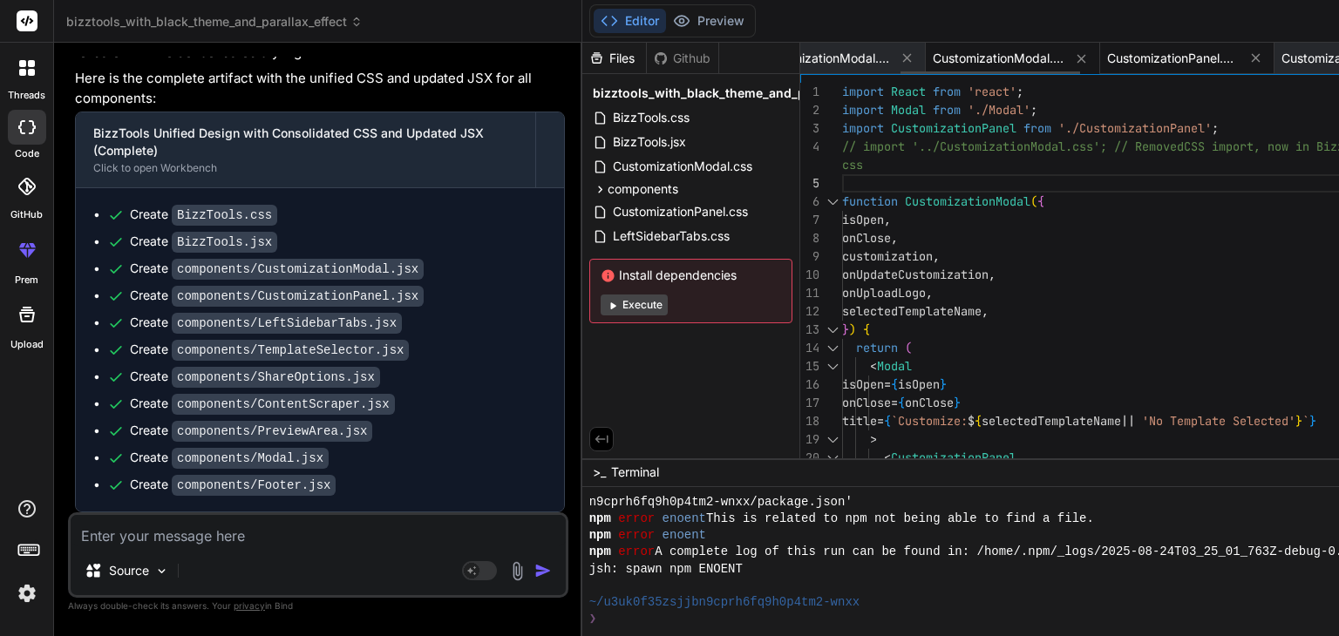
click at [1107, 54] on span "CustomizationPanel.css" at bounding box center [1172, 58] width 131 height 17
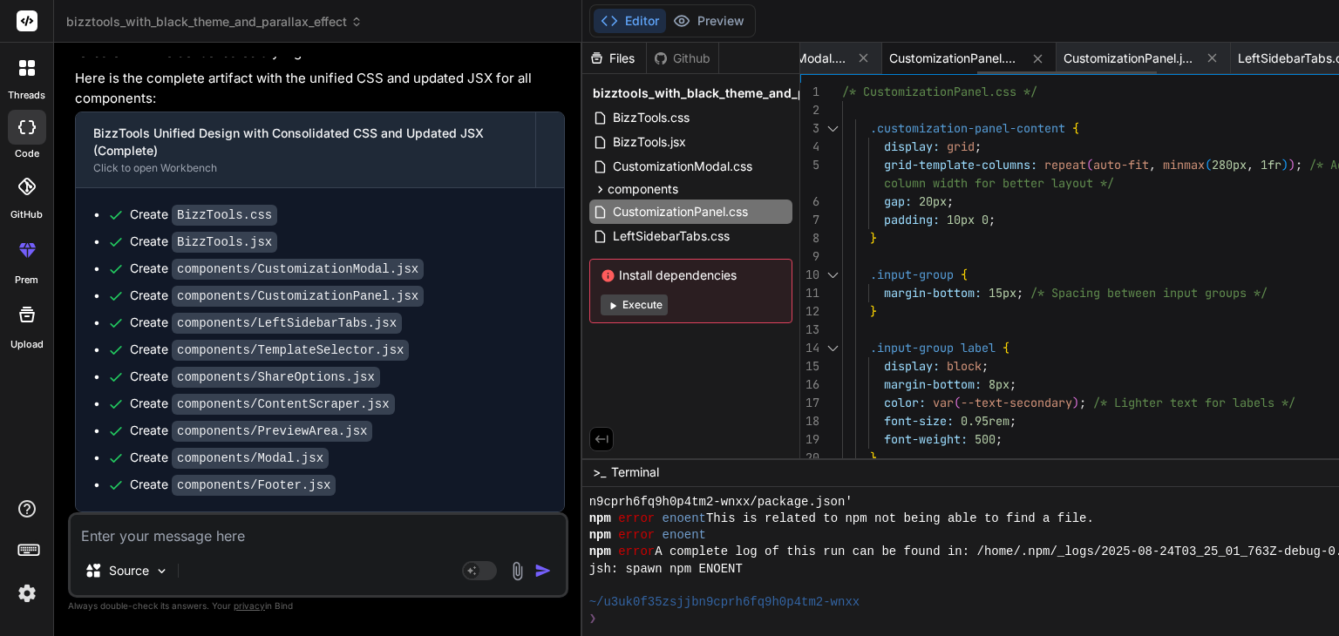
scroll to position [0, 505]
click at [1062, 64] on span "CustomizationPanel.jsx" at bounding box center [1127, 58] width 131 height 17
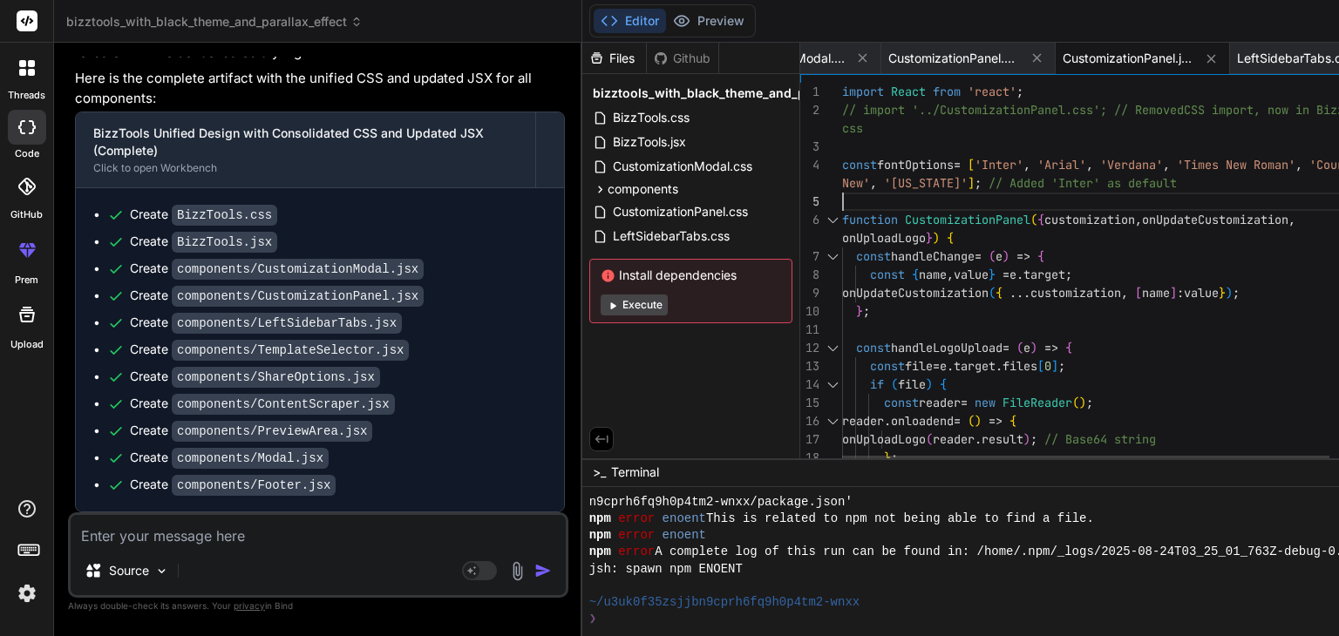
scroll to position [0, 0]
click at [1237, 58] on span "LeftSidebarTabs.css" at bounding box center [1295, 58] width 117 height 17
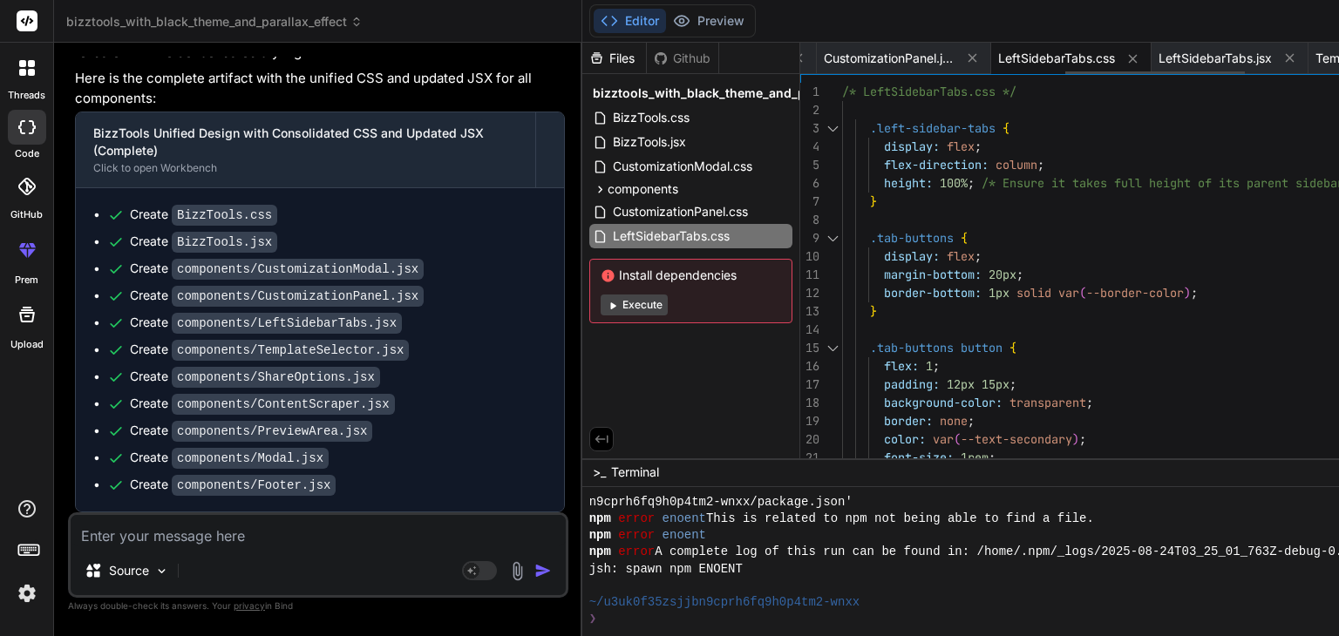
scroll to position [0, 754]
click at [1148, 60] on span "LeftSidebarTabs.jsx" at bounding box center [1204, 58] width 113 height 17
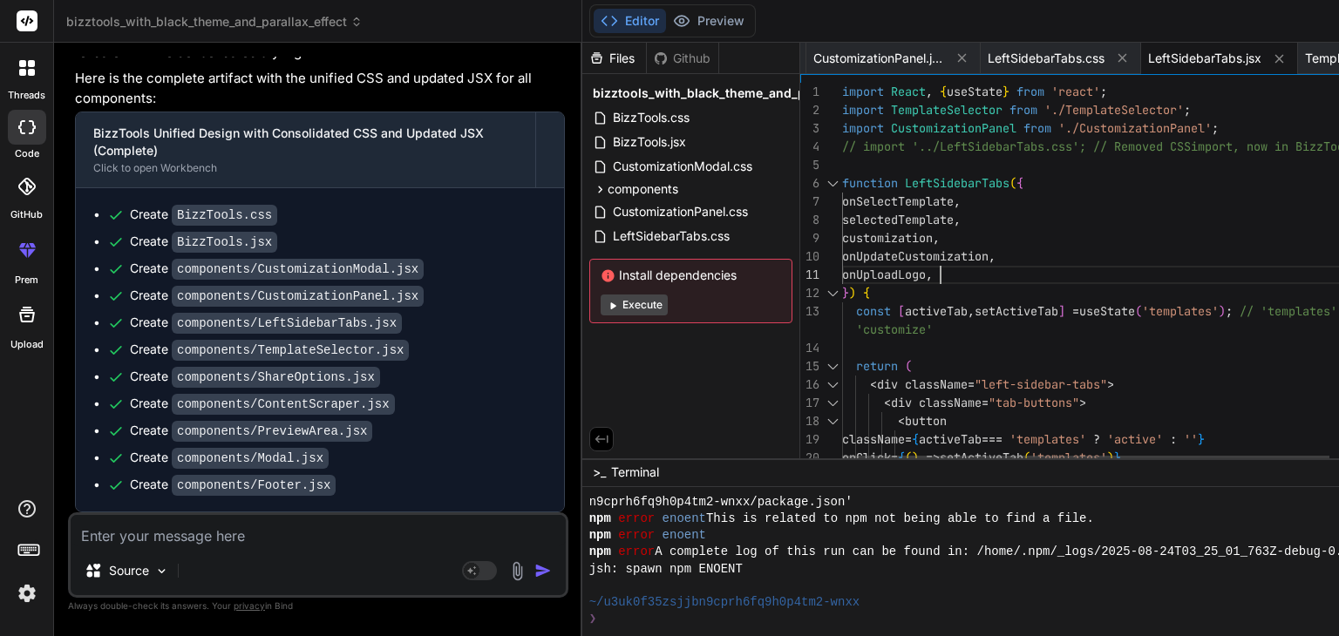
scroll to position [0, 0]
click at [973, 274] on div "import React , { useState } from 'react' ; import TemplateSelector from './Temp…" at bounding box center [1132, 610] width 580 height 1054
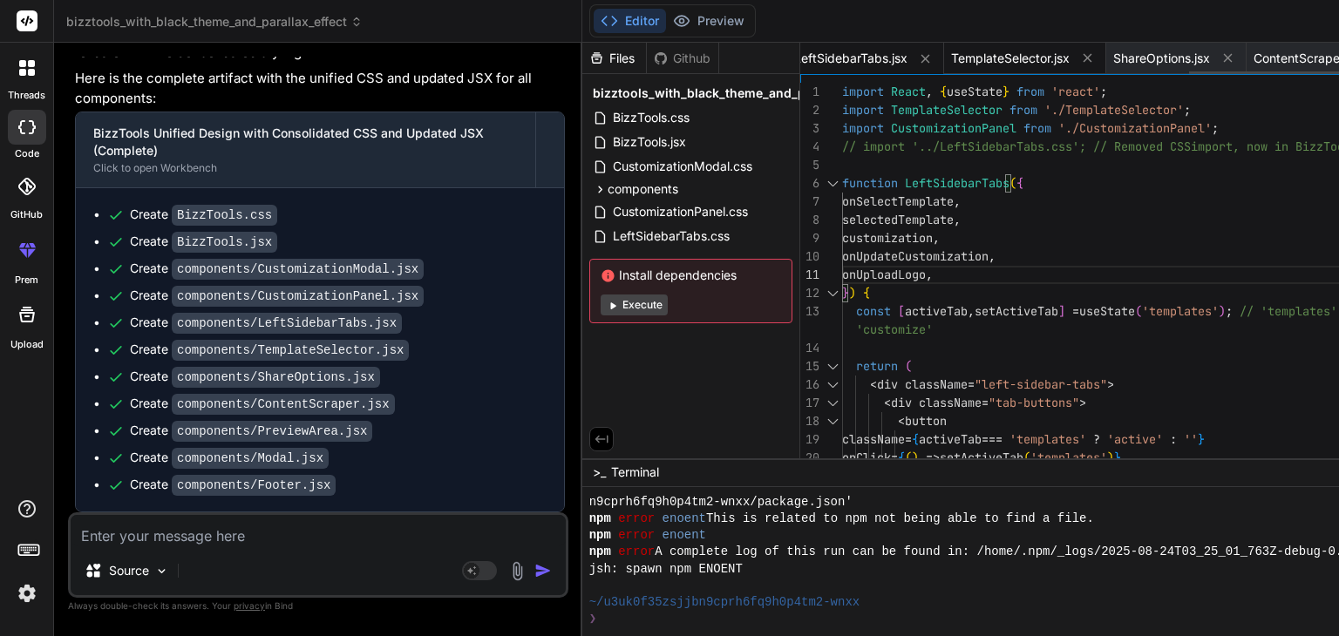
scroll to position [0, 1109]
click at [950, 57] on span "TemplateSelector.jsx" at bounding box center [1009, 58] width 119 height 17
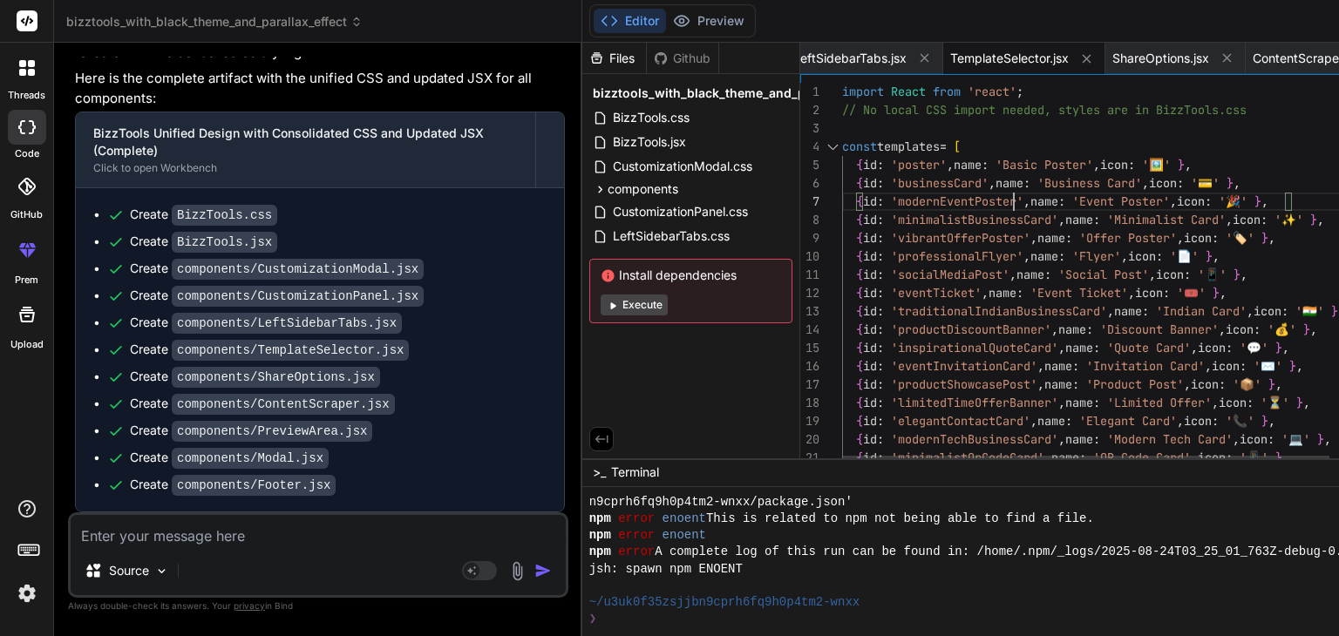
scroll to position [0, 0]
click at [909, 195] on div "import React from 'react' ; // No local CSS import needed, styles are in BizzT …" at bounding box center [1132, 481] width 580 height 797
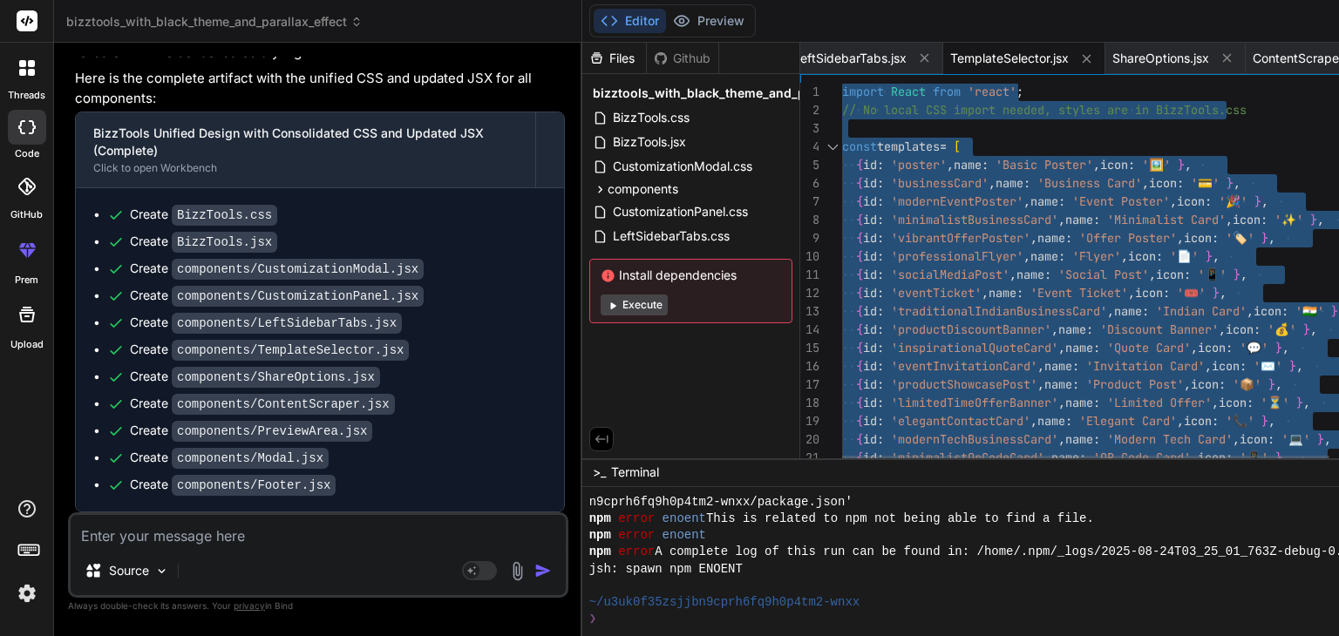
click at [909, 195] on div "import React from 'react' ; // No local CSS import needed, styles are in BizzT …" at bounding box center [1132, 481] width 580 height 797
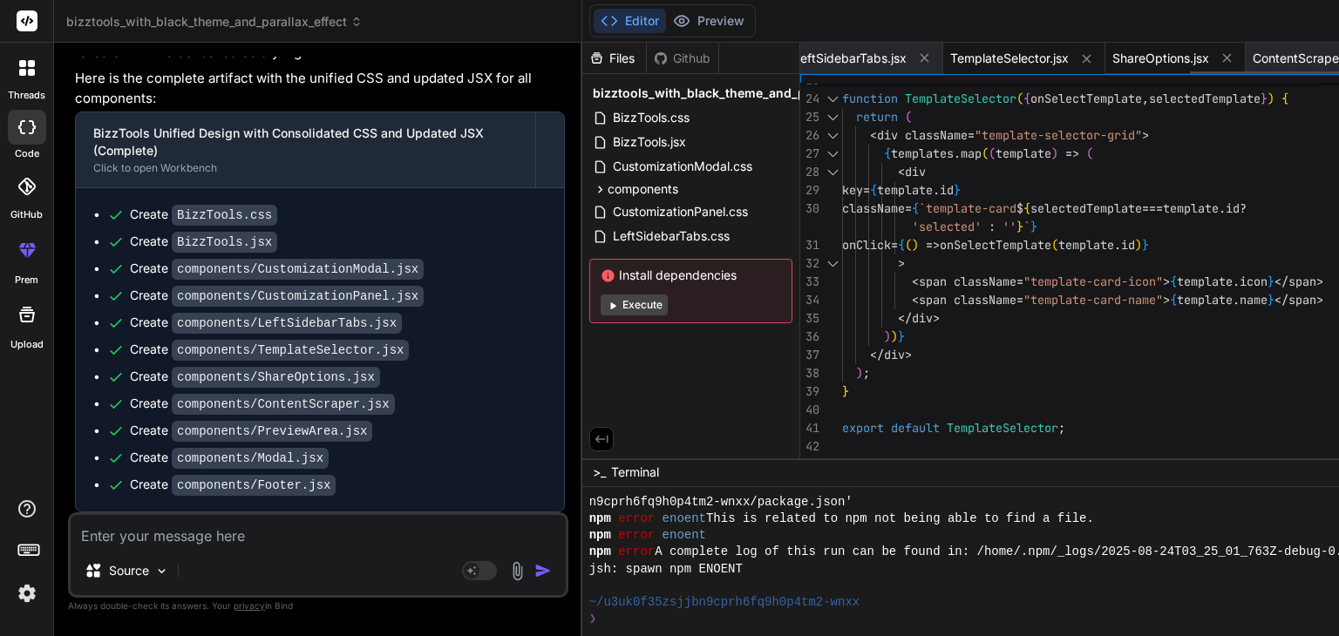
click at [1112, 57] on span "ShareOptions.jsx" at bounding box center [1160, 58] width 97 height 17
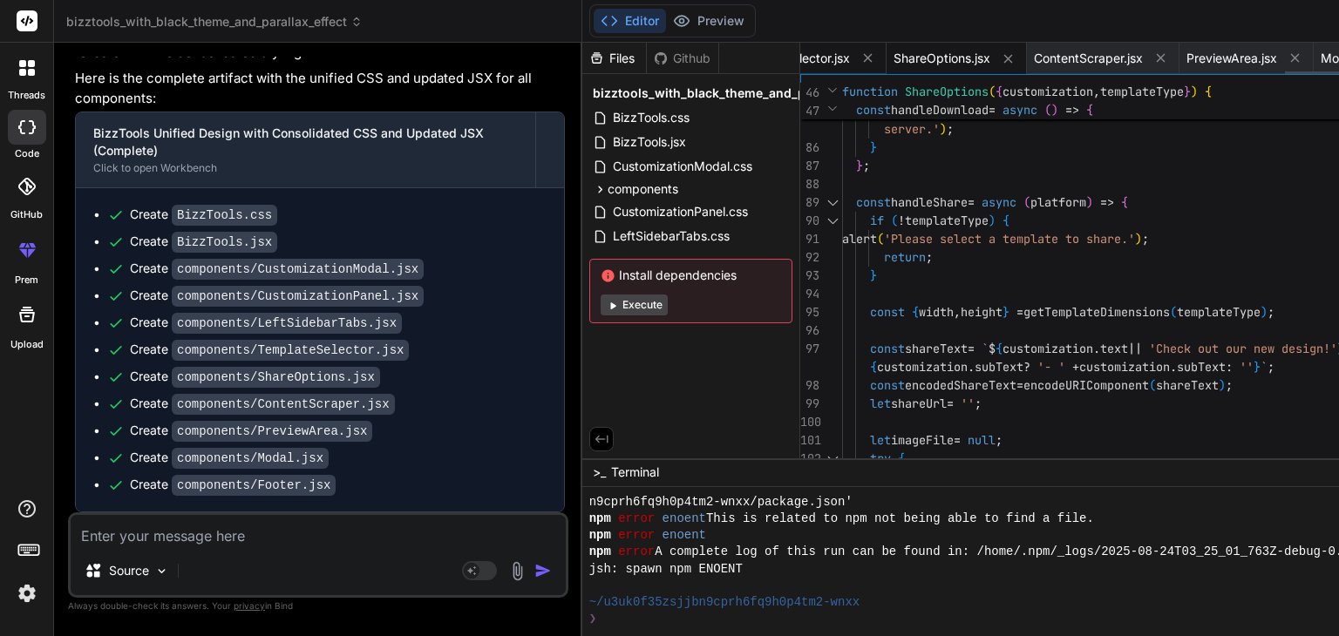
scroll to position [0, 1388]
click at [1034, 51] on span "ContentScraper.jsx" at bounding box center [1088, 58] width 109 height 17
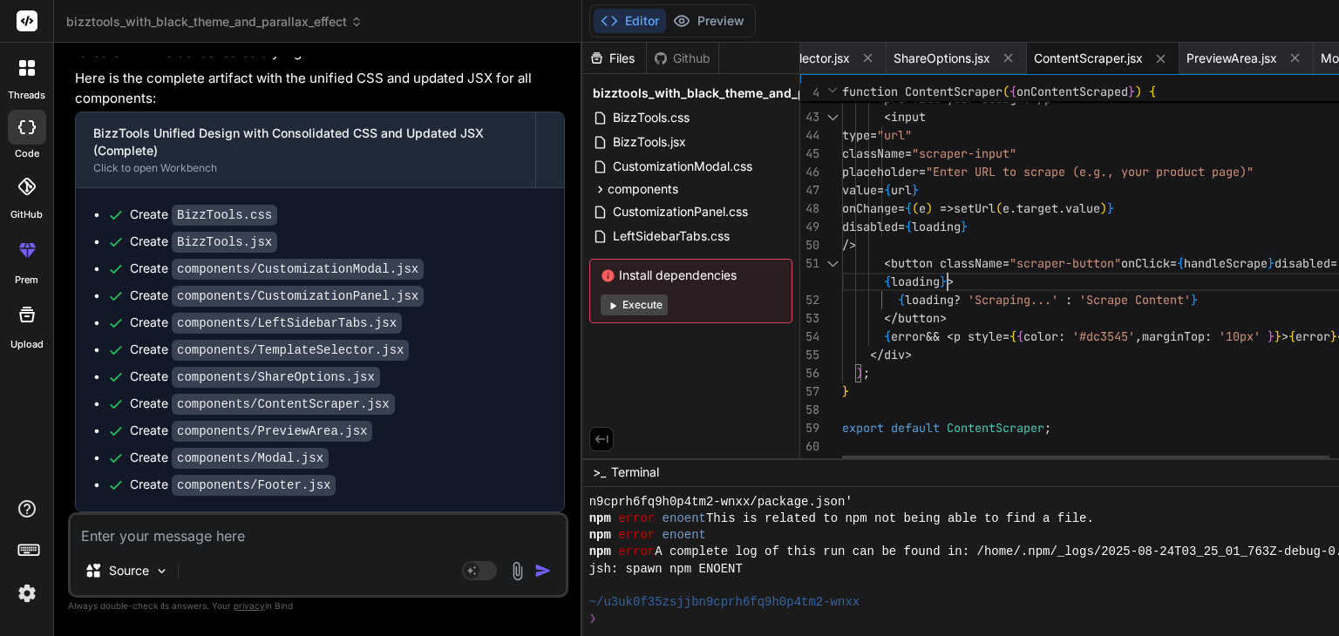
scroll to position [0, 0]
click at [1186, 54] on span "PreviewArea.jsx" at bounding box center [1231, 58] width 91 height 17
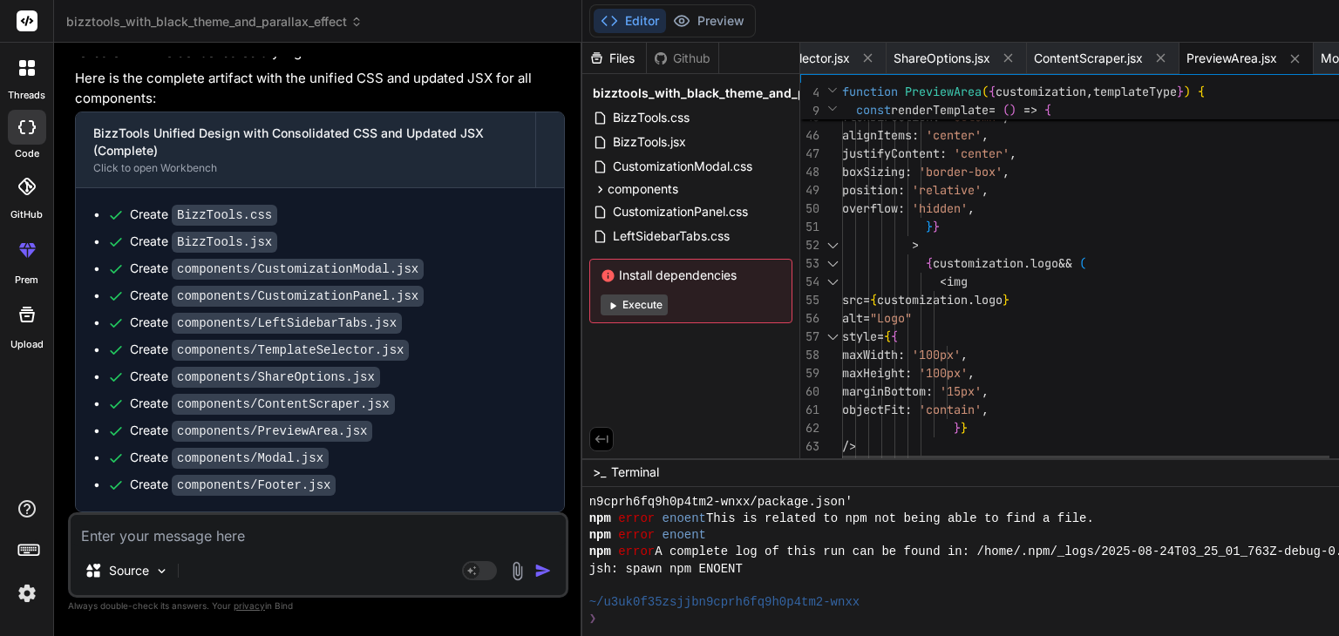
click at [1320, 61] on span "Modal.jsx" at bounding box center [1347, 58] width 55 height 17
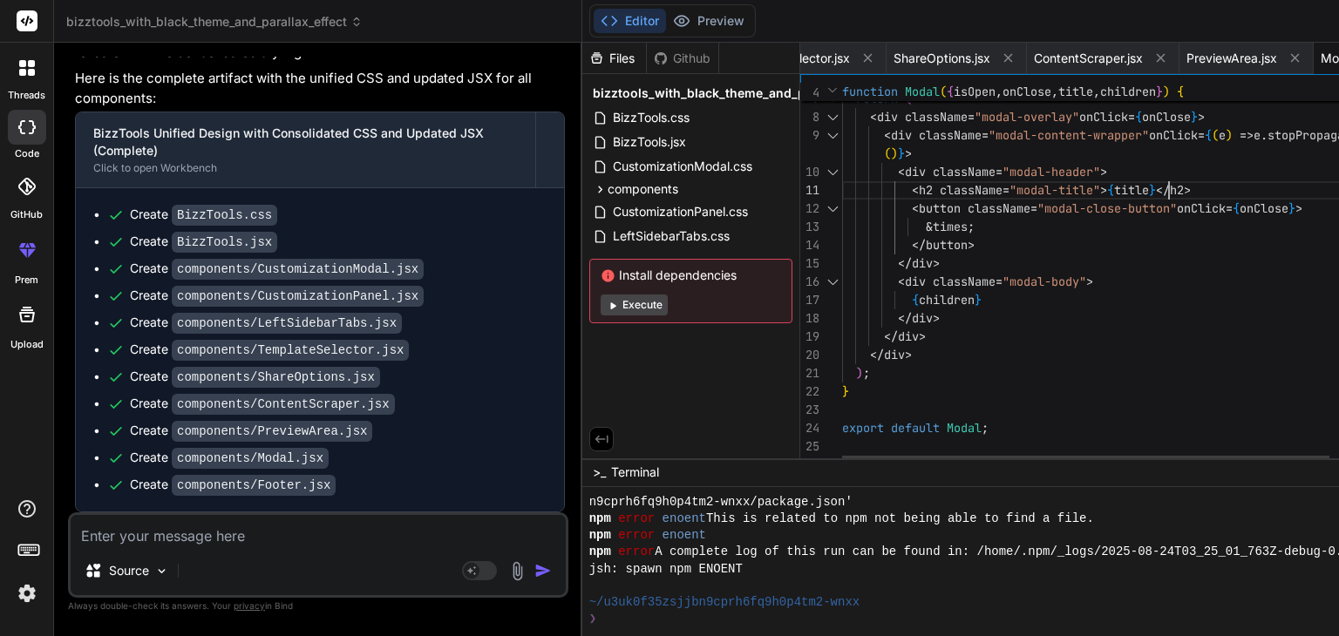
click at [1098, 178] on div "return ( < div className = "modal-overlay" onClick = { onClose } > < div classN…" at bounding box center [1132, 223] width 580 height 486
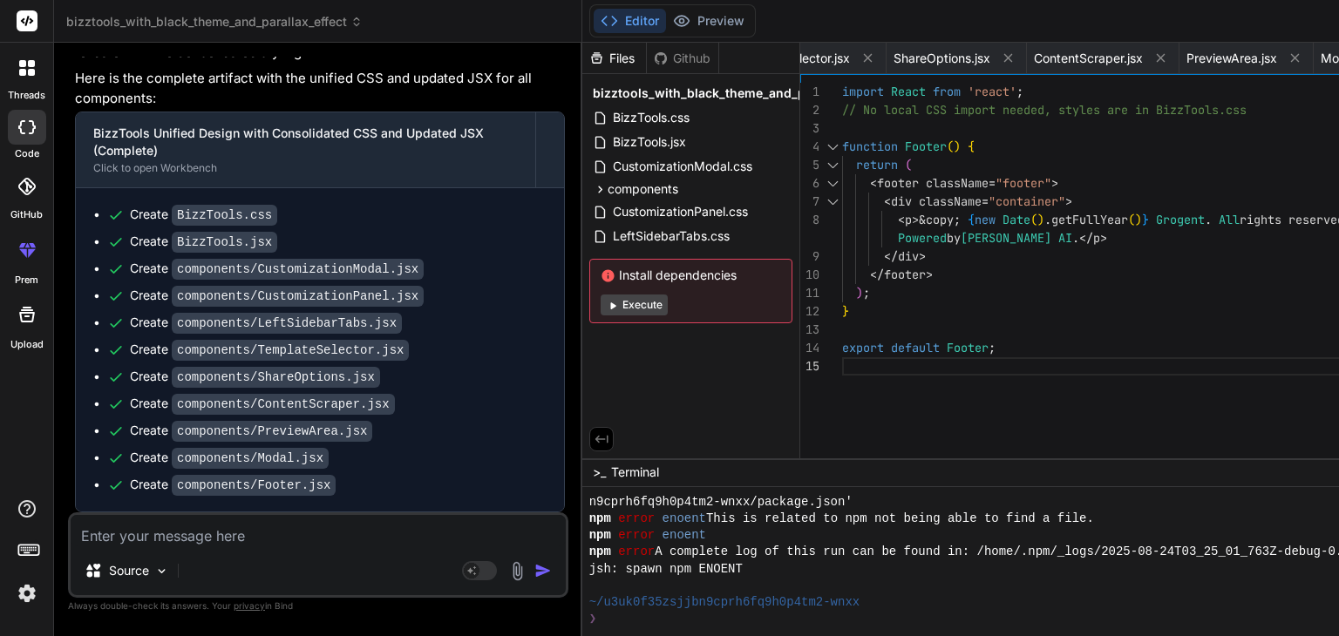
scroll to position [0, 0]
click at [968, 281] on div "< footer className = "footer" > < div className = "container" > < p>&copy ; { n…" at bounding box center [1110, 274] width 537 height 383
click at [326, 528] on textarea at bounding box center [318, 530] width 495 height 31
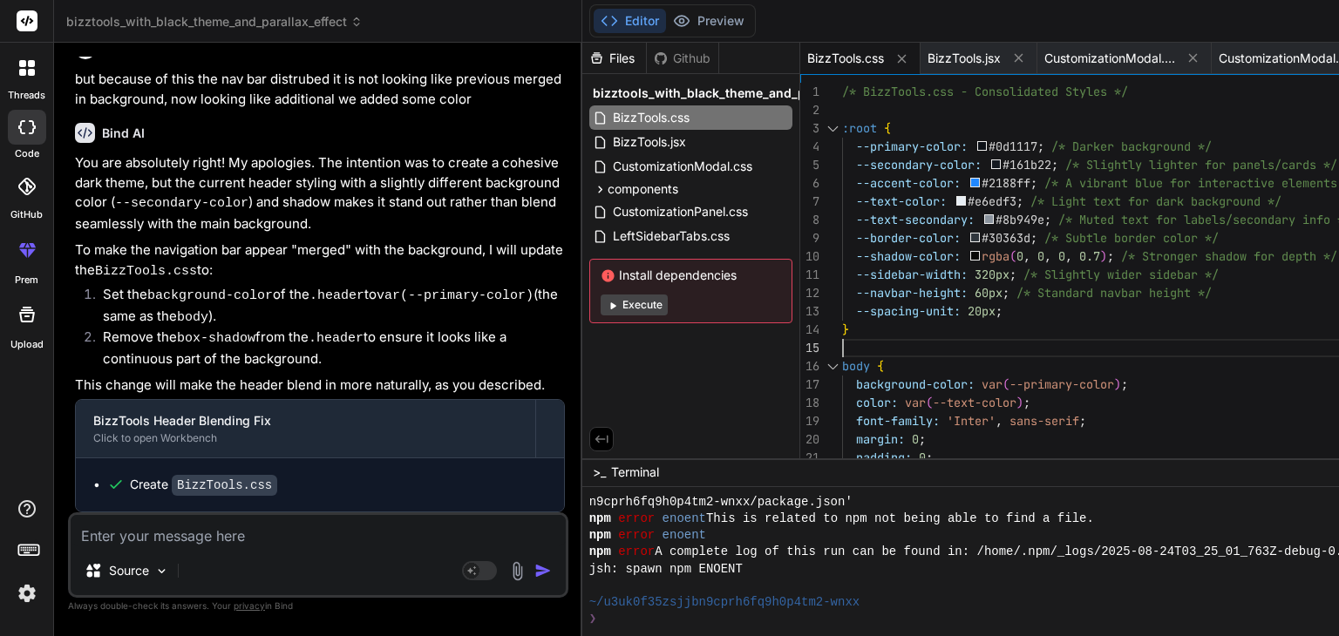
click at [304, 531] on textarea at bounding box center [318, 530] width 495 height 31
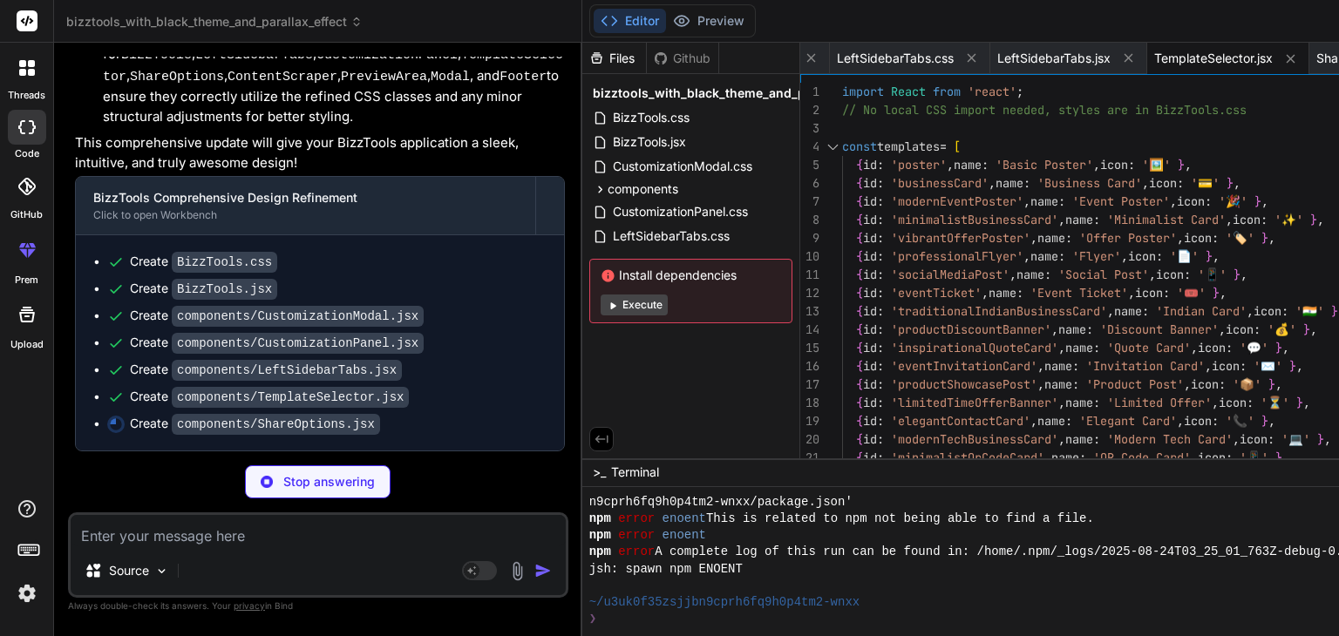
scroll to position [15420, 0]
click at [1088, 165] on div "{ id : 'businessCard' , name : 'Business Card' , icon : '💳' } , { id : 'modernE…" at bounding box center [1132, 481] width 580 height 797
click at [1143, 196] on div "{ id : 'businessCard' , name : 'Business Card' , icon : '💳' } , { id : 'modernE…" at bounding box center [1132, 481] width 580 height 797
click at [1139, 182] on div "{ id : 'businessCard' , name : 'Business Card' , icon : '💳' } , { id : 'modernE…" at bounding box center [1132, 481] width 580 height 797
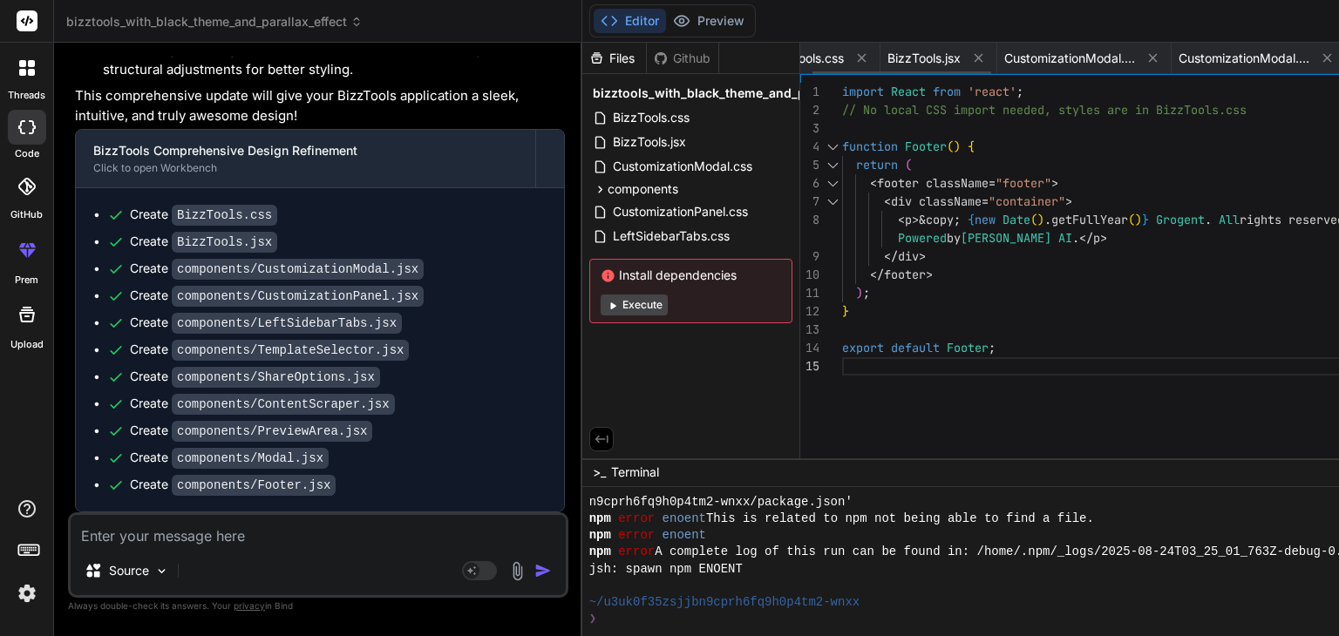
scroll to position [0, 0]
click at [927, 62] on span "BizzTools.jsx" at bounding box center [963, 58] width 73 height 17
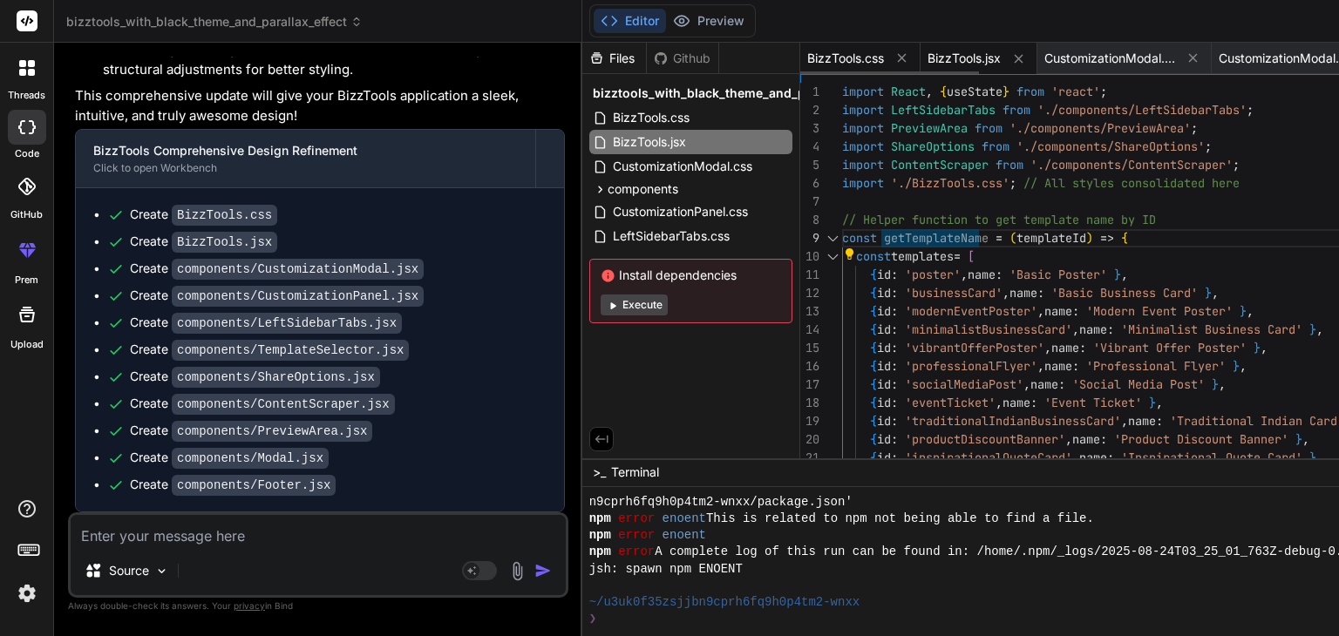
click at [807, 60] on span "BizzTools.css" at bounding box center [845, 58] width 77 height 17
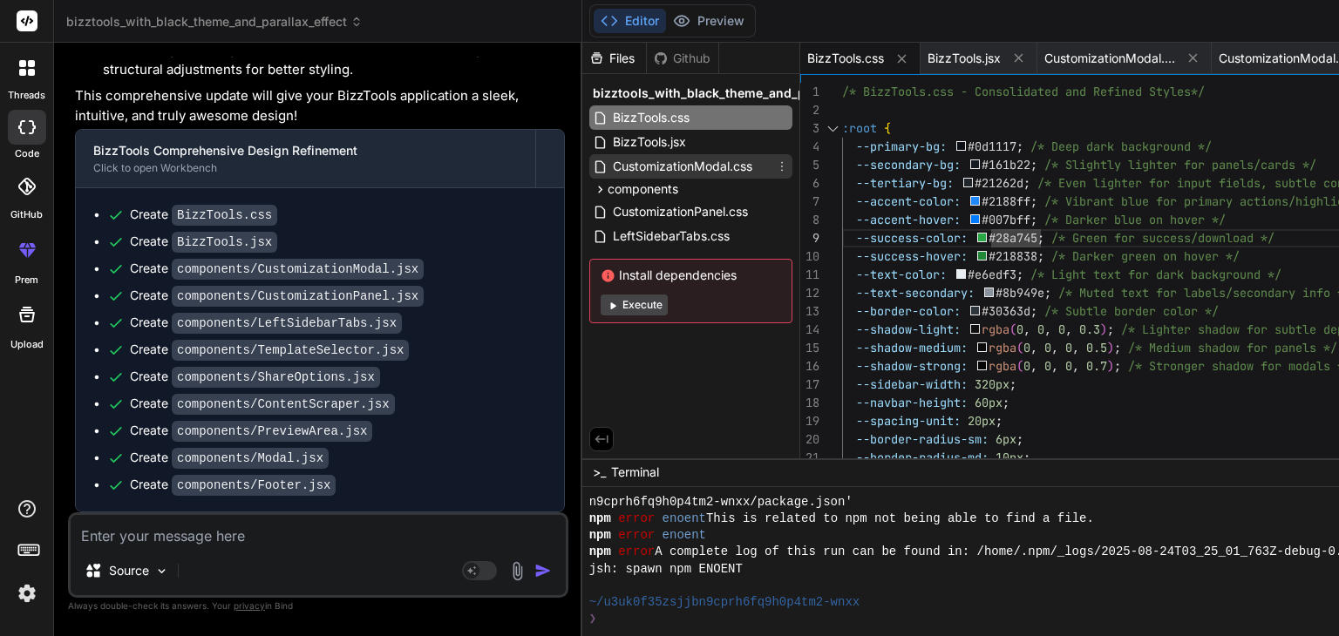
click at [611, 175] on span "CustomizationModal.css" at bounding box center [682, 166] width 143 height 21
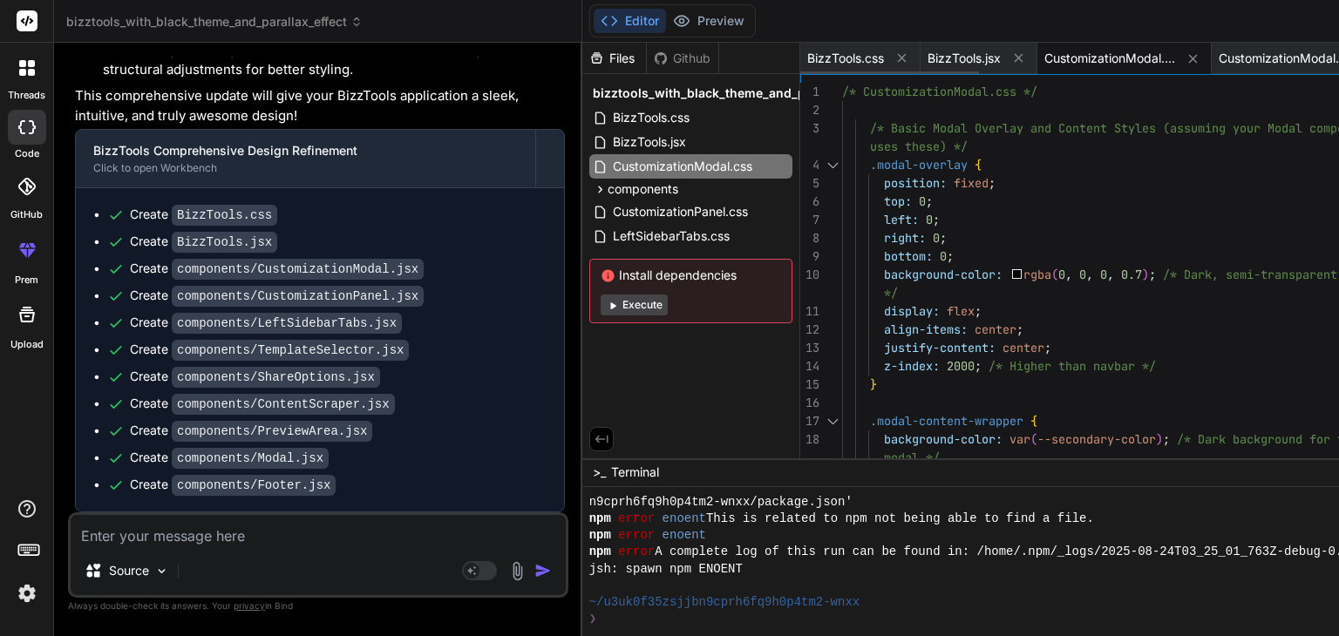
click at [1044, 57] on span "CustomizationModal.css" at bounding box center [1109, 58] width 131 height 17
click at [1218, 51] on span "CustomizationModal.jsx" at bounding box center [1283, 58] width 131 height 17
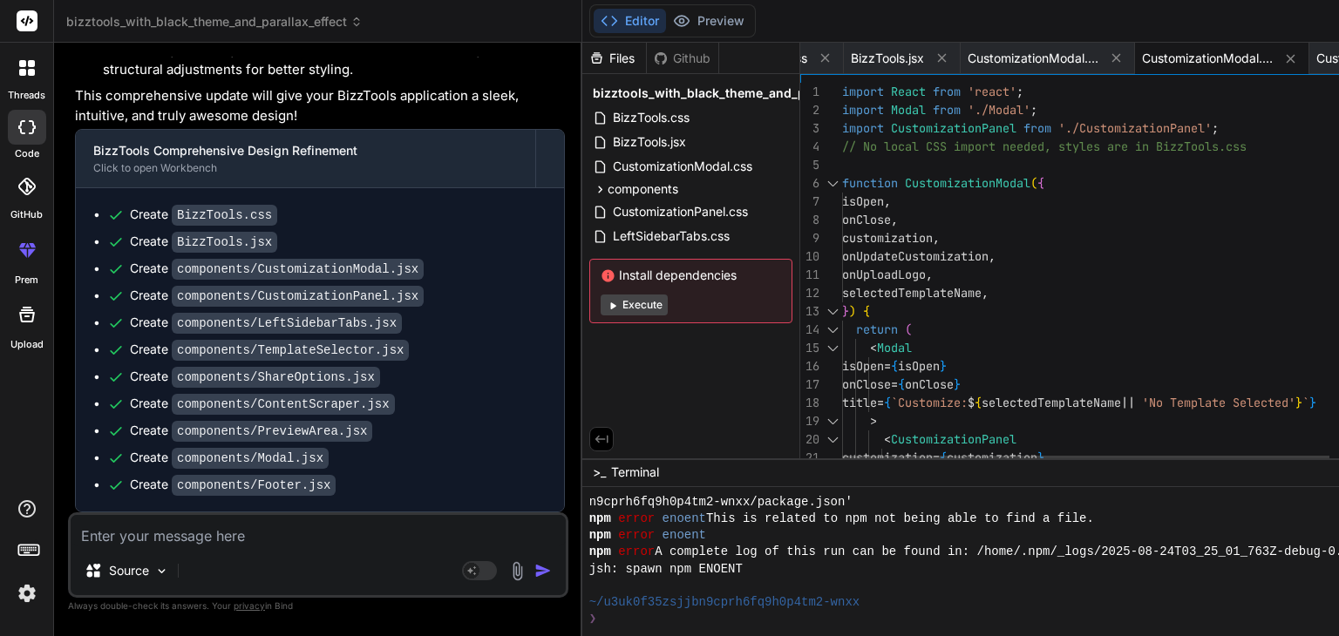
click at [1004, 186] on div "function CustomizationModal ( { isOpen , onClose , customization , onUpdateCust…" at bounding box center [1132, 390] width 580 height 614
click at [1145, 53] on span "CustomizationPanel.css" at bounding box center [1210, 58] width 131 height 17
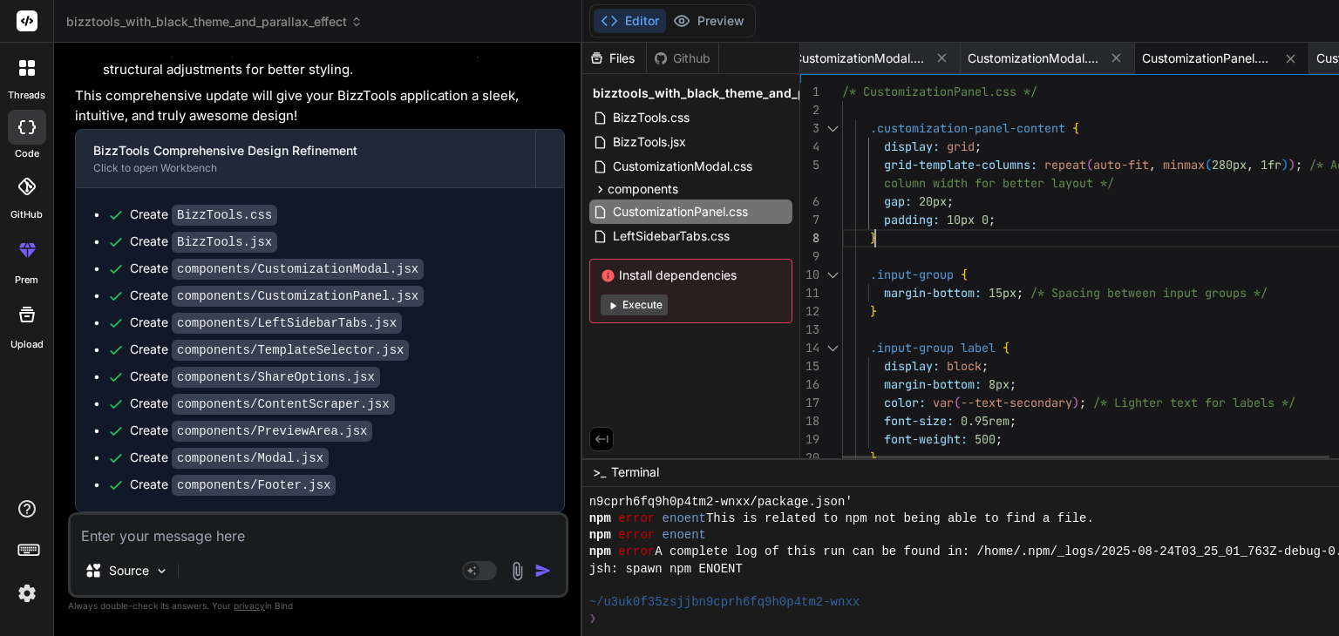
scroll to position [0, 0]
click at [1184, 61] on span "CustomizationPanel.jsx" at bounding box center [1249, 58] width 131 height 17
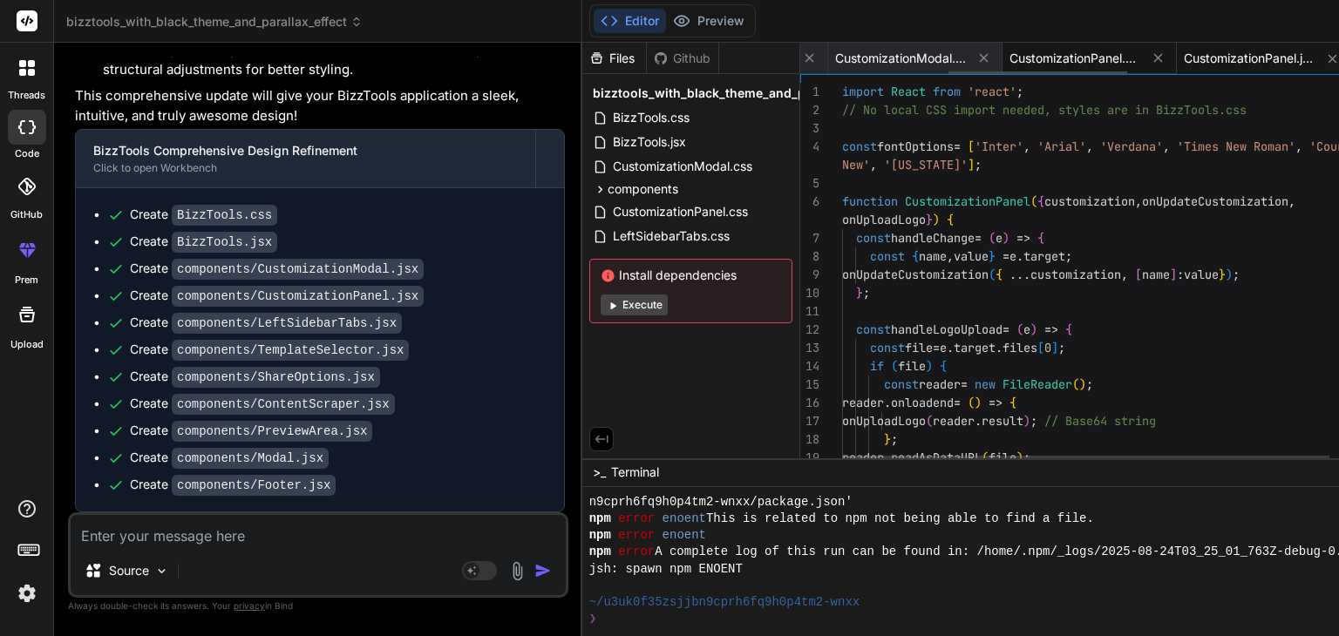
scroll to position [0, 425]
click at [1023, 189] on div at bounding box center [1132, 183] width 580 height 18
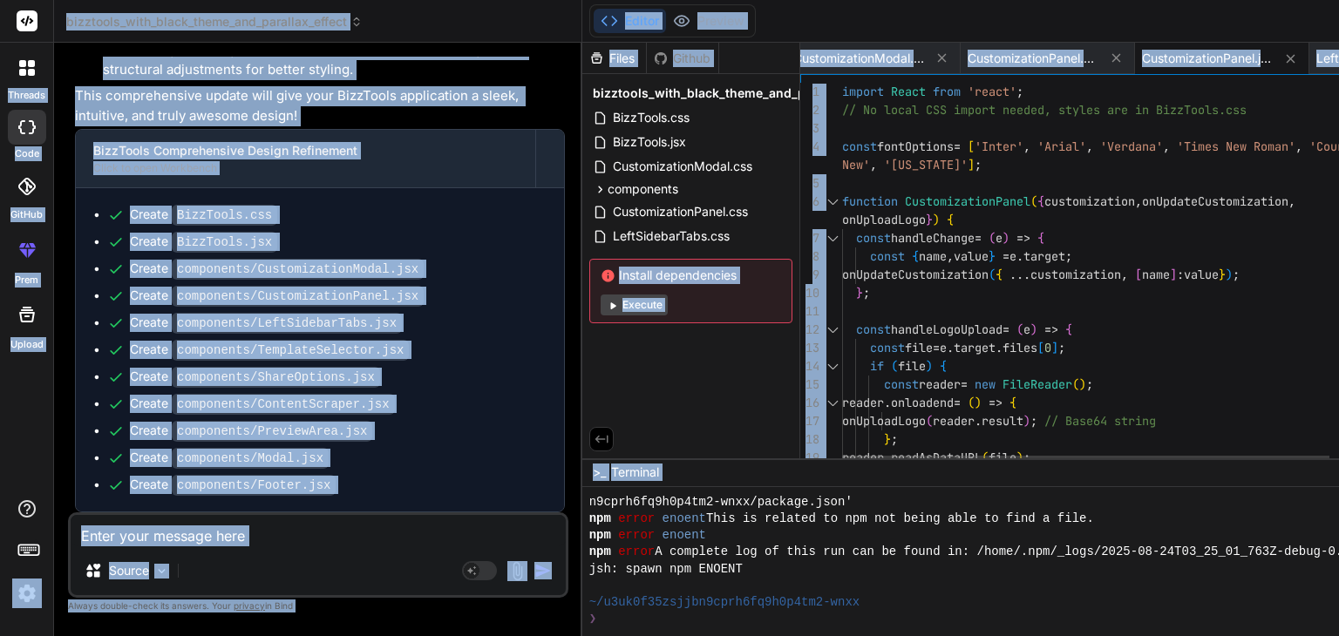
click at [1023, 189] on div at bounding box center [1132, 183] width 580 height 18
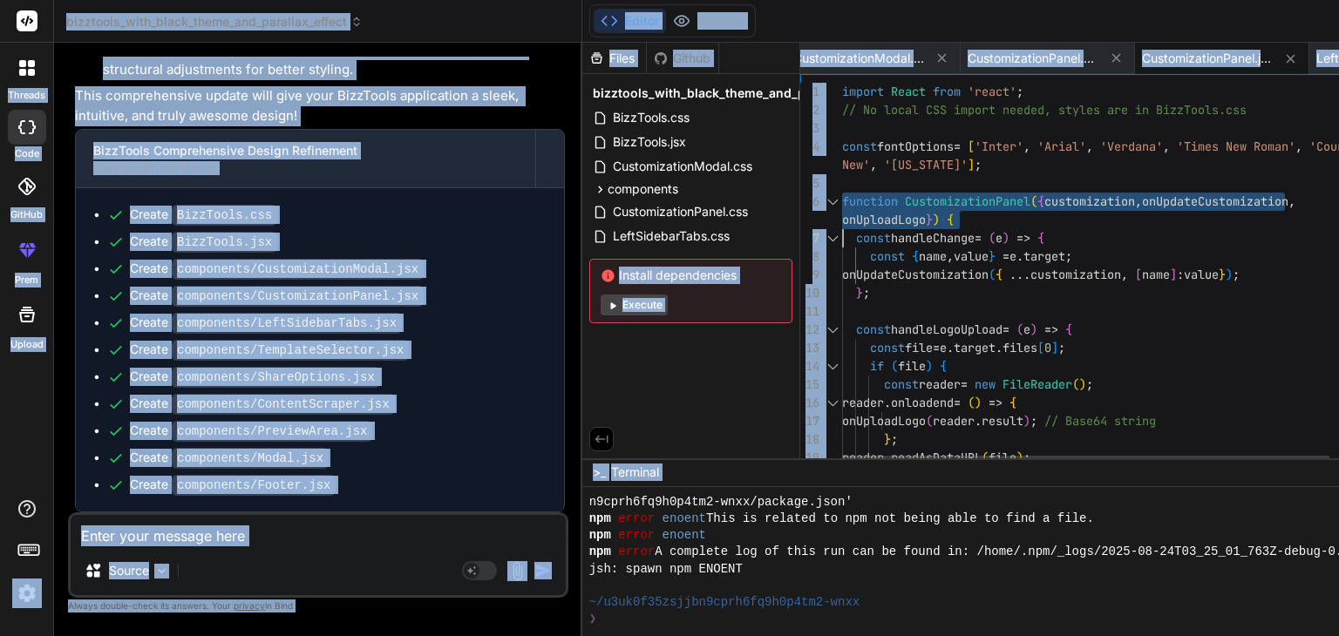
scroll to position [0, 0]
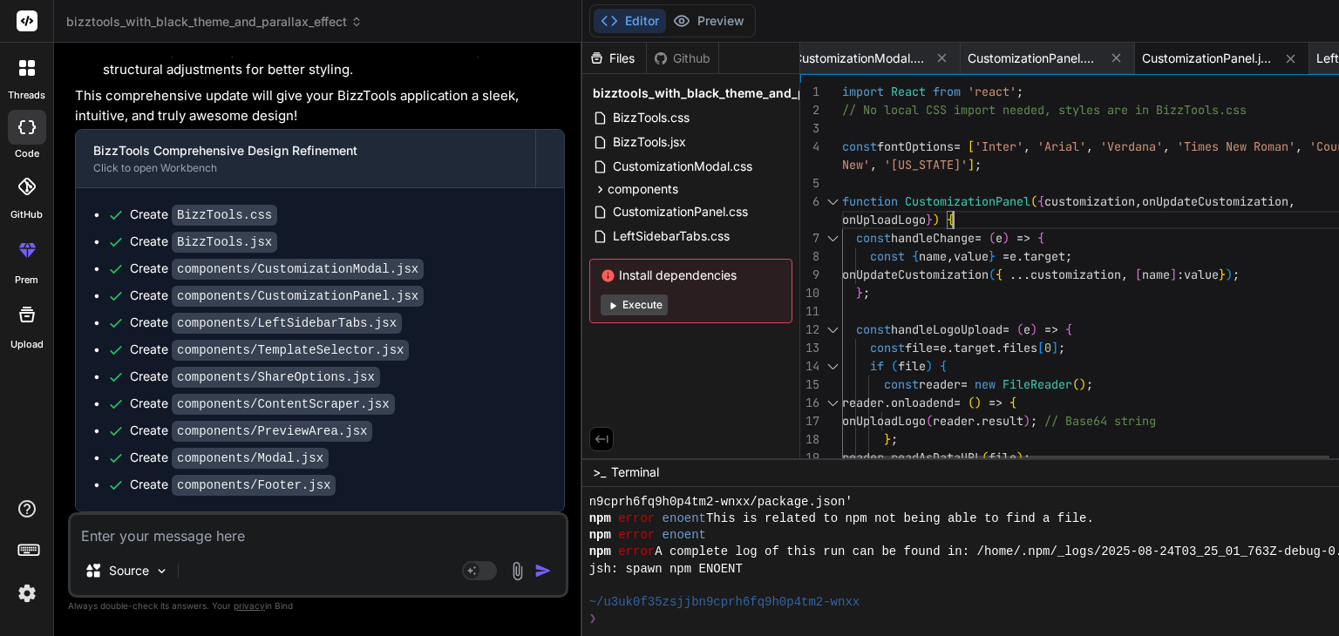
click at [866, 60] on span "LeftSidebarTabs.jsx" at bounding box center [922, 58] width 113 height 17
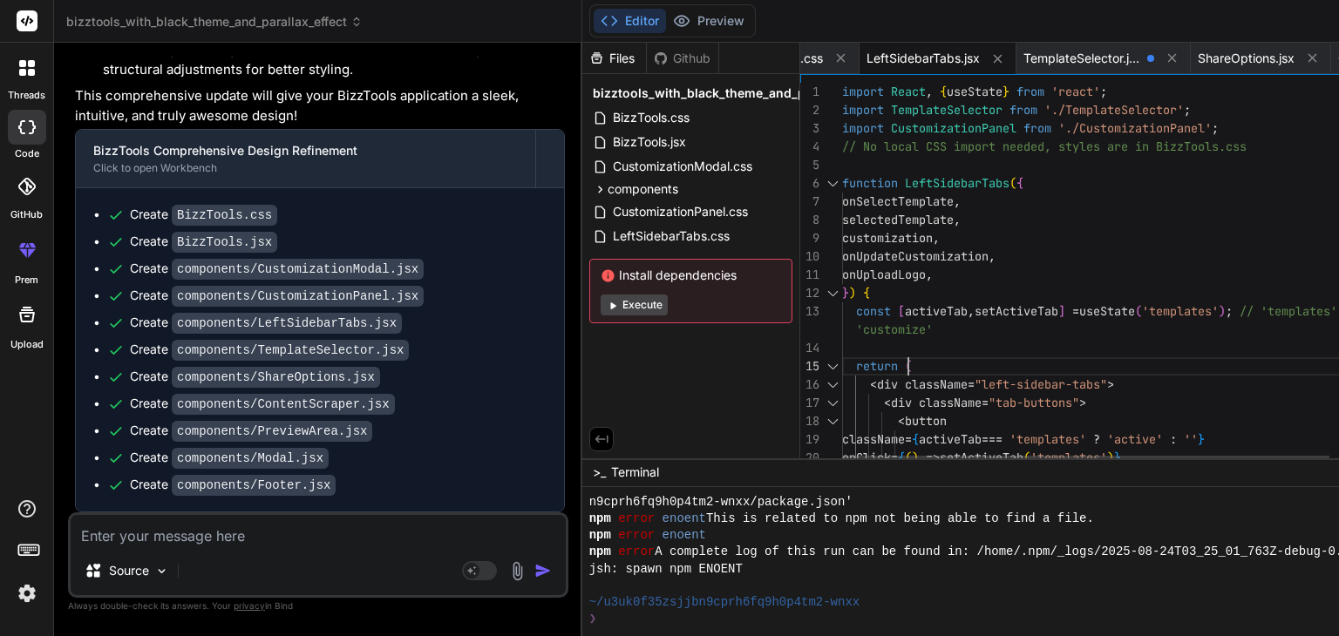
scroll to position [0, 0]
click at [886, 352] on div "function LeftSidebarTabs ( { onSelectTemplate , selectedTemplate , customizatio…" at bounding box center [1132, 610] width 580 height 1054
click at [1023, 60] on span "TemplateSelector.jsx" at bounding box center [1081, 58] width 117 height 17
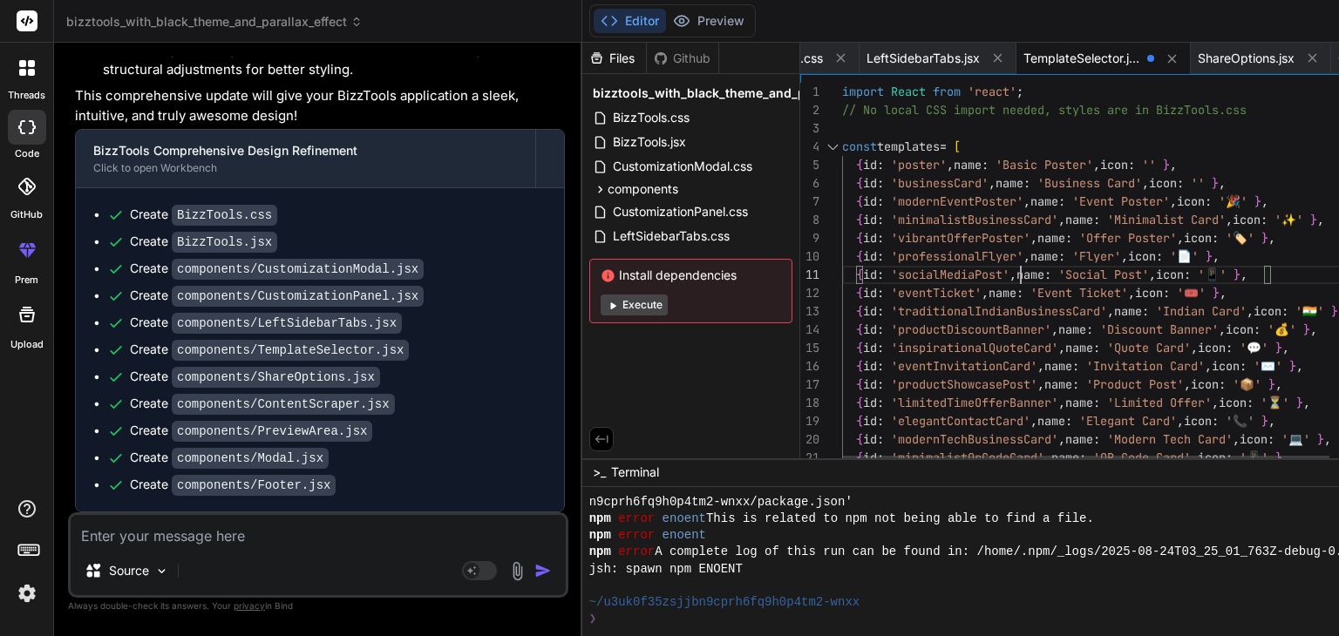
click at [919, 269] on div "{ id : 'businessCard' , name : 'Business Card' , icon : '' } , { id : 'modernEv…" at bounding box center [1132, 481] width 580 height 797
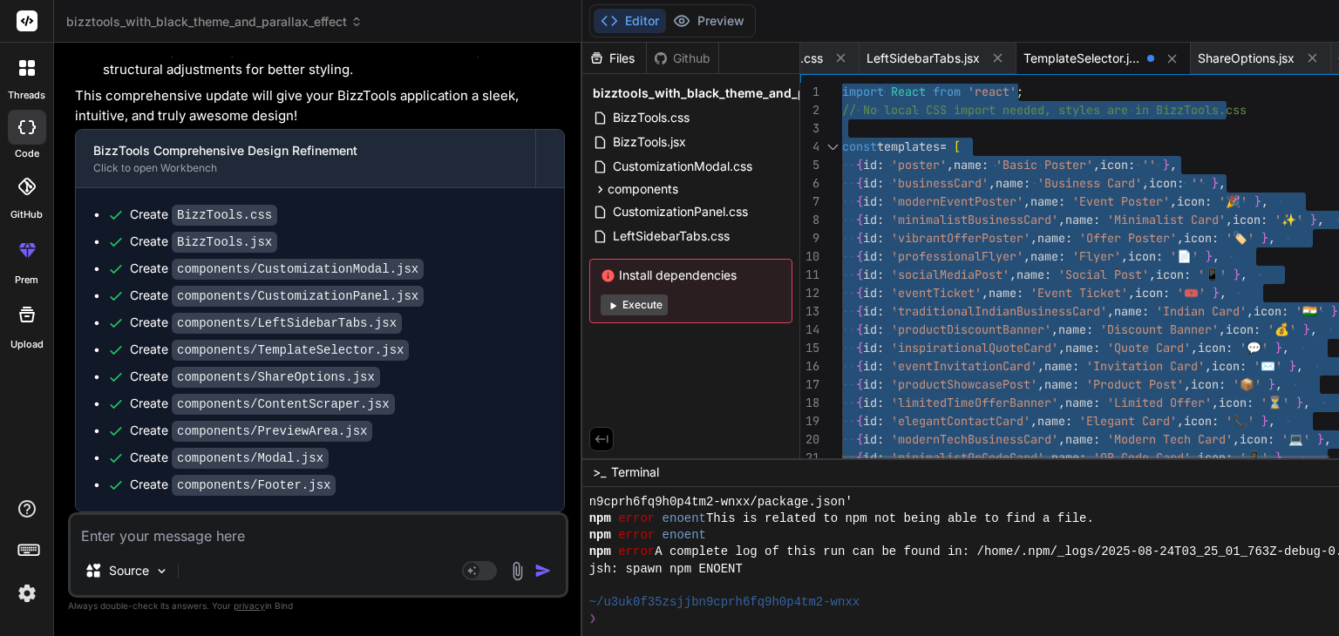
click at [919, 269] on div "{ id : 'businessCard' , name : 'Business Card' , icon : '' } , { id : 'modernEv…" at bounding box center [1132, 481] width 580 height 797
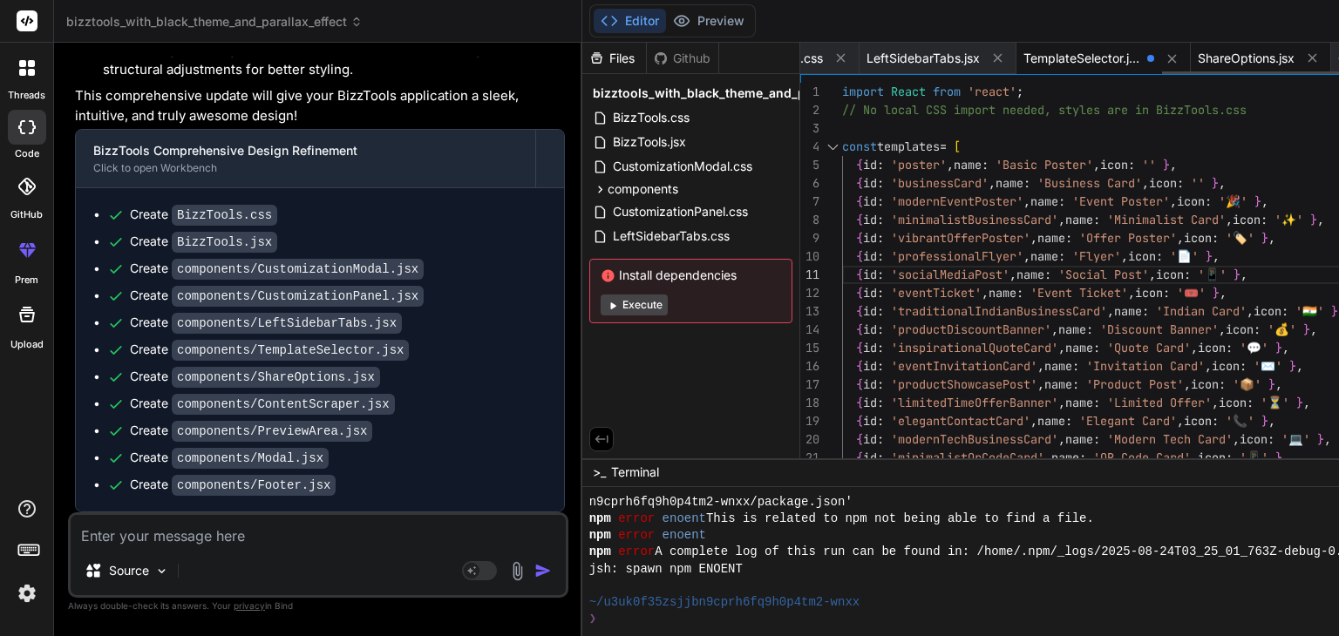
click at [1198, 62] on span "ShareOptions.jsx" at bounding box center [1246, 58] width 97 height 17
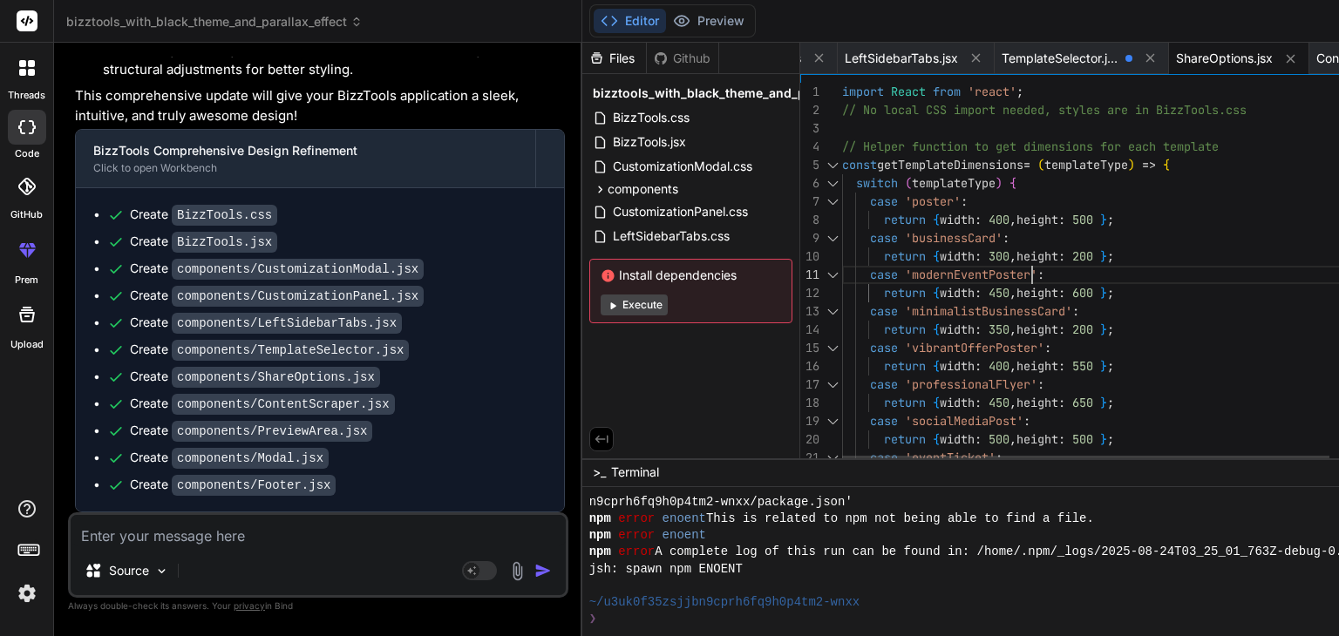
click at [1034, 55] on span "ContentScraper.jsx" at bounding box center [1088, 58] width 109 height 17
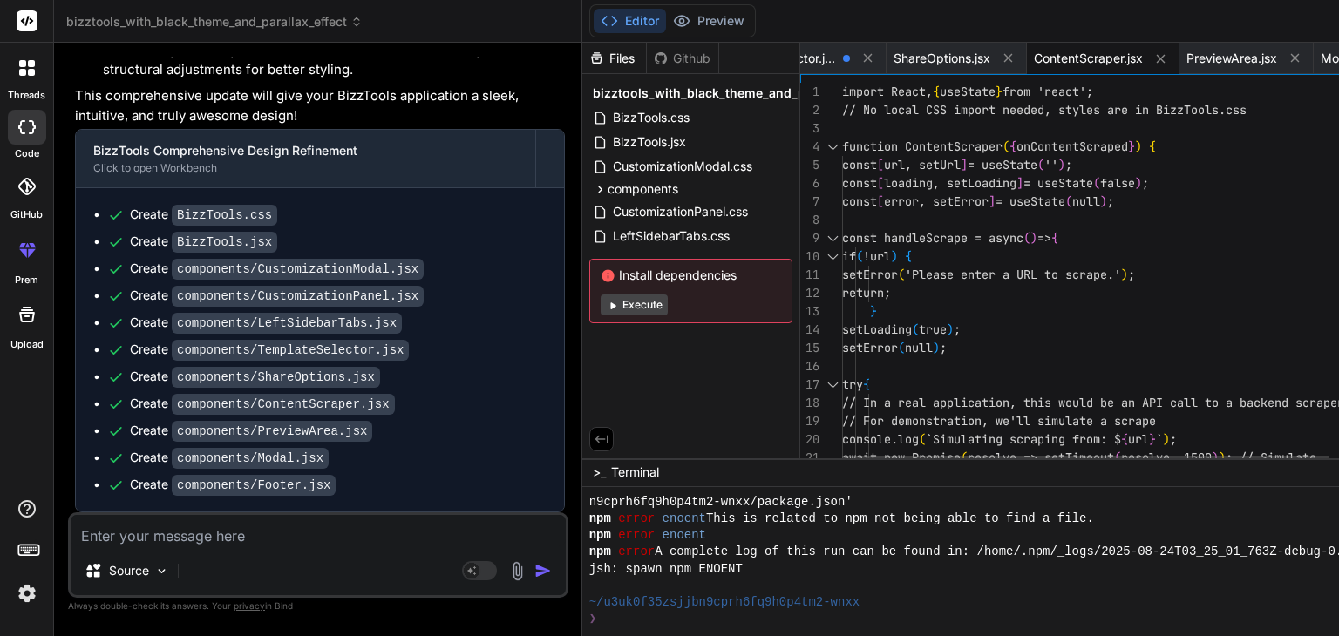
scroll to position [0, 0]
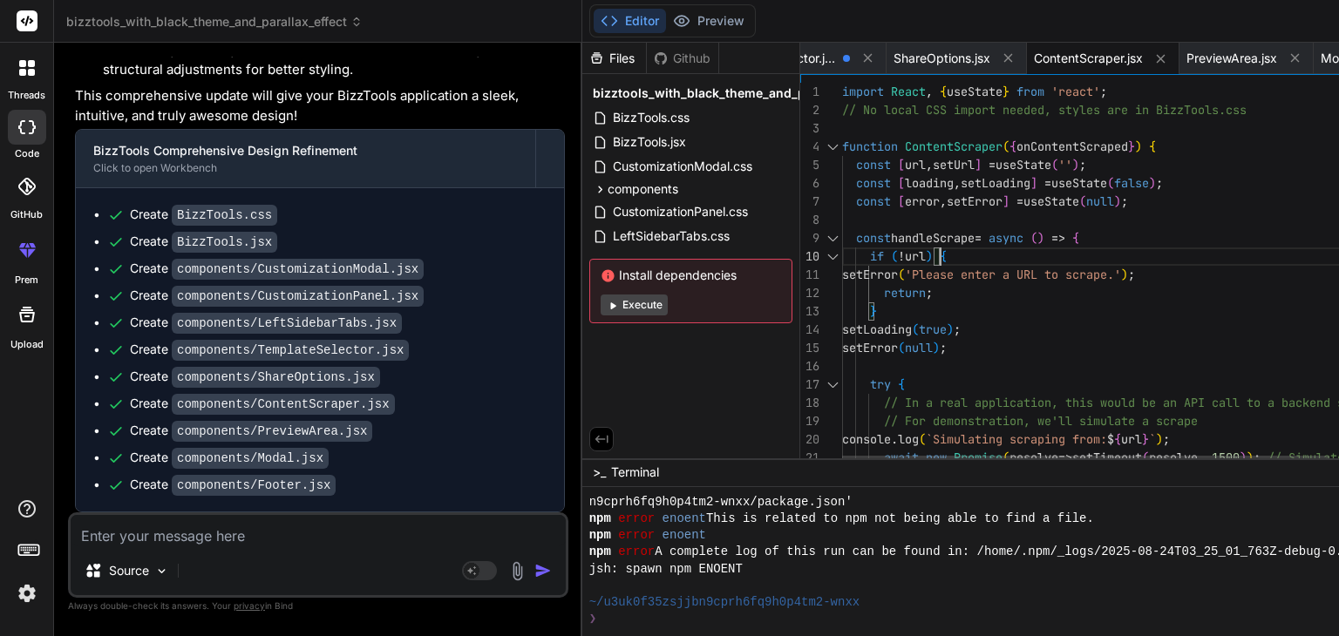
click at [1179, 67] on div "PreviewArea.jsx" at bounding box center [1246, 58] width 134 height 31
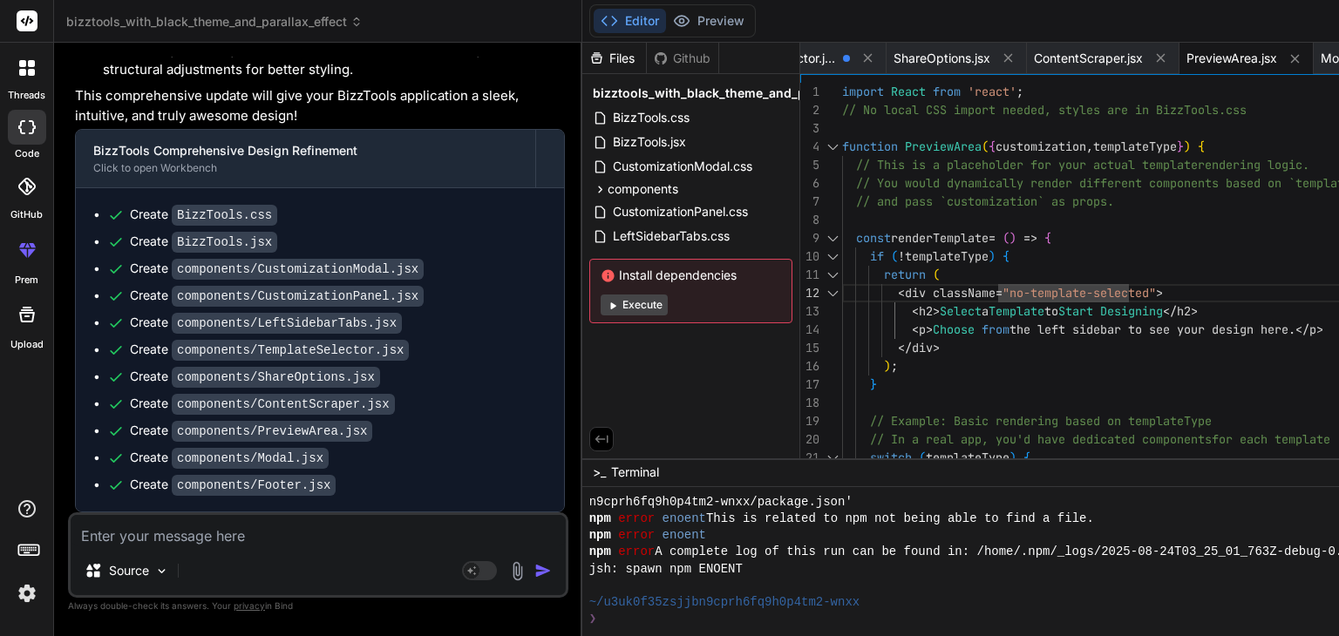
click at [242, 545] on textarea at bounding box center [318, 530] width 495 height 31
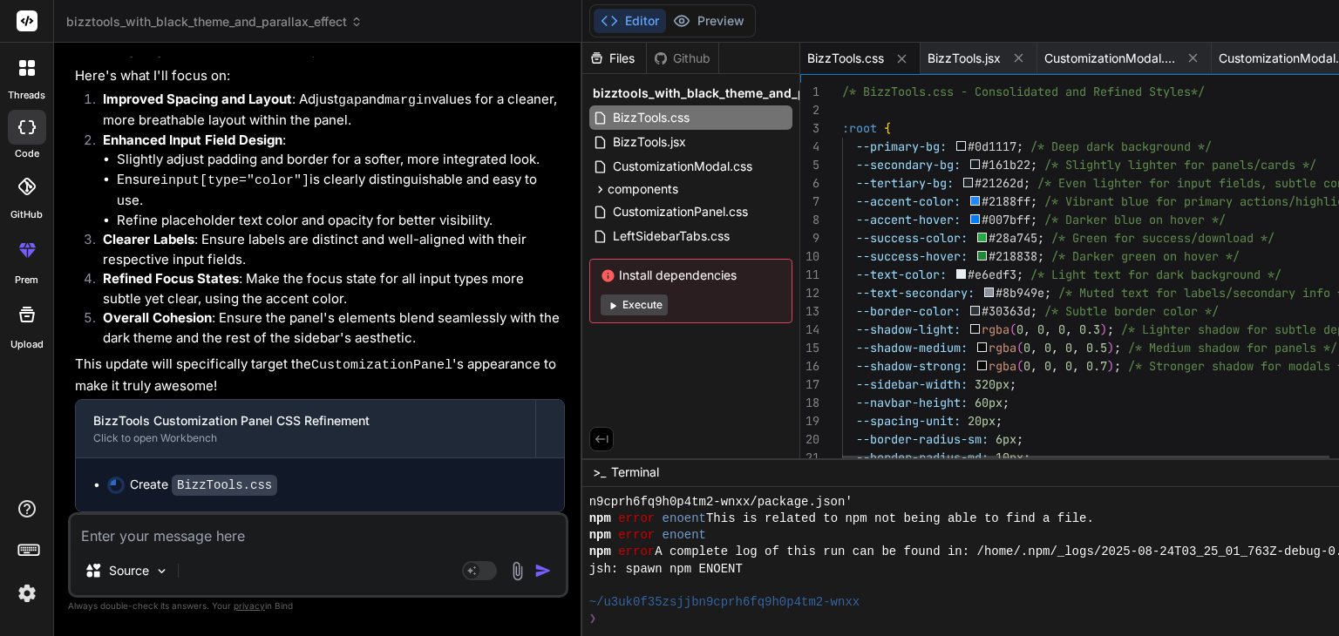
scroll to position [16259, 0]
click at [263, 534] on textarea at bounding box center [318, 530] width 495 height 31
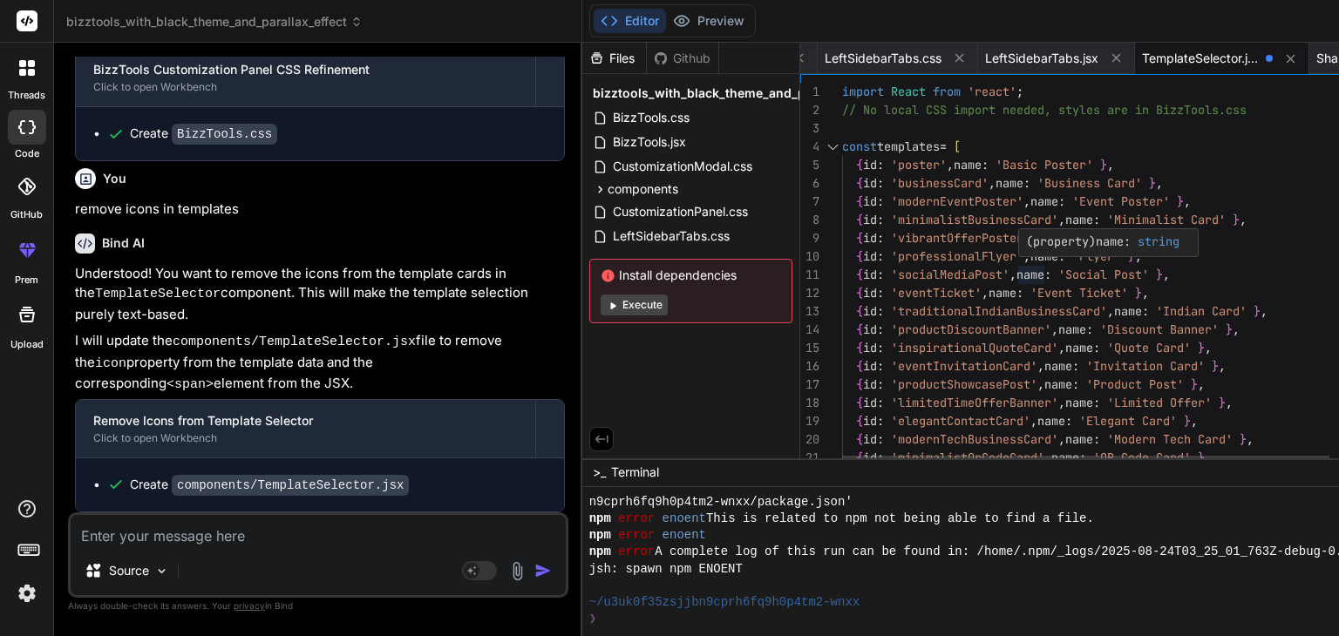
scroll to position [0, 0]
click at [941, 272] on div "{ id : 'businessCard' , name : 'Business Card' } , { id : 'modernEventPoster' ,…" at bounding box center [1132, 481] width 580 height 797
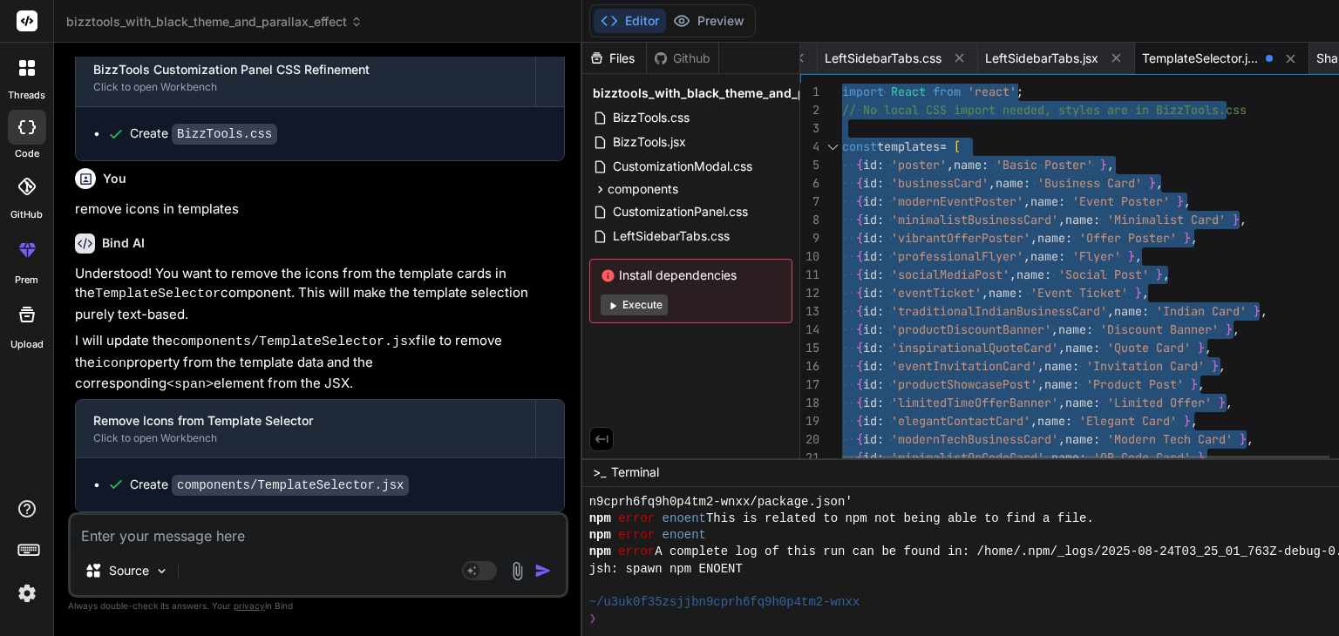
click at [941, 272] on div "{ id : 'businessCard' , name : 'Business Card' } , { id : 'modernEventPoster' ,…" at bounding box center [1132, 481] width 580 height 797
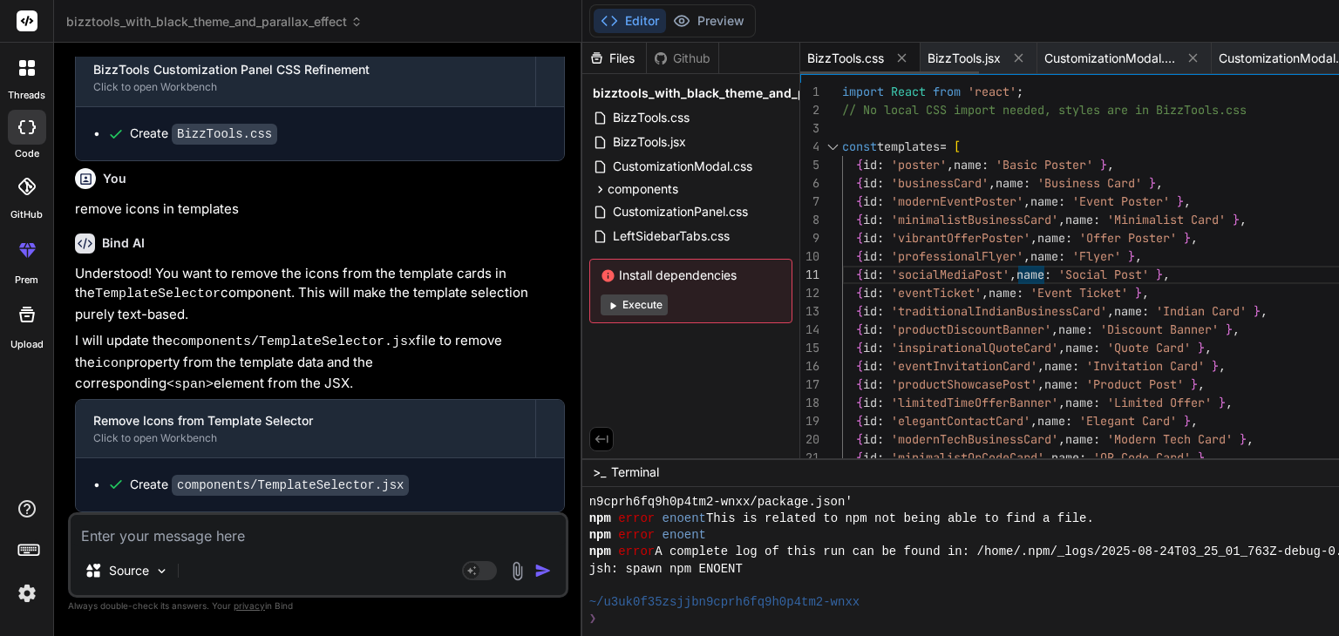
click at [807, 54] on span "BizzTools.css" at bounding box center [845, 58] width 77 height 17
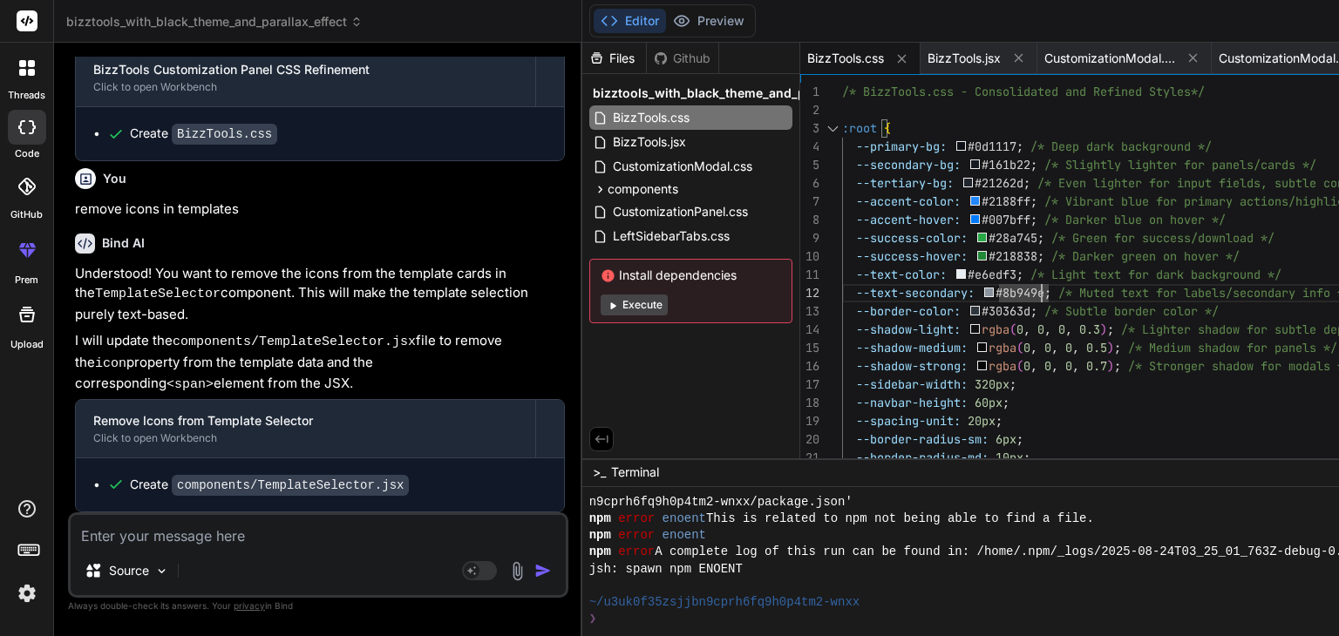
click at [101, 551] on div "Source Agent Mode. When this toggle is activated, AI automatically makes decisi…" at bounding box center [318, 554] width 500 height 85
click at [193, 525] on textarea at bounding box center [318, 530] width 495 height 31
click at [193, 533] on textarea at bounding box center [318, 530] width 495 height 31
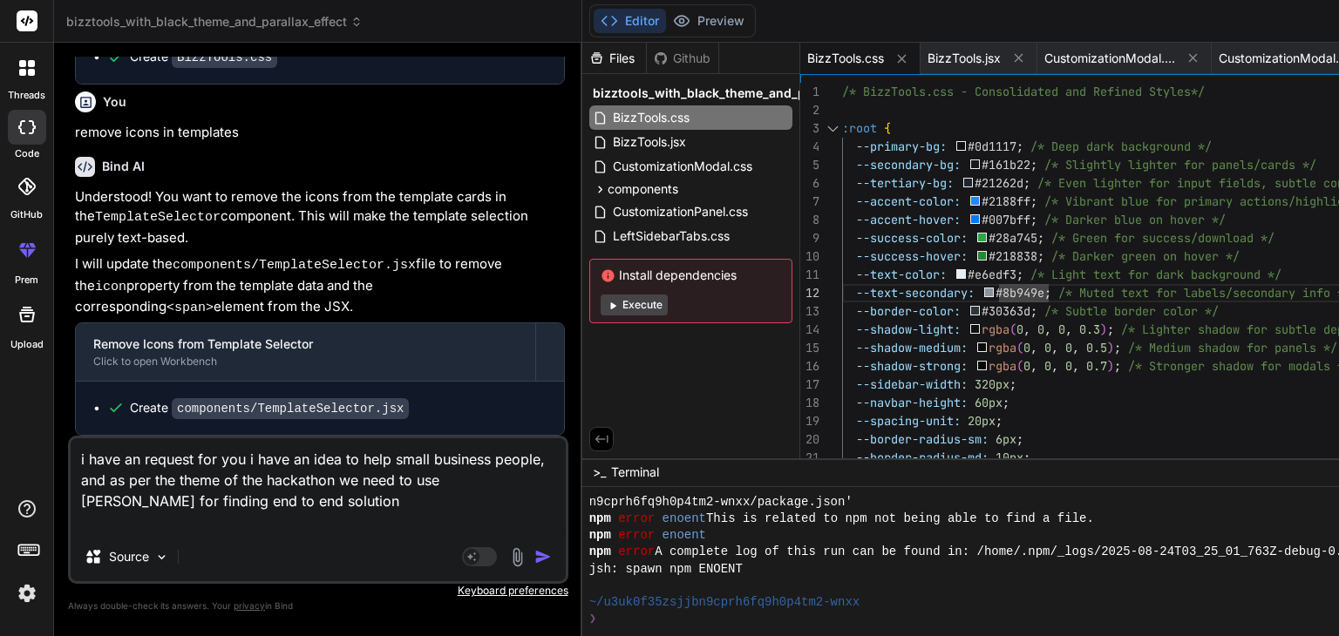
click at [305, 504] on textarea "i have an request for you i have an idea to help small business people, and as …" at bounding box center [318, 485] width 495 height 94
click at [240, 517] on textarea "i have an request for you i have an idea to help small business people, and as …" at bounding box center [318, 485] width 495 height 94
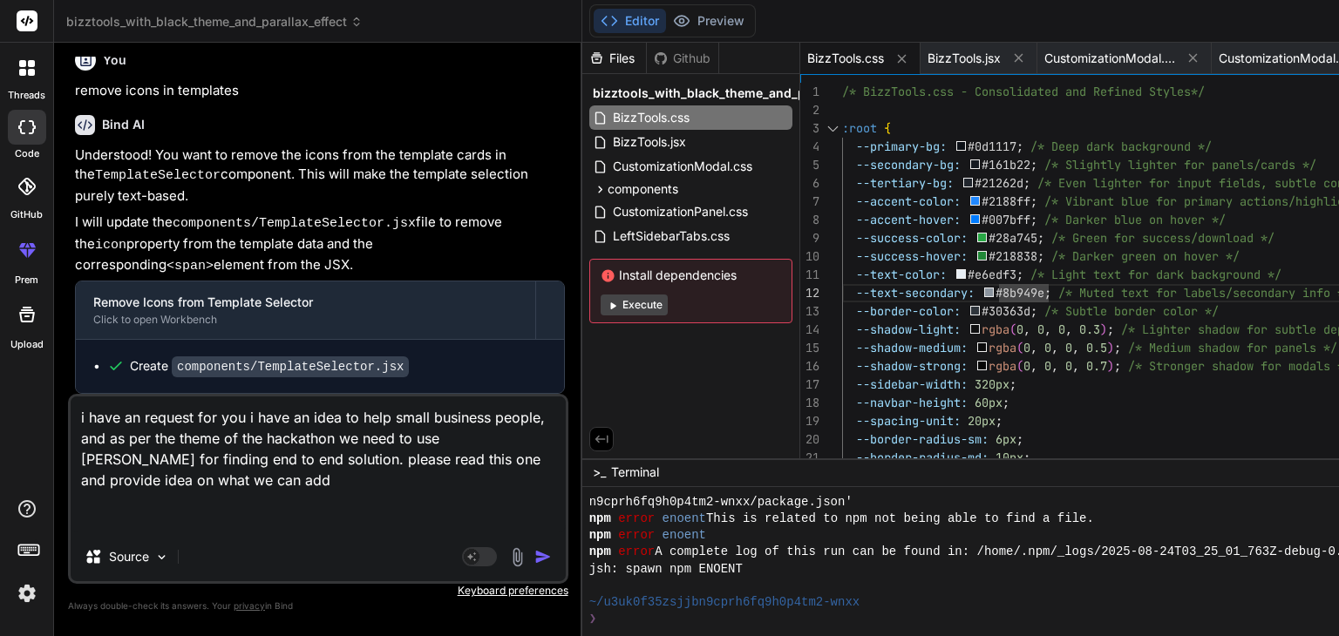
paste textarea "[URL]"
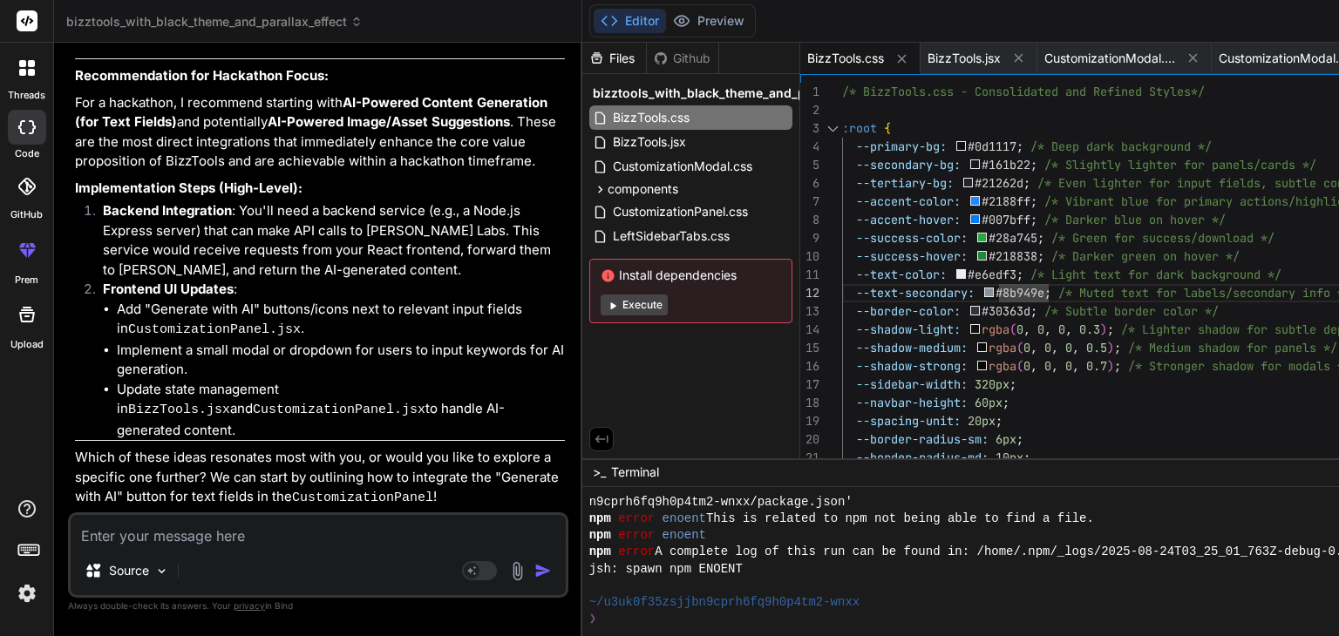
scroll to position [18418, 0]
click at [247, 531] on textarea at bounding box center [318, 530] width 495 height 31
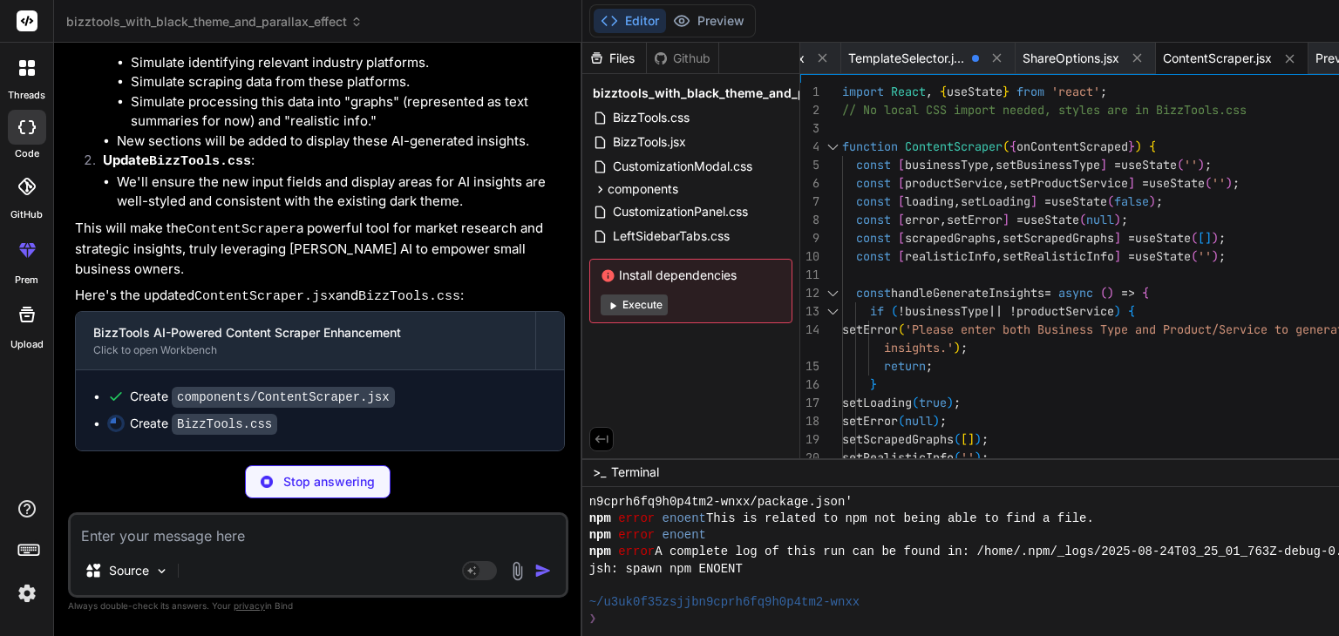
scroll to position [20862, 0]
click at [261, 485] on img at bounding box center [267, 482] width 12 height 12
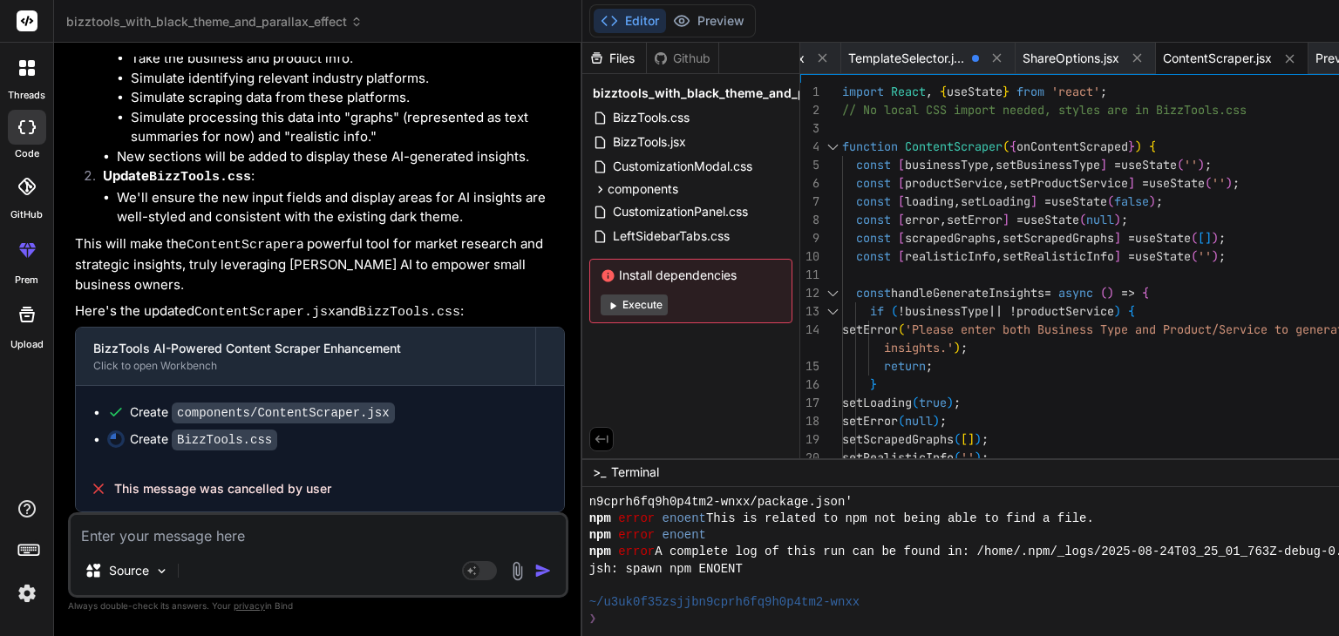
scroll to position [20846, 0]
